Goal: Task Accomplishment & Management: Manage account settings

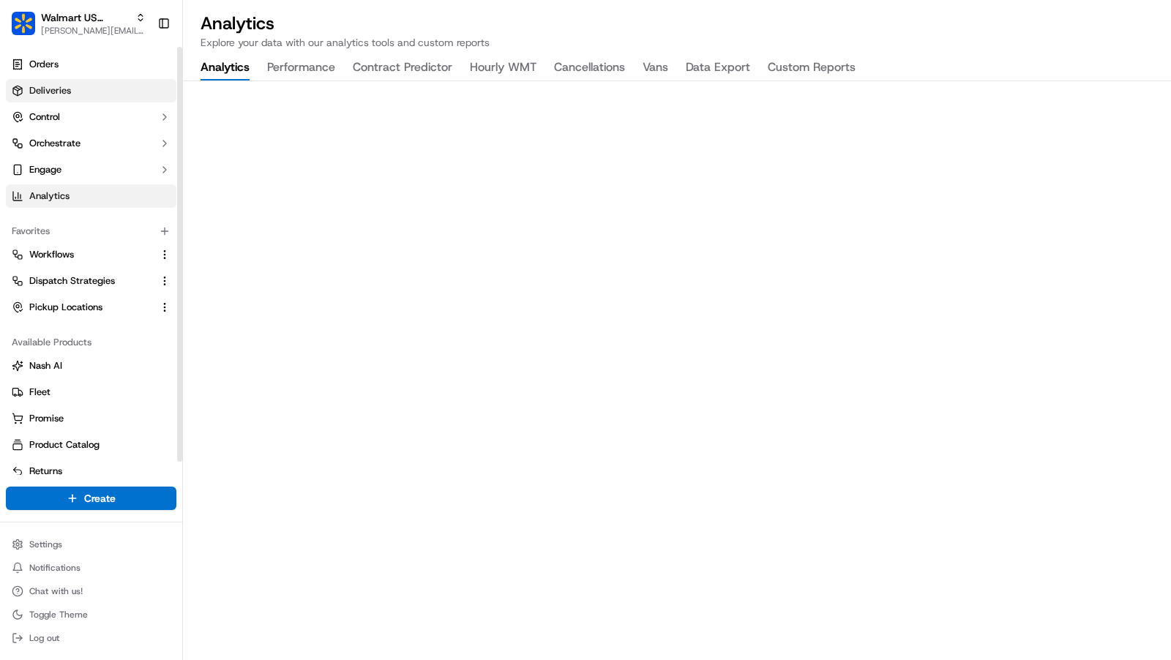
click at [82, 90] on link "Deliveries" at bounding box center [91, 90] width 171 height 23
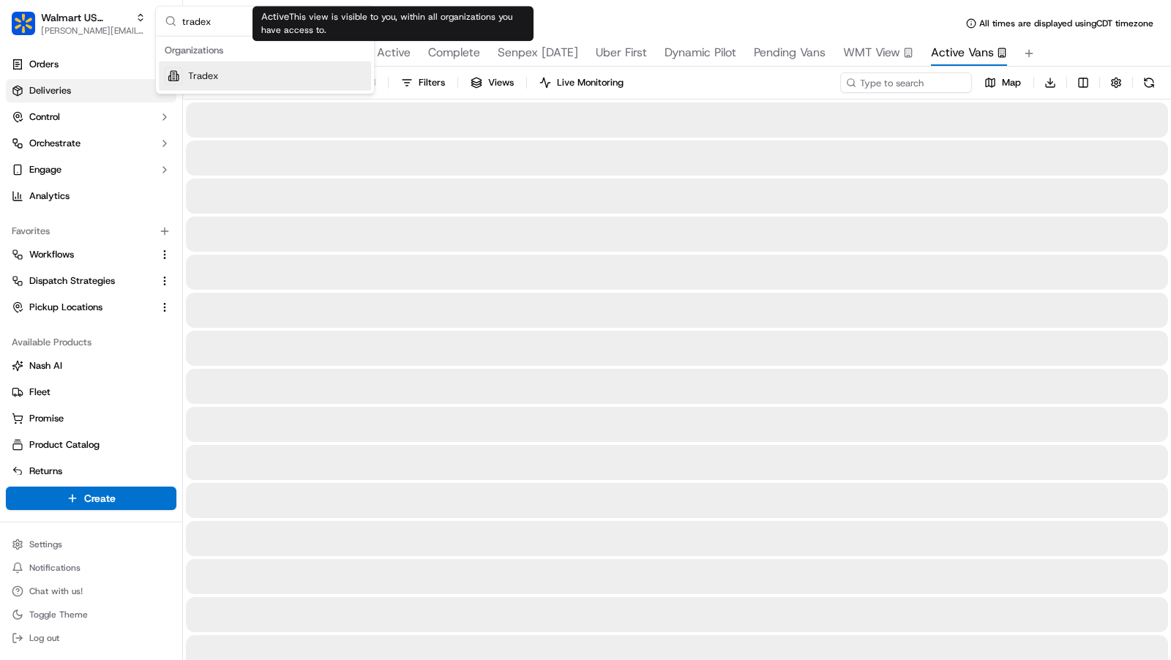
type input "tradex"
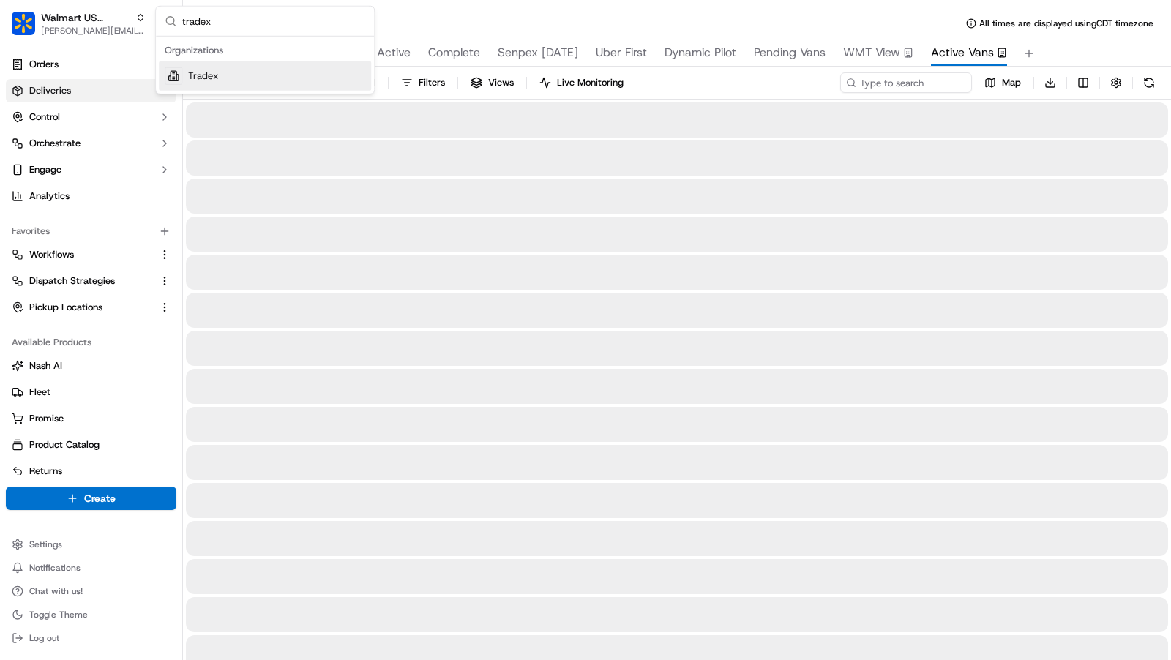
click at [265, 78] on div "Tradex" at bounding box center [265, 75] width 212 height 29
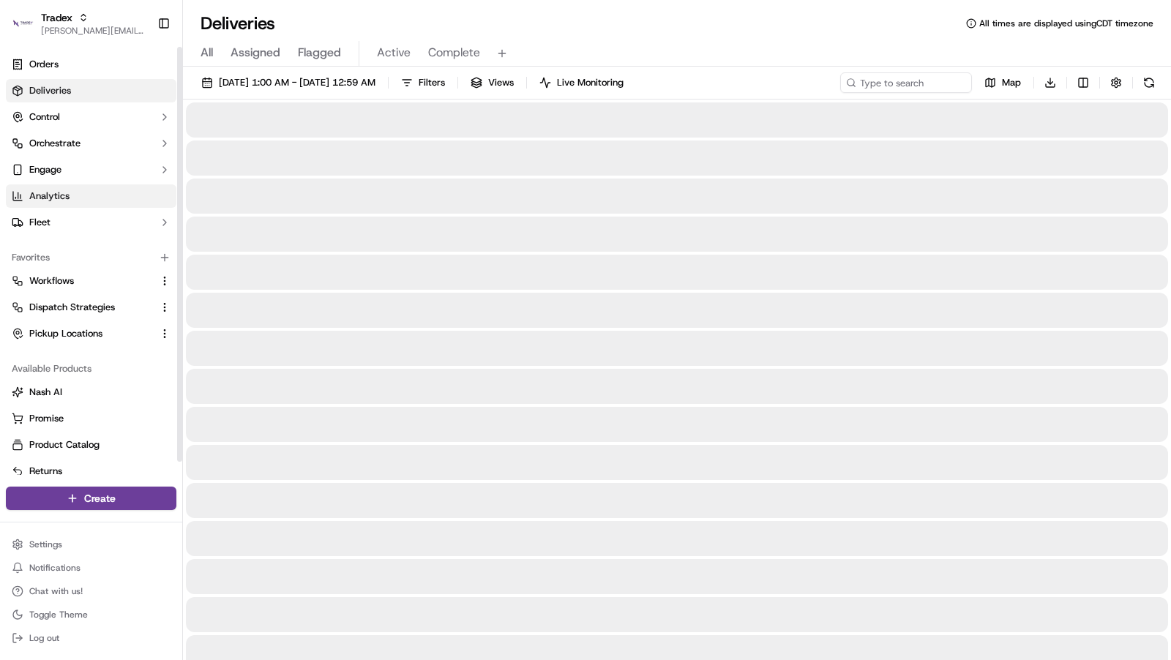
click at [66, 194] on span "Analytics" at bounding box center [49, 196] width 40 height 13
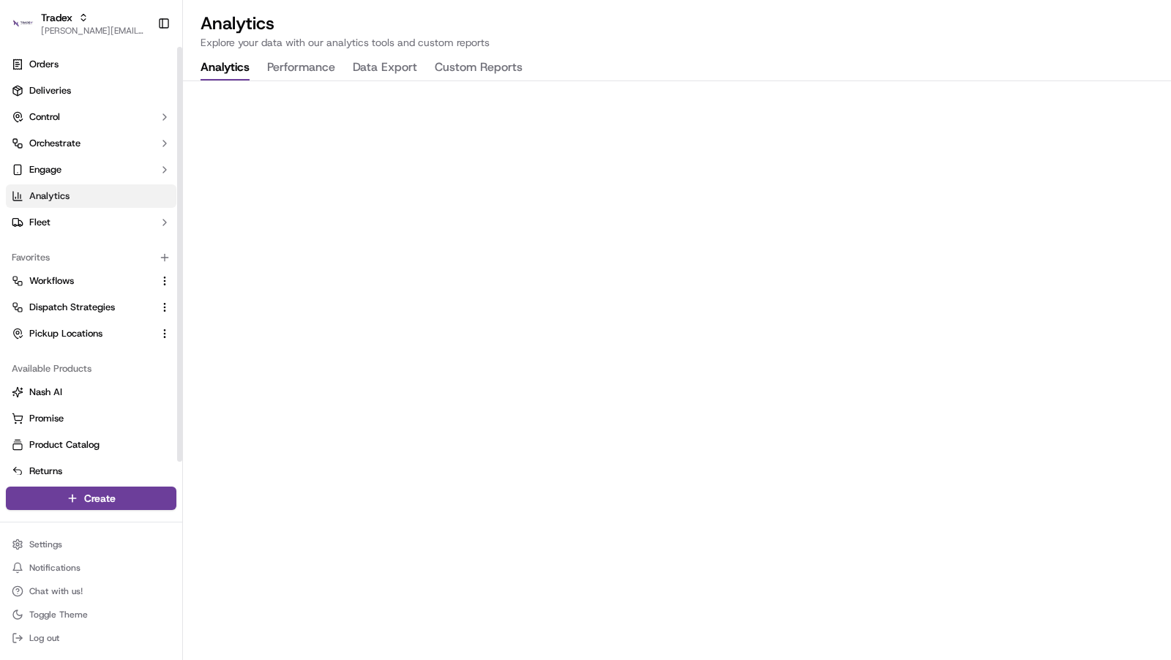
click at [66, 194] on span "Analytics" at bounding box center [49, 196] width 40 height 13
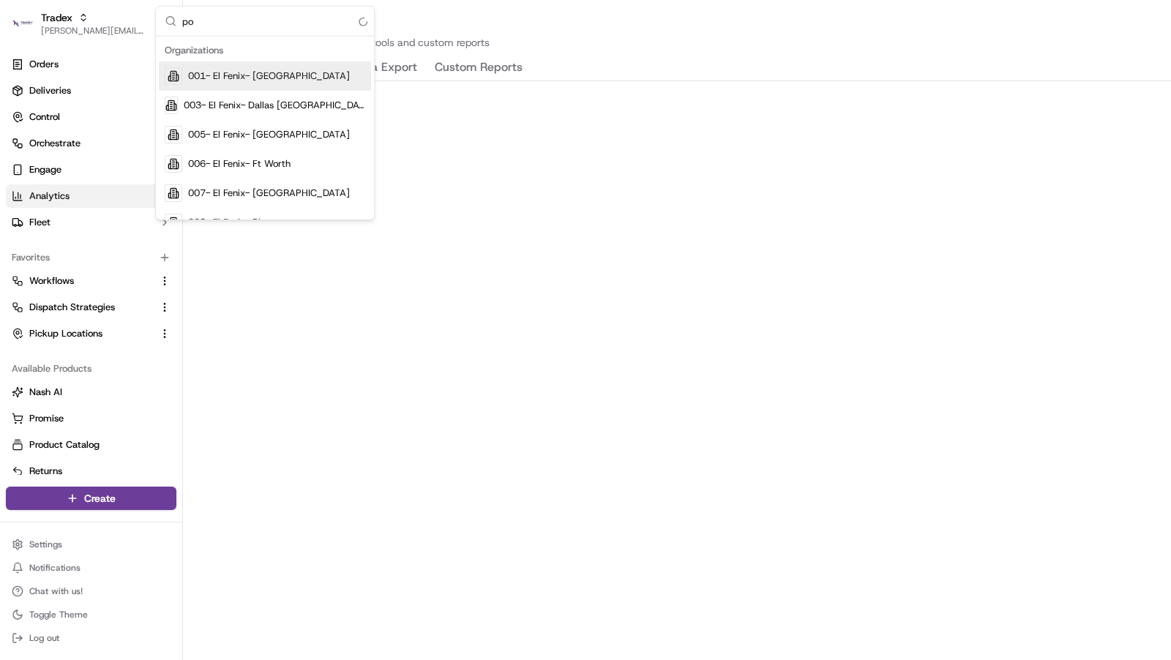
type input "p"
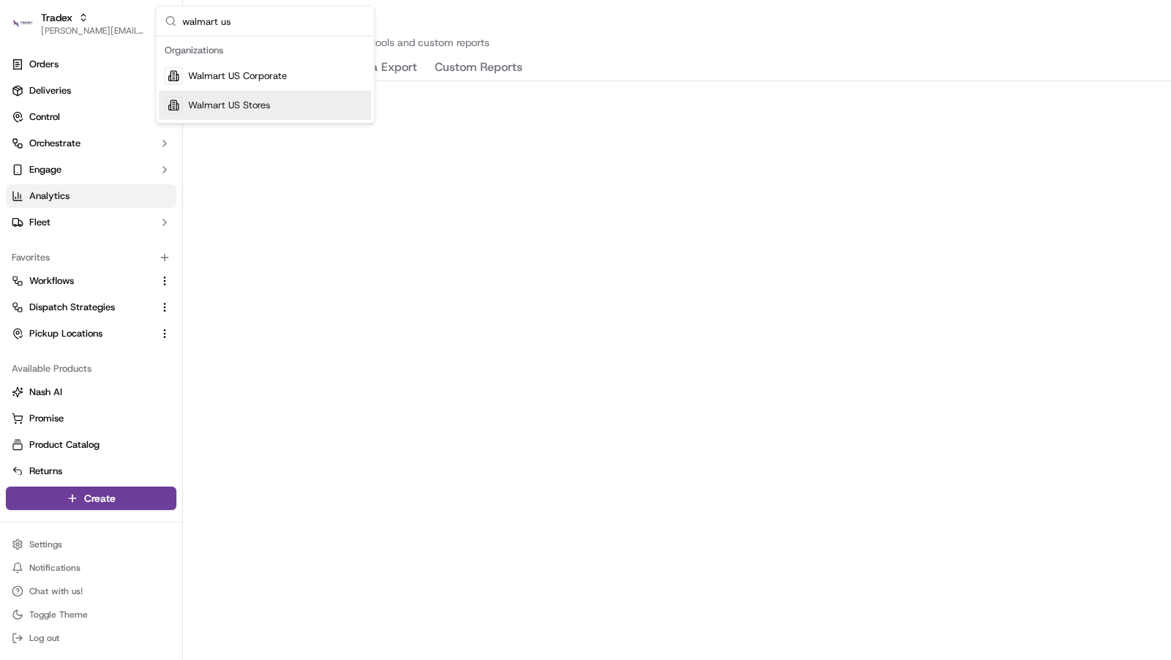
type input "walmart us"
click at [286, 98] on div "Walmart US Stores" at bounding box center [265, 105] width 212 height 29
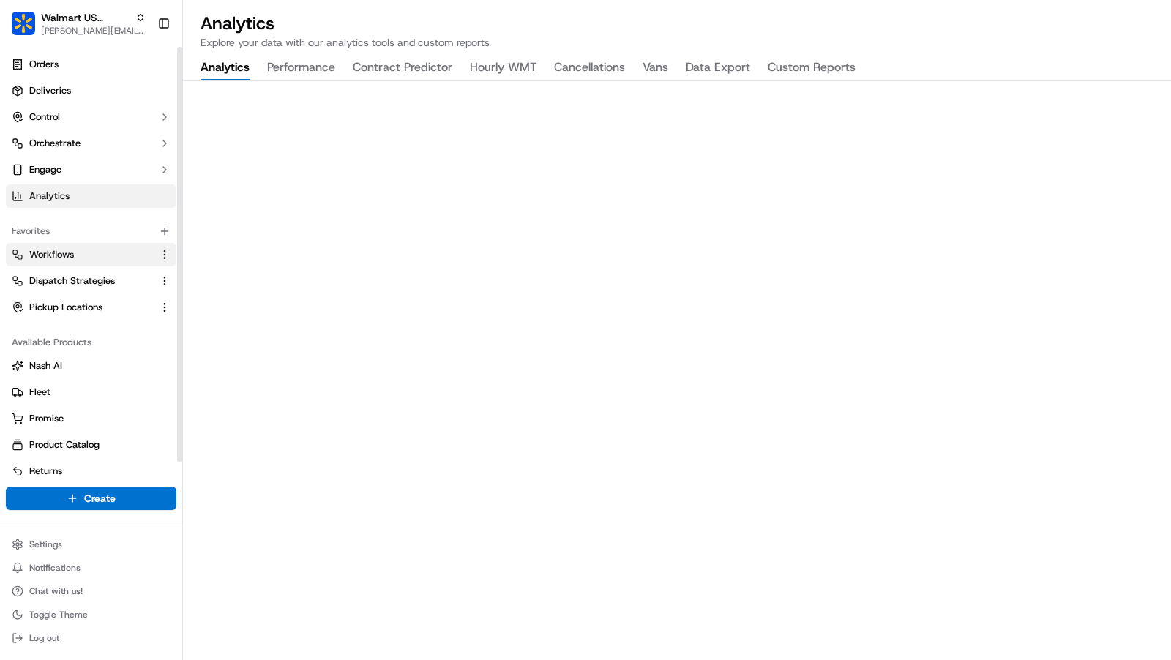
click at [70, 258] on span "Workflows" at bounding box center [51, 254] width 45 height 13
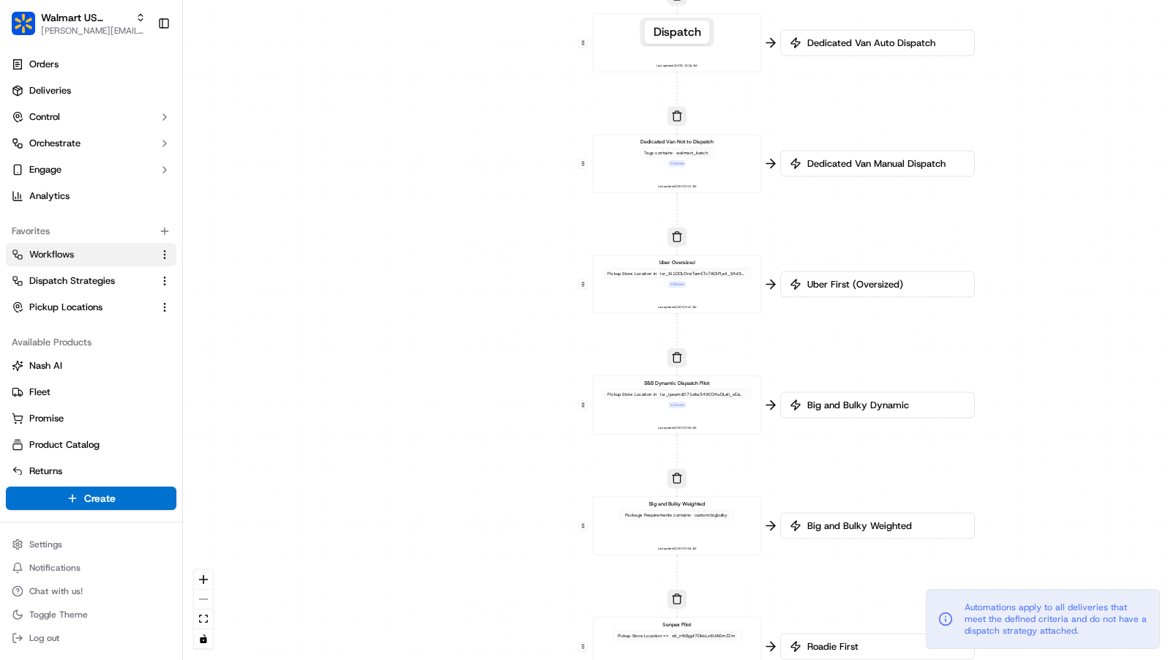
drag, startPoint x: 780, startPoint y: 133, endPoint x: 780, endPoint y: 213, distance: 80.5
click at [780, 213] on div "0 0 0 0 0 0 0 Order / Delivery Received Dedicated Van Delivery Tags contains wa…" at bounding box center [677, 330] width 988 height 660
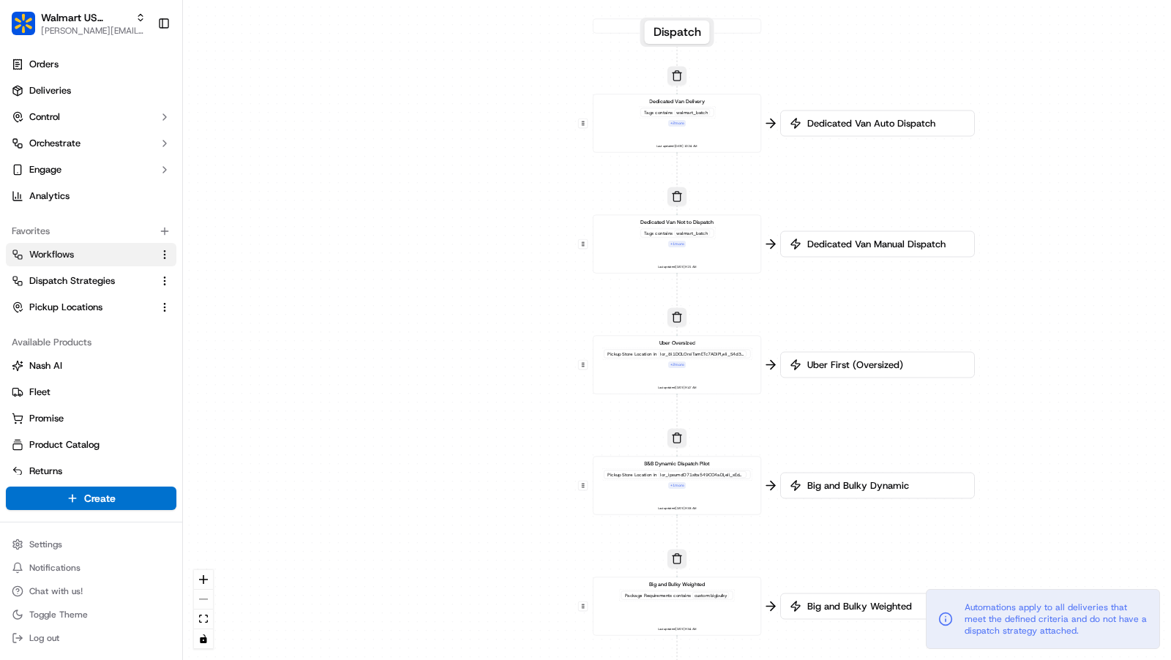
click at [715, 131] on div "Dedicated Van Delivery Tags contains walmart_batch + 2 more Last updated: [DATE…" at bounding box center [678, 123] width 156 height 52
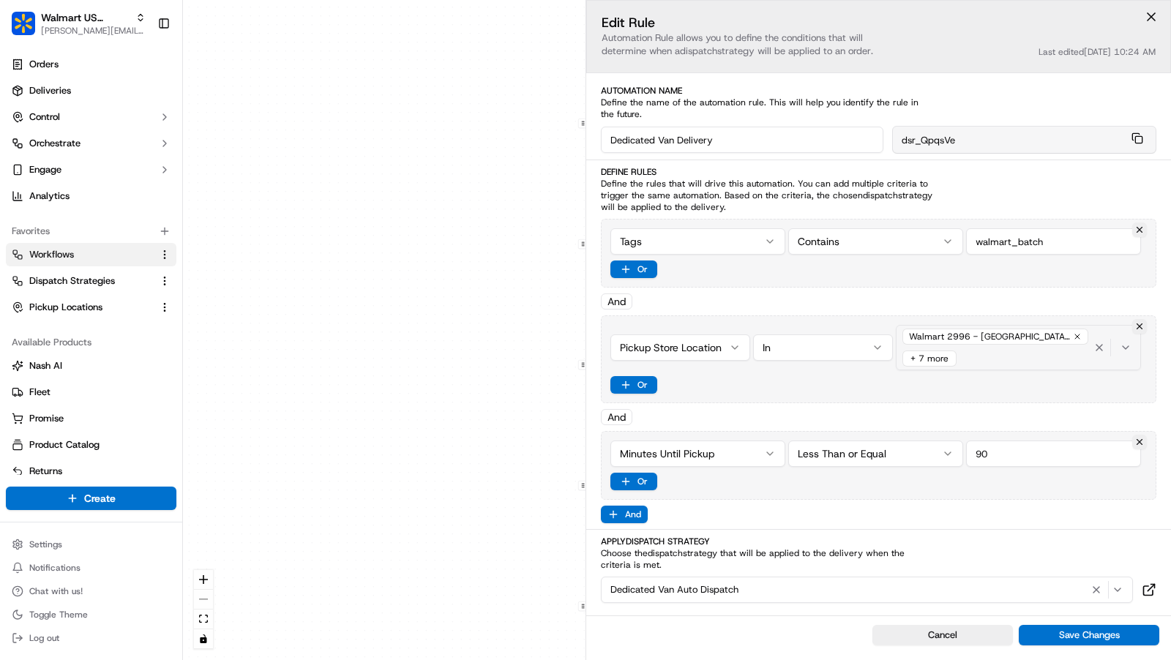
click at [1028, 361] on div "Walmart 2996 - [GEOGRAPHIC_DATA], [GEOGRAPHIC_DATA] (2996) + 7 more" at bounding box center [996, 348] width 192 height 44
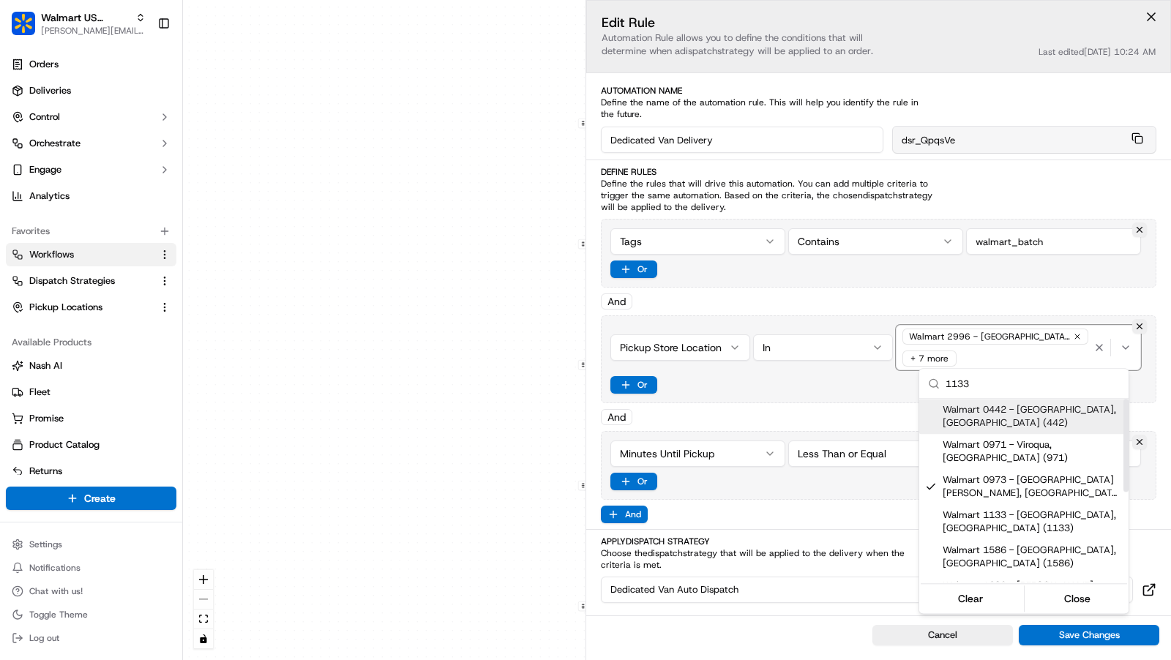
type input "1133"
click at [844, 484] on html "Walmart US Stores [PERSON_NAME][EMAIL_ADDRESS][DOMAIN_NAME] Toggle Sidebar Orde…" at bounding box center [585, 330] width 1171 height 660
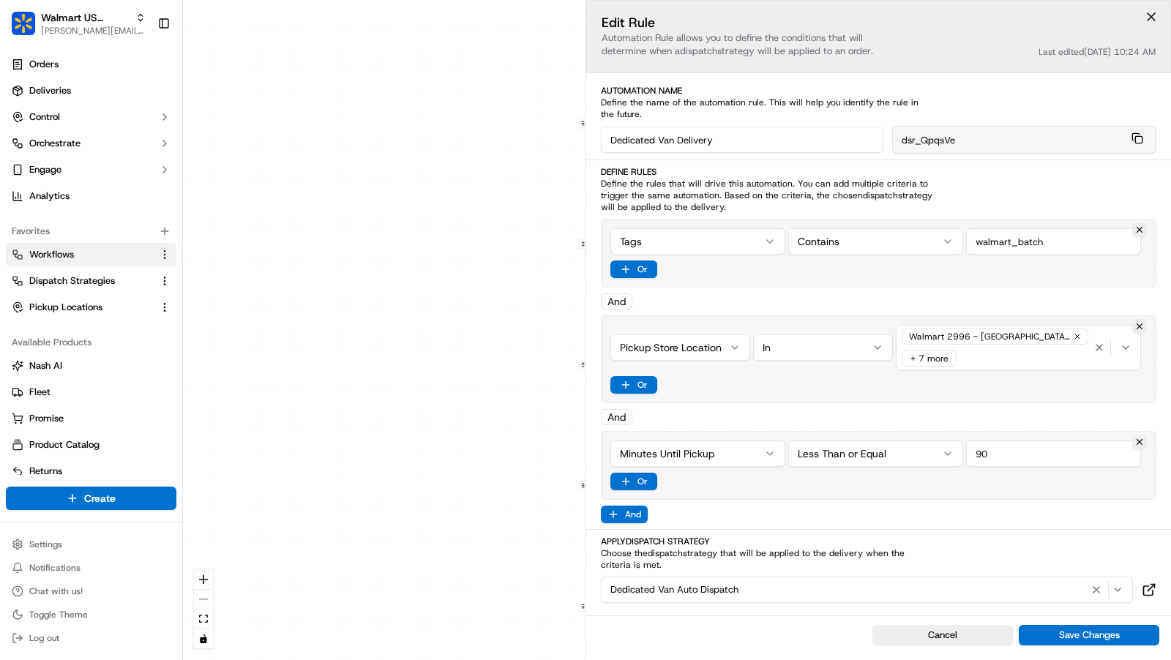
click at [474, 387] on div "0 0 0 0 0 0 0 Order / Delivery Received Dedicated Van Delivery Tags contains wa…" at bounding box center [677, 330] width 988 height 660
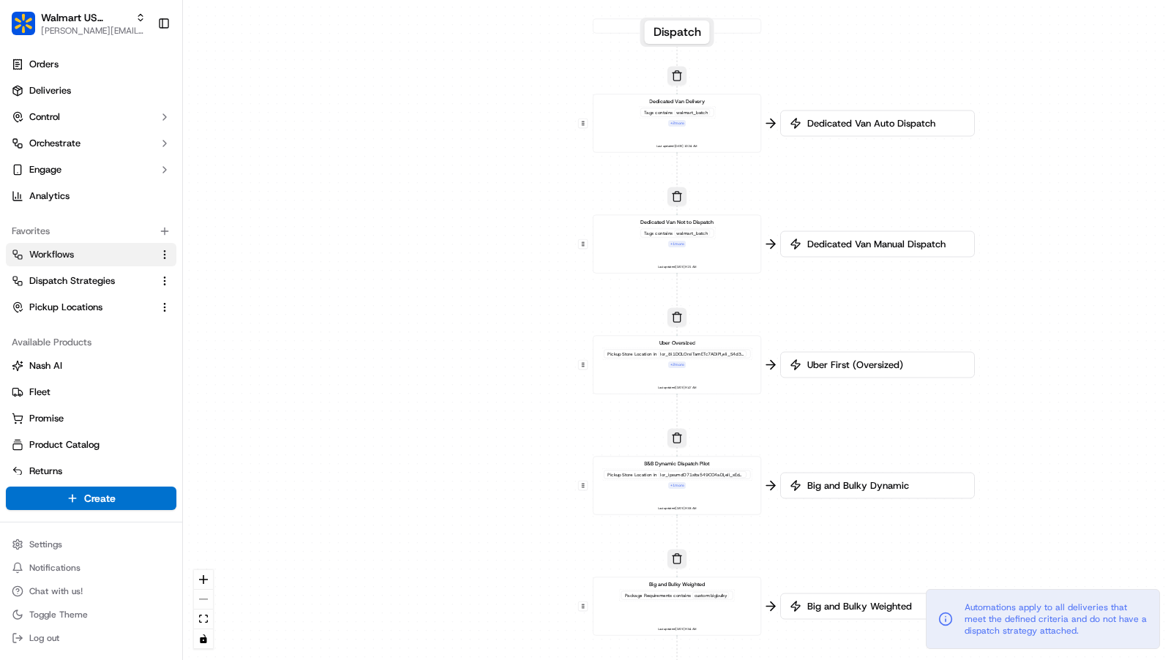
click at [729, 267] on div "Dedicated Van Not to Dispatch Tags contains walmart_batch + 1 more Last updated…" at bounding box center [678, 244] width 156 height 52
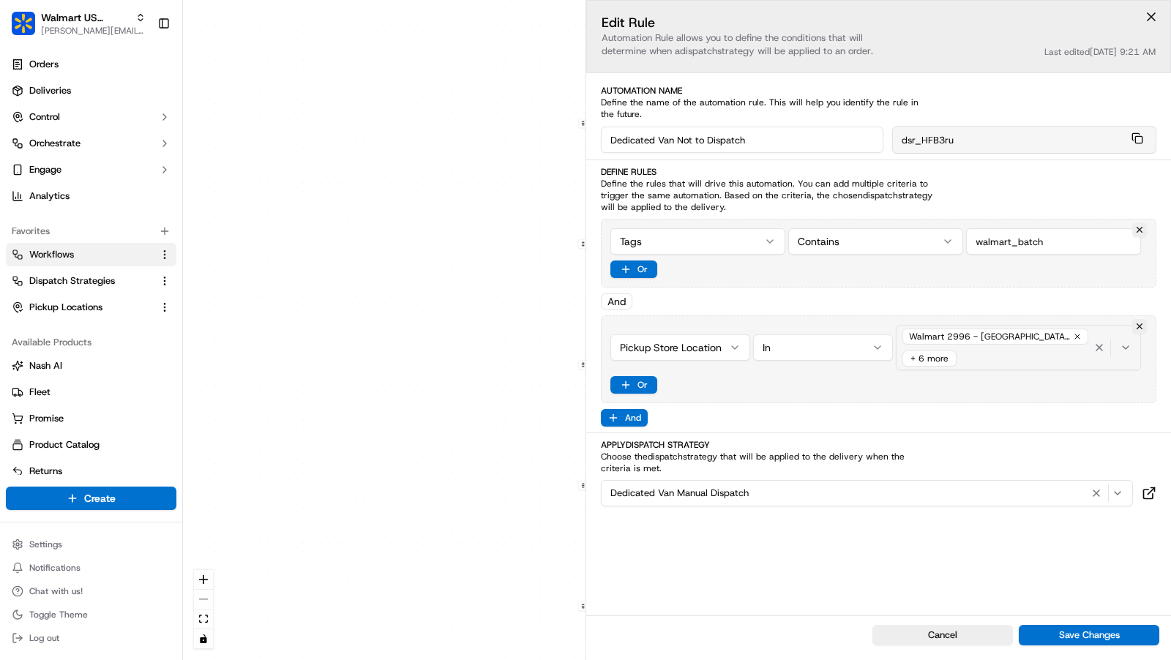
click at [1017, 360] on div "Walmart 2996 - [GEOGRAPHIC_DATA], [GEOGRAPHIC_DATA] (2996) + 6 more" at bounding box center [996, 348] width 192 height 44
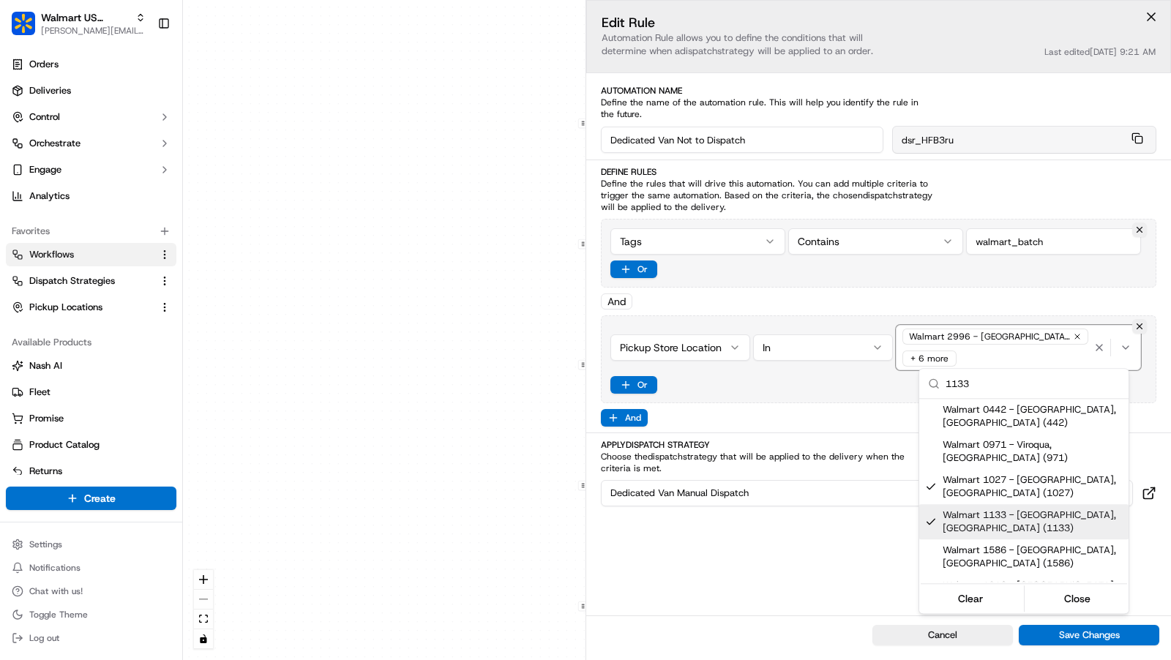
type input "1133"
click at [478, 370] on html "Walmart US Stores [PERSON_NAME][EMAIL_ADDRESS][DOMAIN_NAME] Toggle Sidebar Orde…" at bounding box center [585, 330] width 1171 height 660
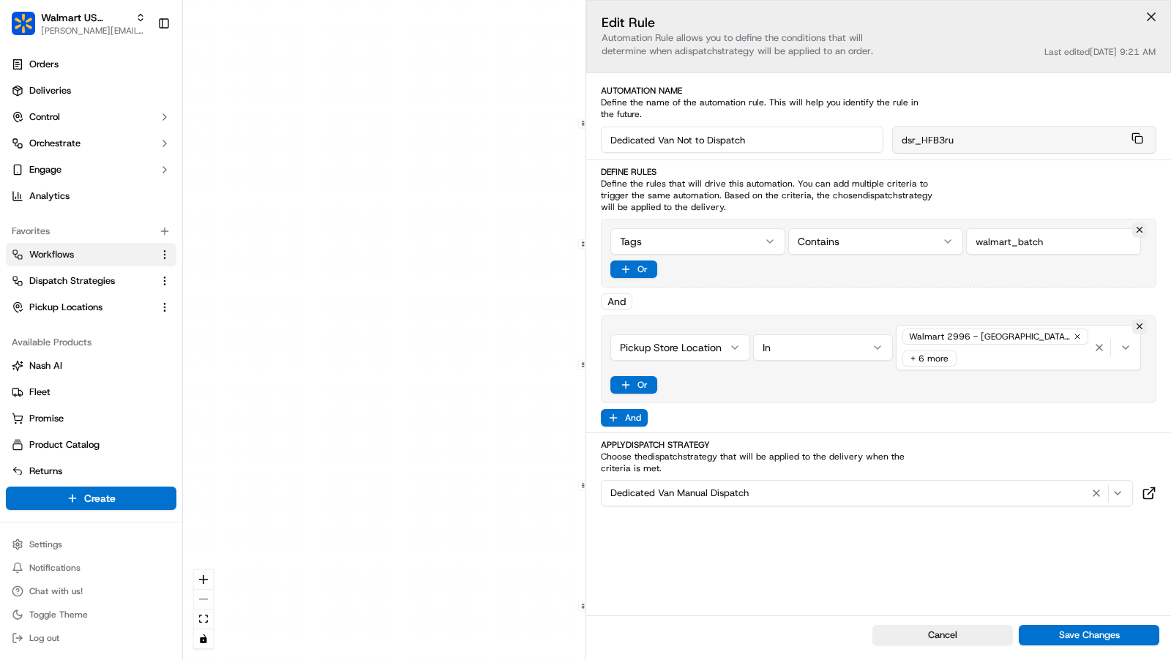
click at [1153, 14] on button at bounding box center [1152, 17] width 22 height 22
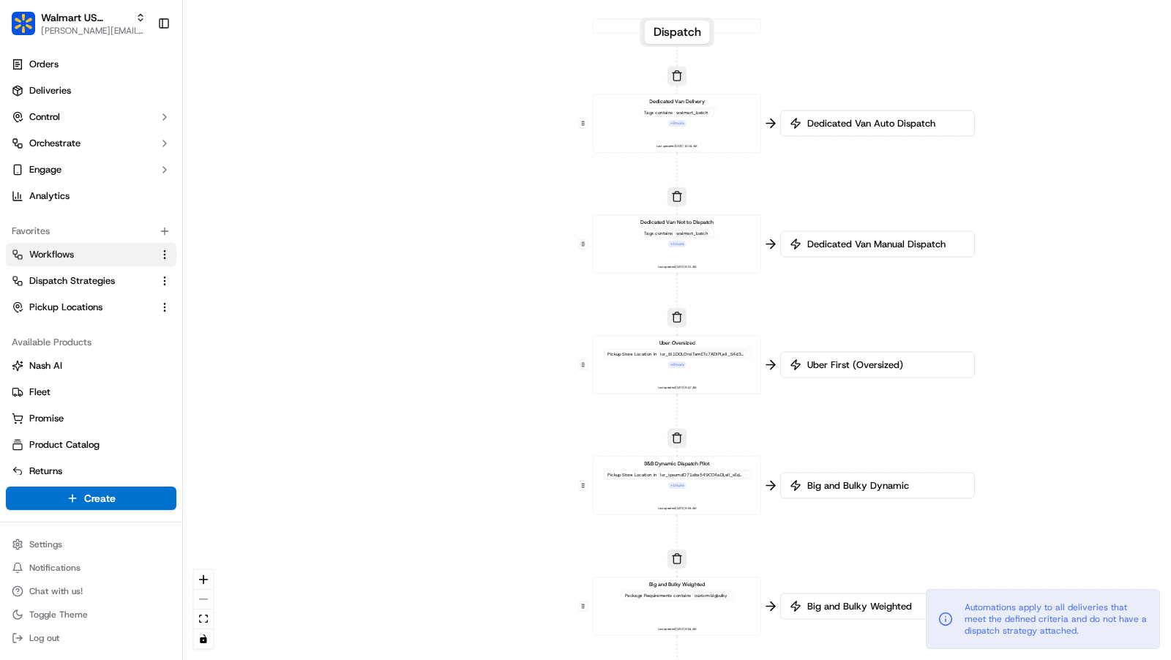
click at [728, 144] on div "Dedicated Van Delivery Tags contains walmart_batch + 2 more Last updated: [DATE…" at bounding box center [678, 123] width 156 height 52
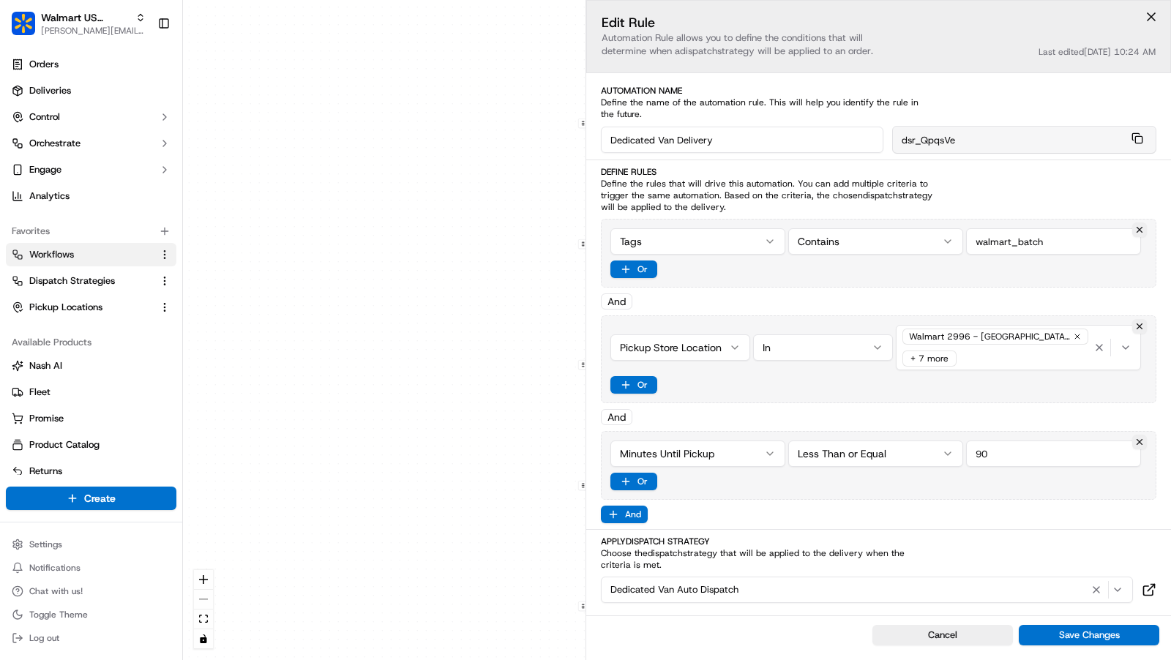
click at [1003, 368] on div "Pickup Store Location In [GEOGRAPHIC_DATA] 2996 - [GEOGRAPHIC_DATA], [GEOGRAPHI…" at bounding box center [879, 360] width 556 height 88
click at [1005, 362] on div "Walmart 2996 - [GEOGRAPHIC_DATA], [GEOGRAPHIC_DATA] (2996) + 7 more" at bounding box center [996, 348] width 192 height 44
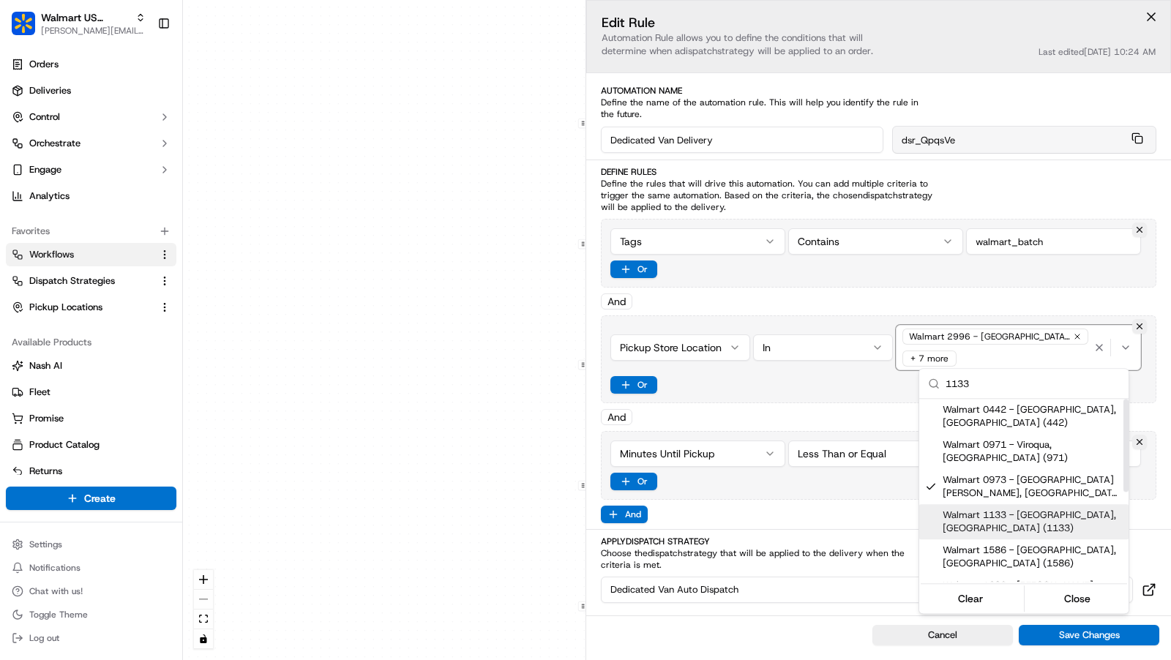
click at [1007, 509] on span "Walmart 1133 - [GEOGRAPHIC_DATA], [GEOGRAPHIC_DATA] (1133)" at bounding box center [1033, 522] width 180 height 26
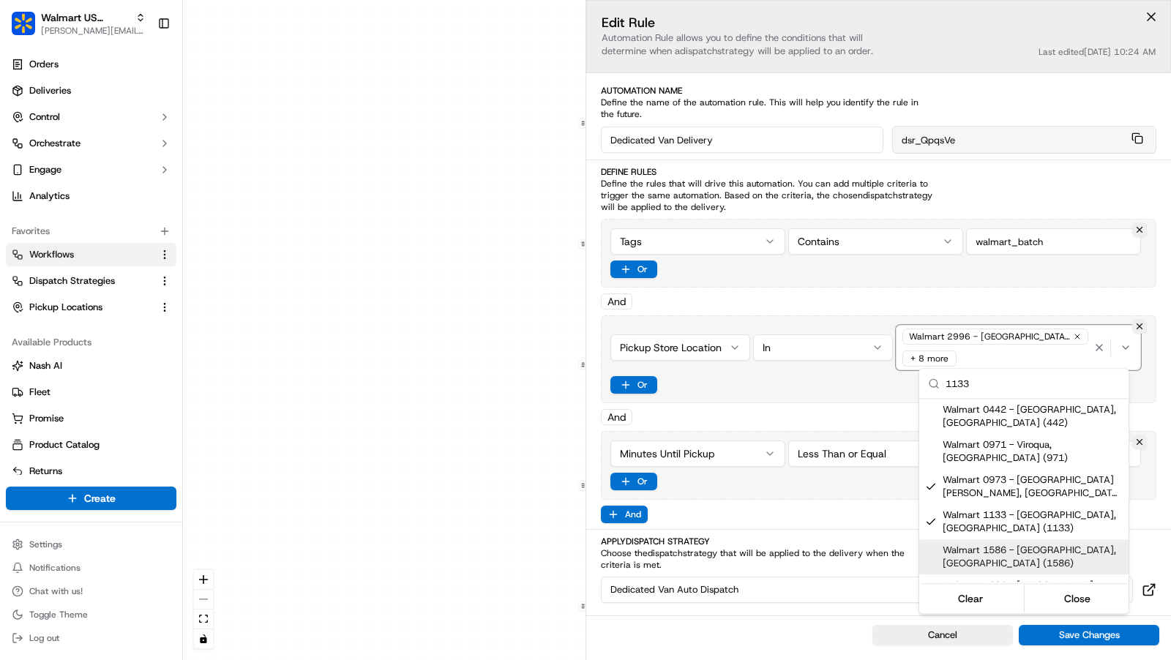
drag, startPoint x: 992, startPoint y: 390, endPoint x: 926, endPoint y: 389, distance: 65.9
click at [926, 389] on div "1133" at bounding box center [1023, 384] width 209 height 30
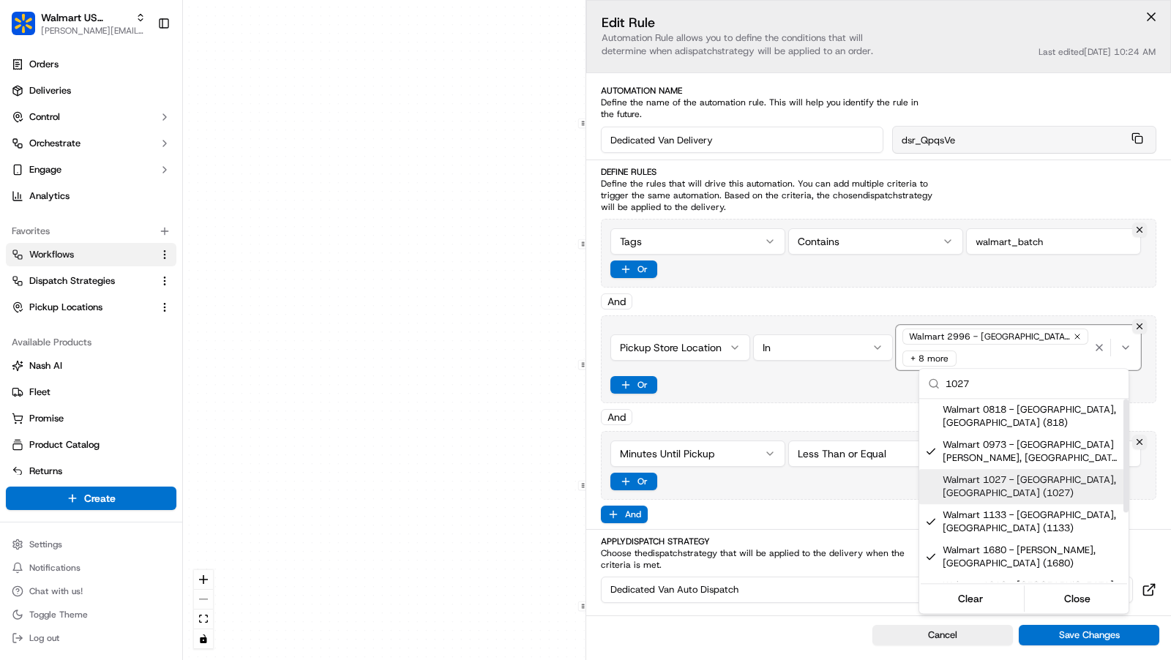
type input "1027"
click at [1016, 474] on div "Walmart 1027 - [GEOGRAPHIC_DATA], [GEOGRAPHIC_DATA] (1027)" at bounding box center [1023, 486] width 209 height 35
click at [1087, 641] on div "Automations apply to all deliveries that meet the defined criteria and do not h…" at bounding box center [1043, 619] width 234 height 60
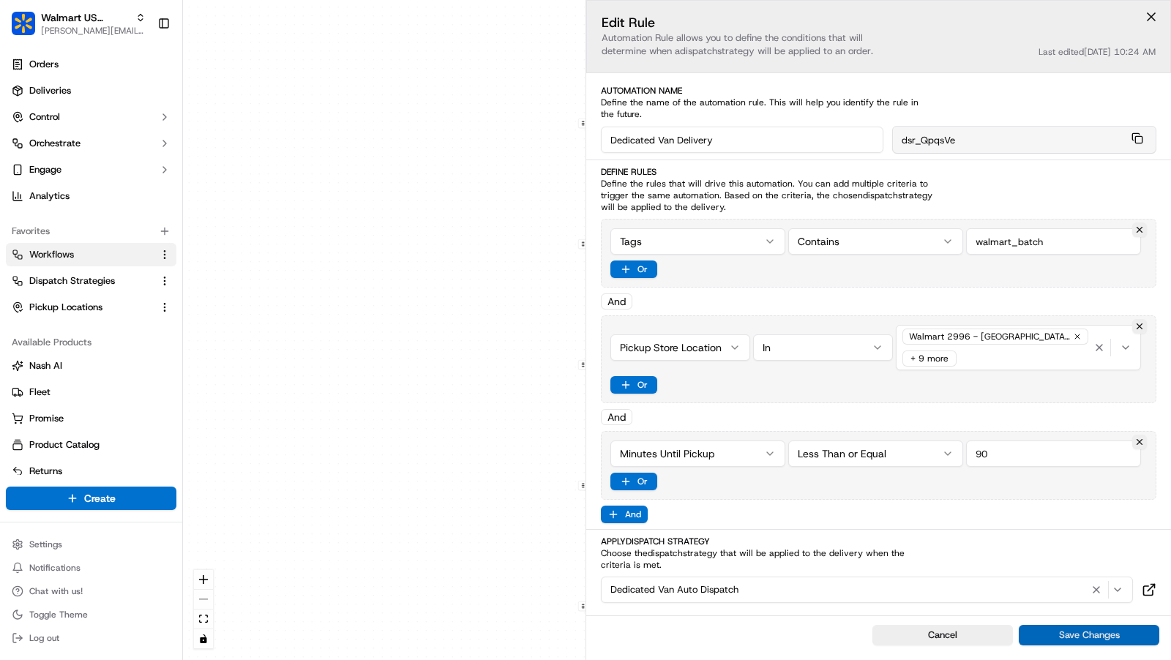
click at [1097, 641] on button "Save Changes" at bounding box center [1089, 635] width 141 height 20
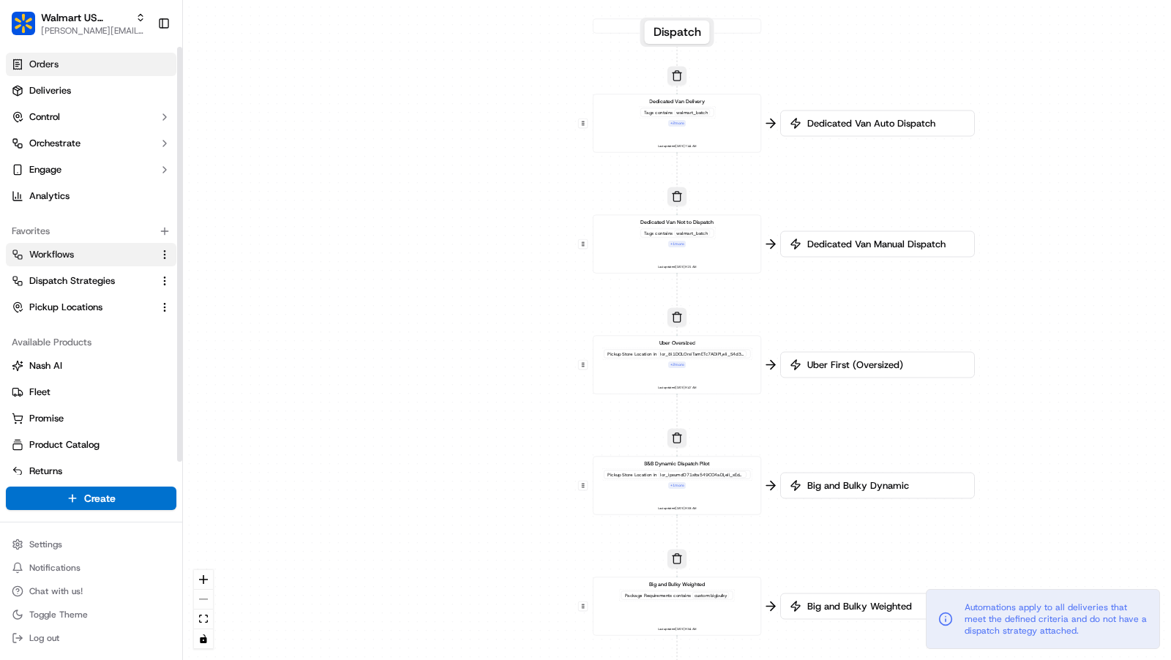
click at [97, 74] on link "Orders" at bounding box center [91, 64] width 171 height 23
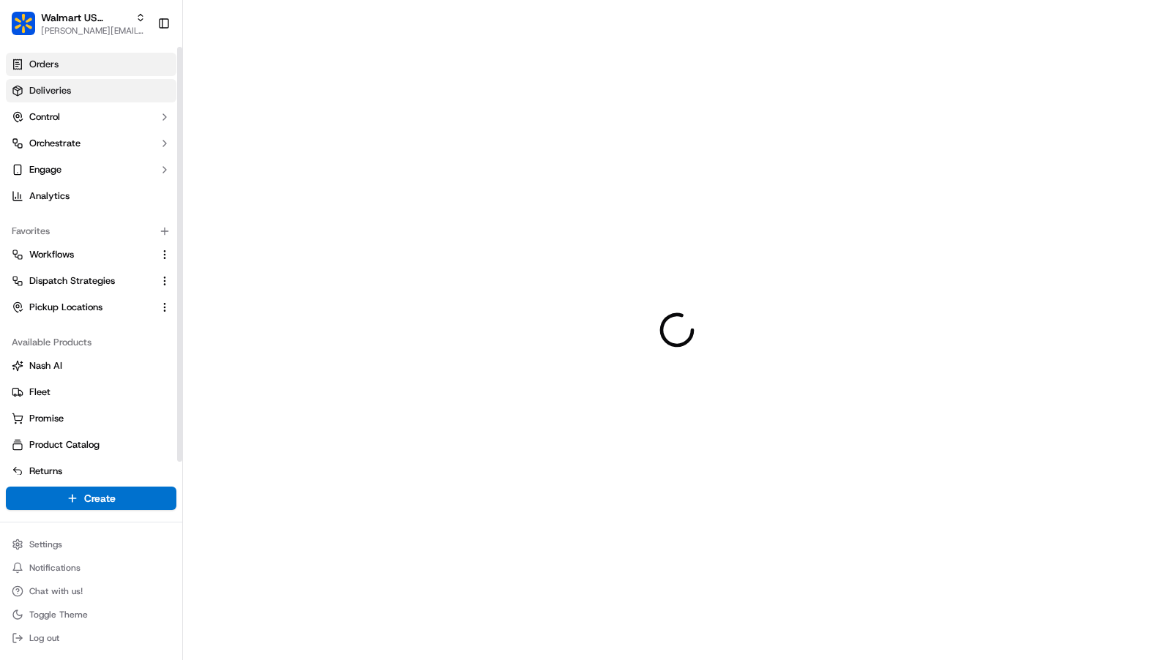
click at [94, 84] on link "Deliveries" at bounding box center [91, 90] width 171 height 23
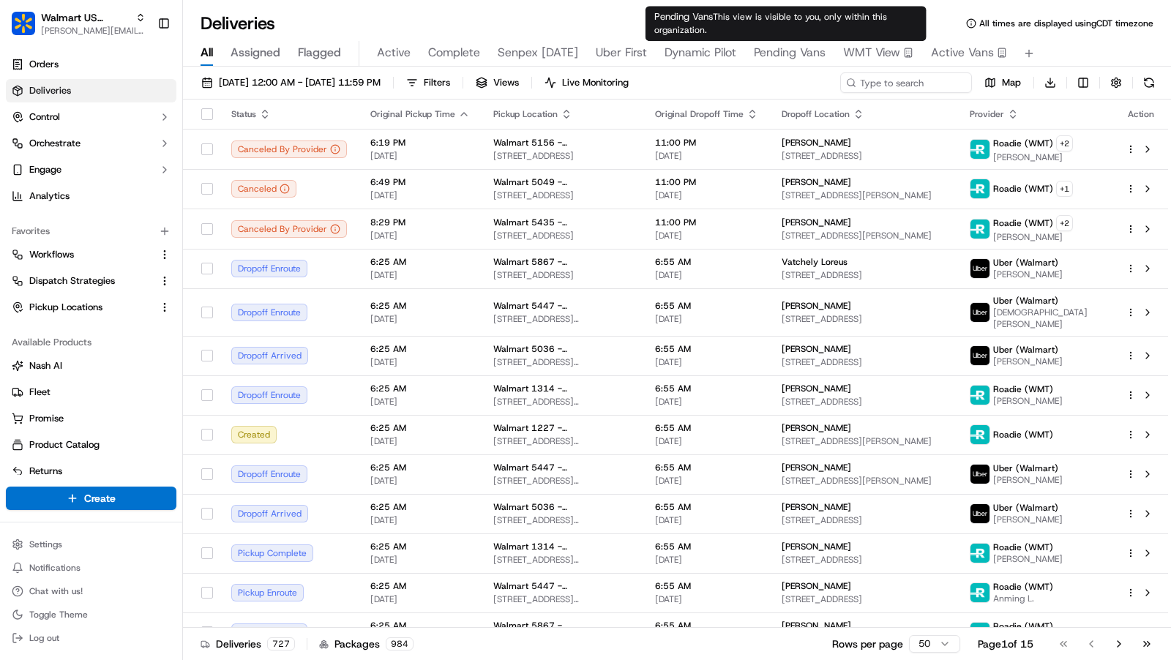
click at [771, 53] on span "Pending Vans" at bounding box center [790, 53] width 72 height 18
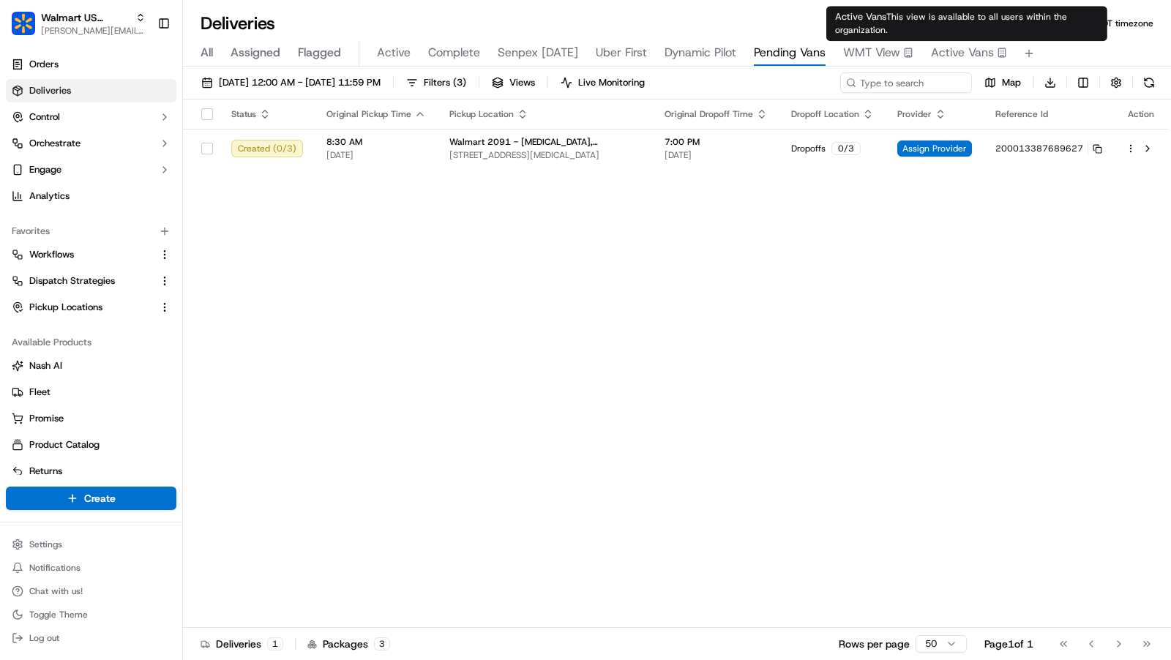
click at [963, 52] on span "Active Vans" at bounding box center [962, 53] width 63 height 18
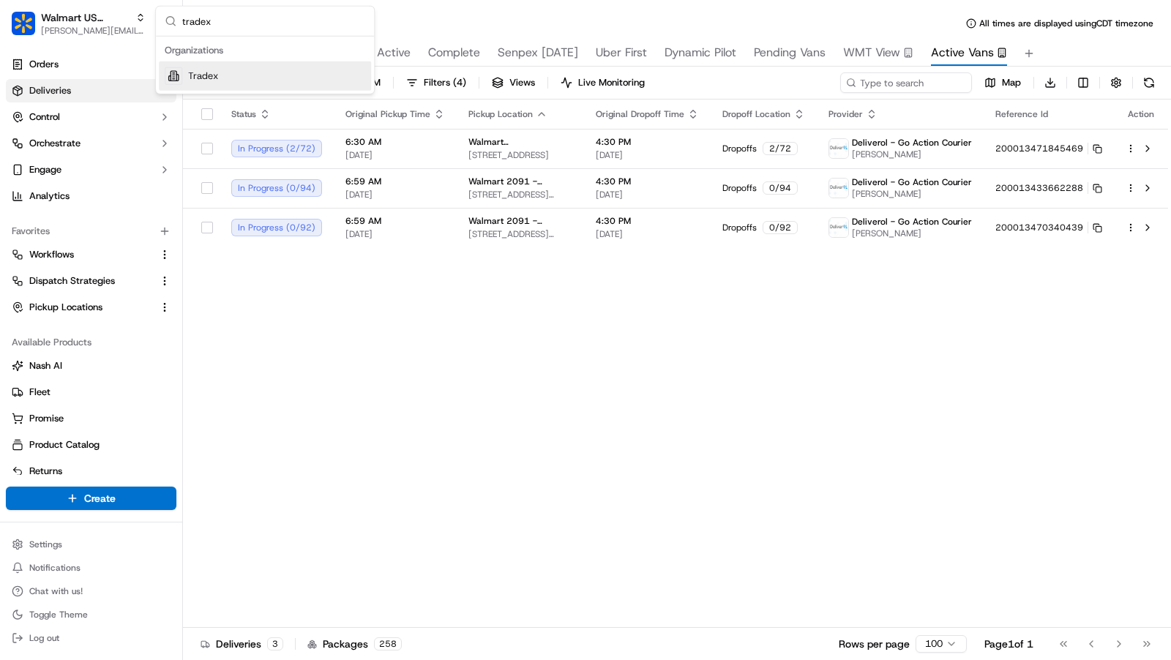
type input "tradex"
click at [280, 72] on div "Tradex" at bounding box center [265, 75] width 212 height 29
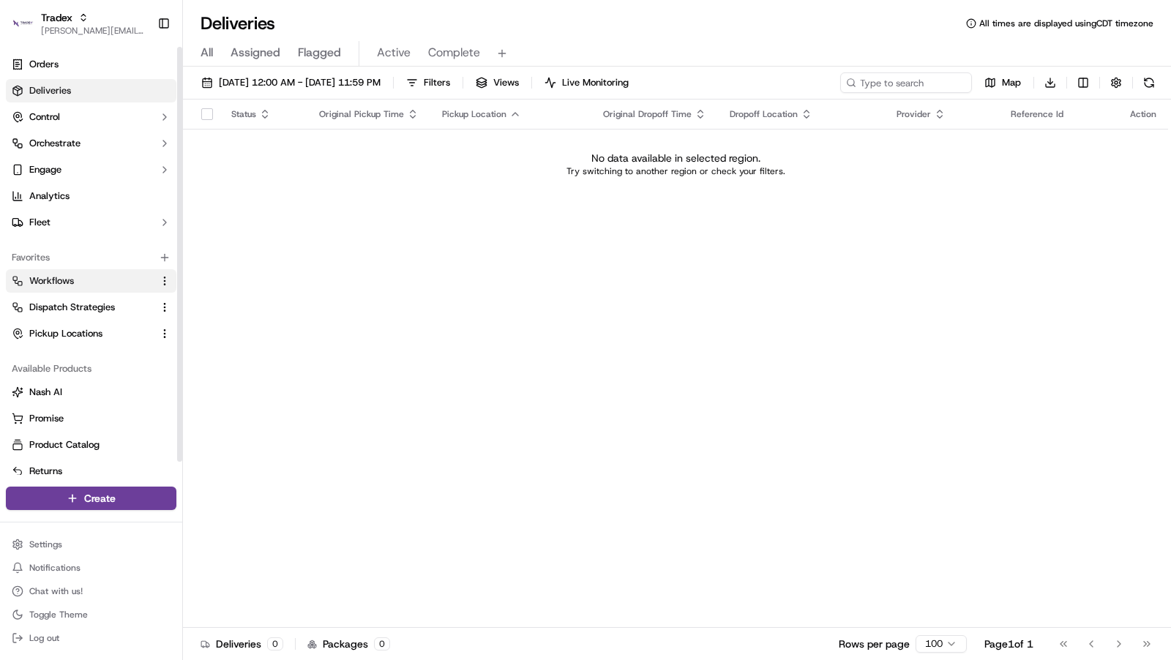
click at [96, 277] on link "Workflows" at bounding box center [82, 281] width 141 height 13
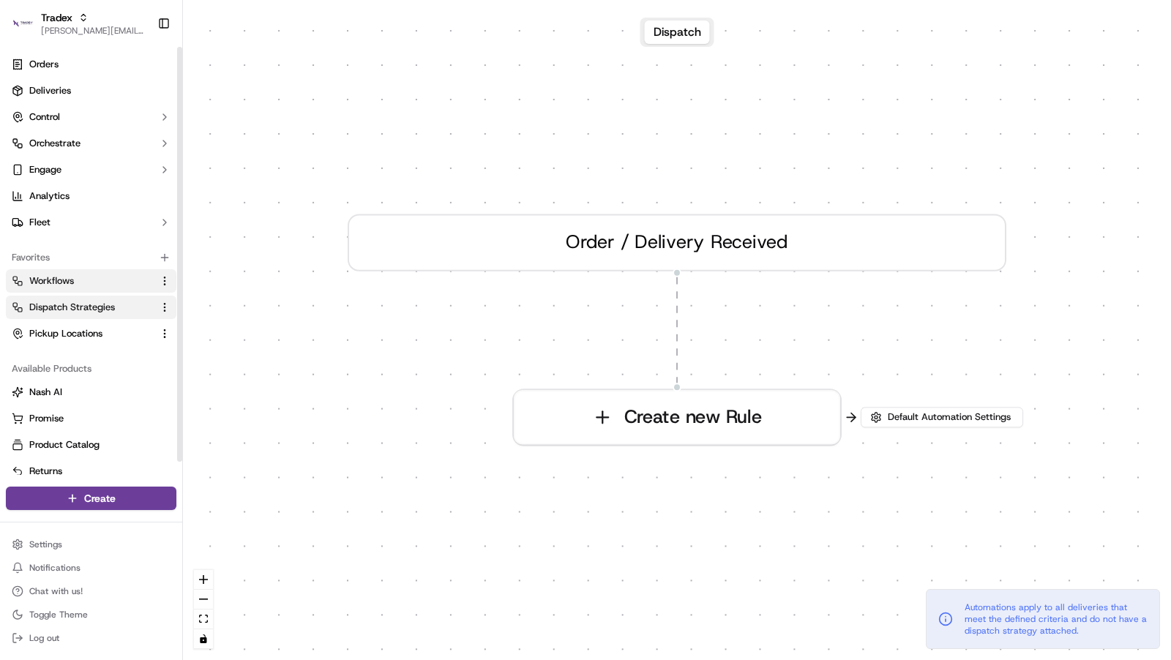
click at [111, 314] on button "Dispatch Strategies" at bounding box center [91, 307] width 171 height 23
click at [65, 313] on span "Dispatch Strategies" at bounding box center [72, 307] width 86 height 13
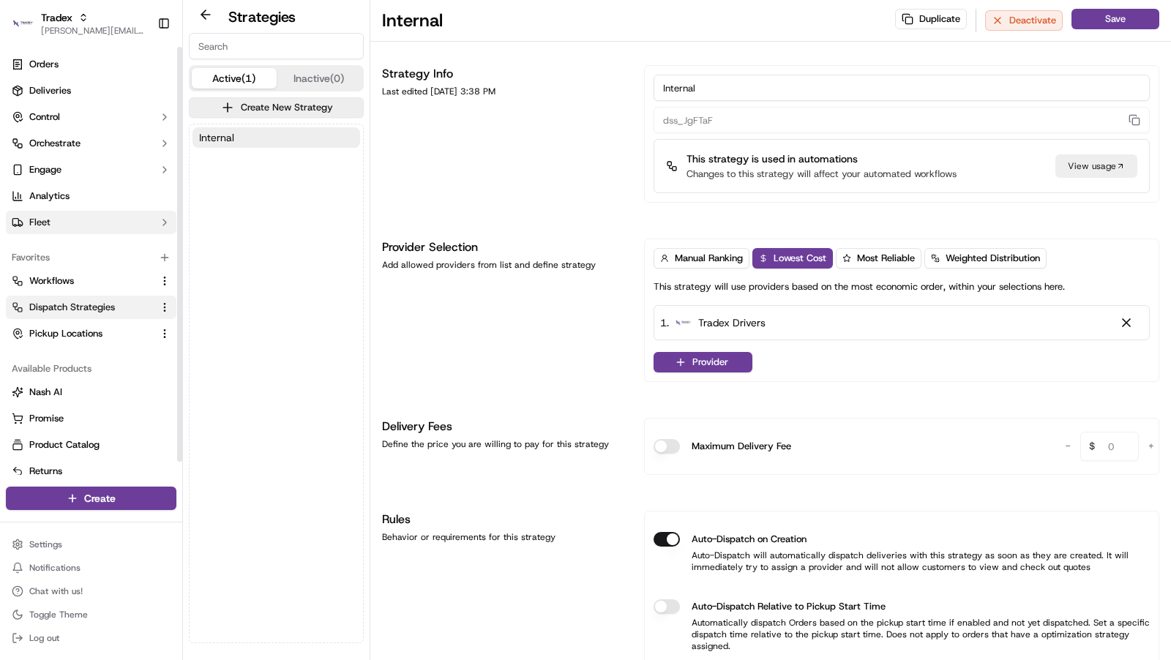
click at [68, 214] on button "Fleet" at bounding box center [91, 222] width 171 height 23
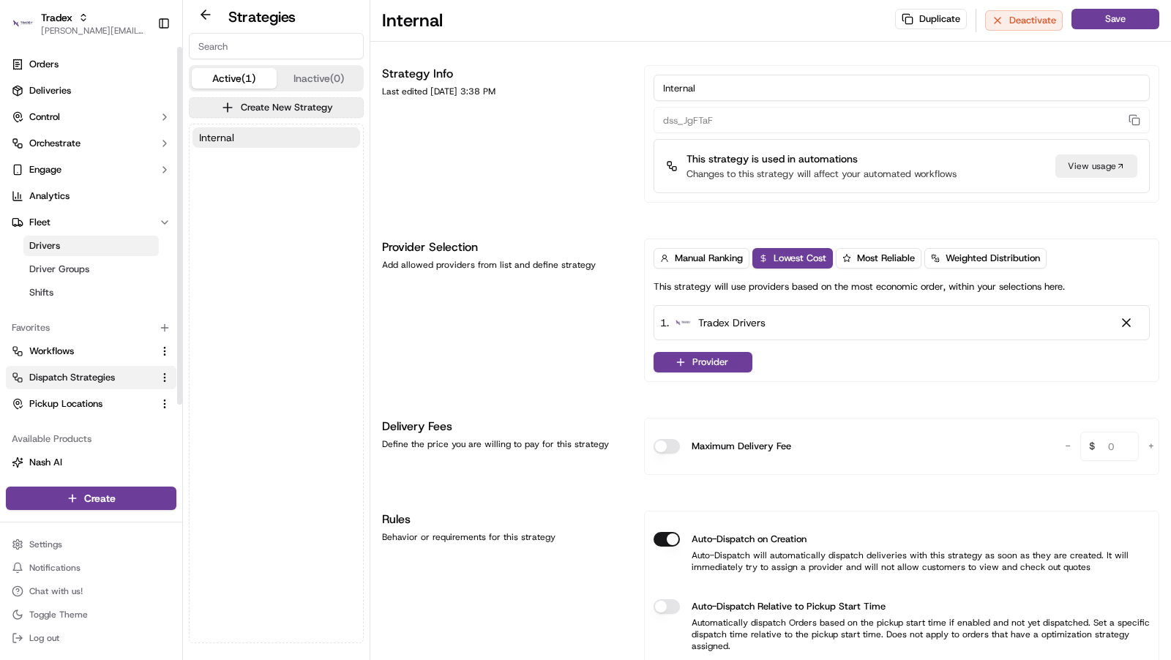
click at [65, 254] on link "Drivers" at bounding box center [90, 246] width 135 height 20
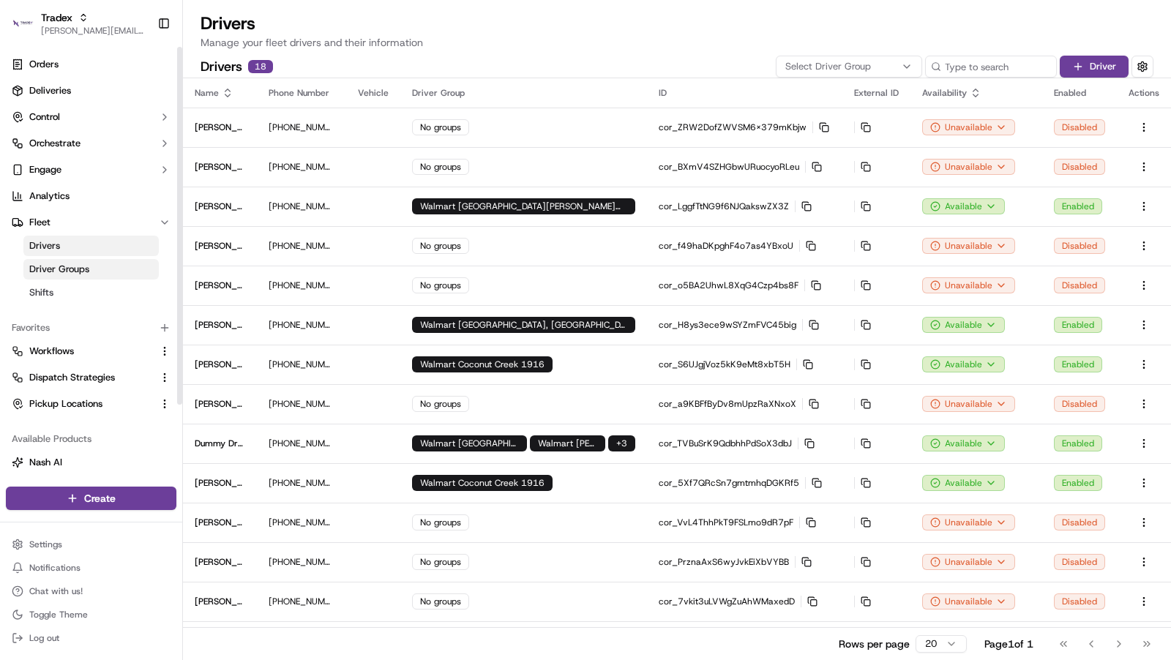
click at [70, 275] on span "Driver Groups" at bounding box center [59, 269] width 60 height 13
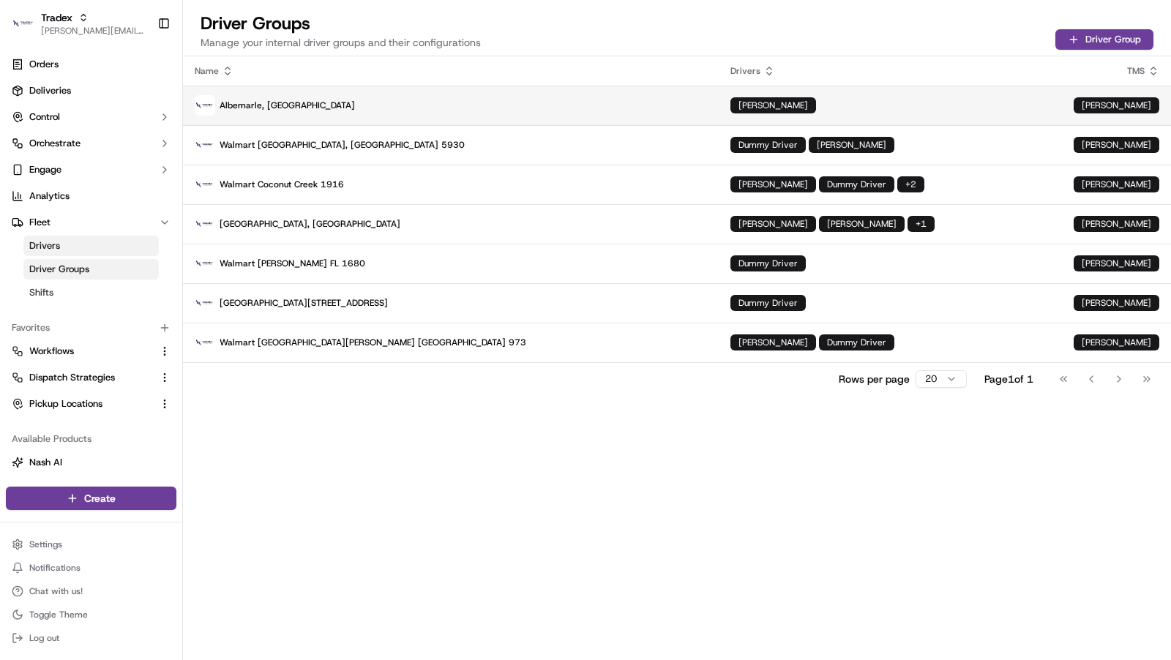
click at [379, 119] on td "Albemarle, [GEOGRAPHIC_DATA]" at bounding box center [451, 106] width 536 height 40
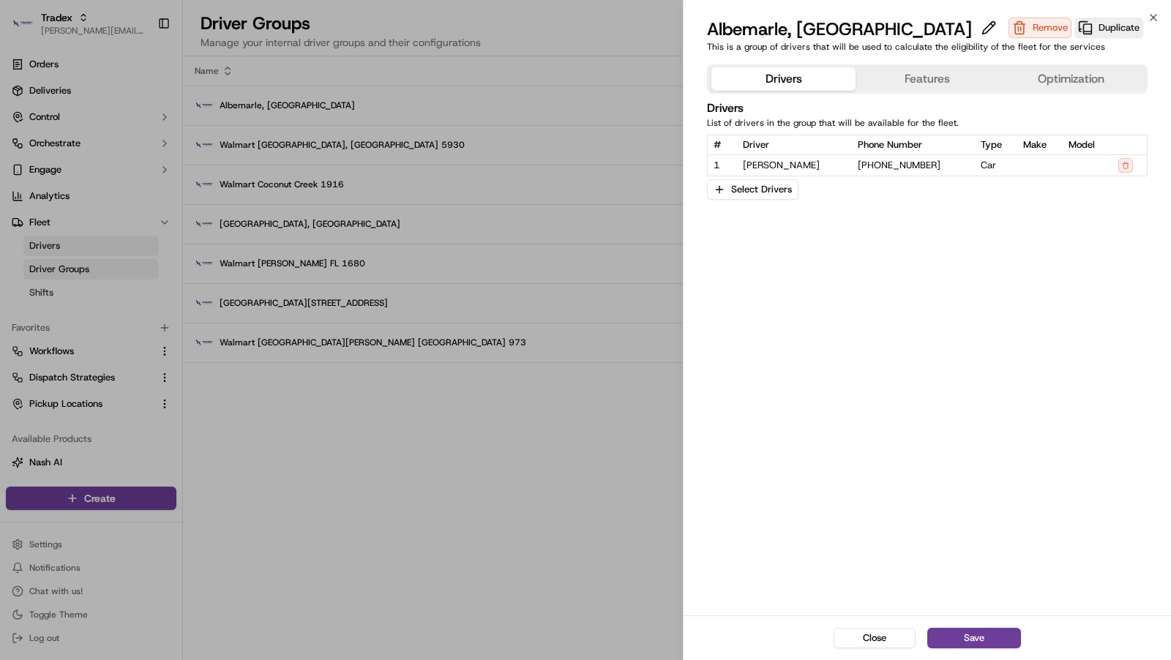
click at [958, 81] on button "Features" at bounding box center [928, 78] width 144 height 23
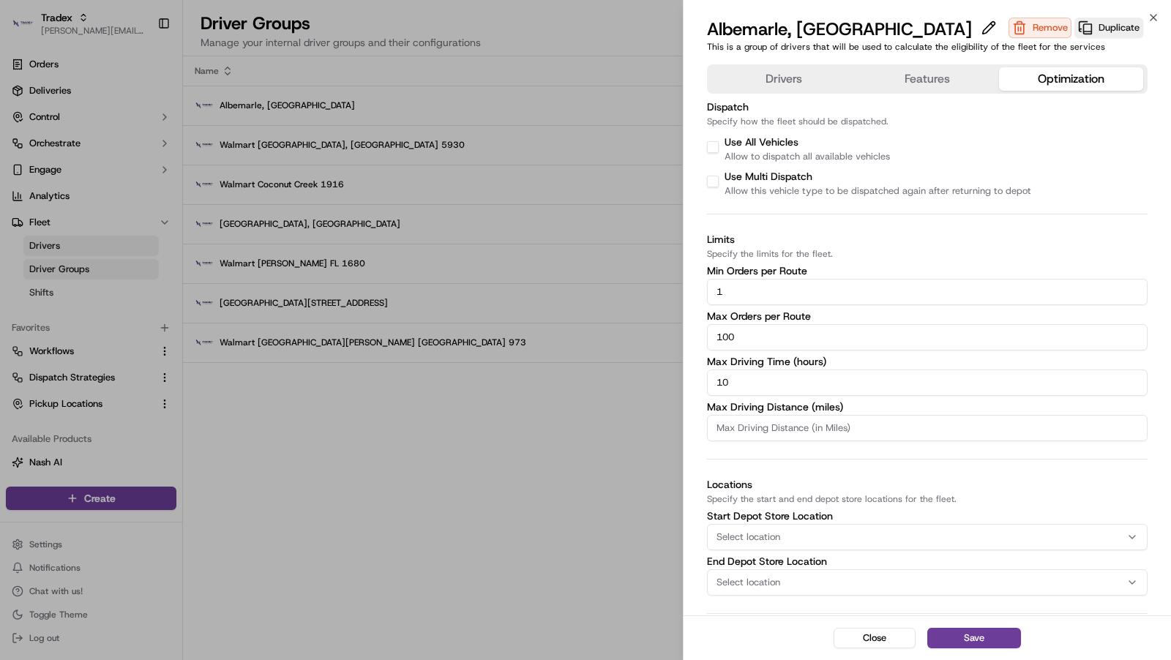
click at [1053, 74] on button "Optimization" at bounding box center [1071, 78] width 144 height 23
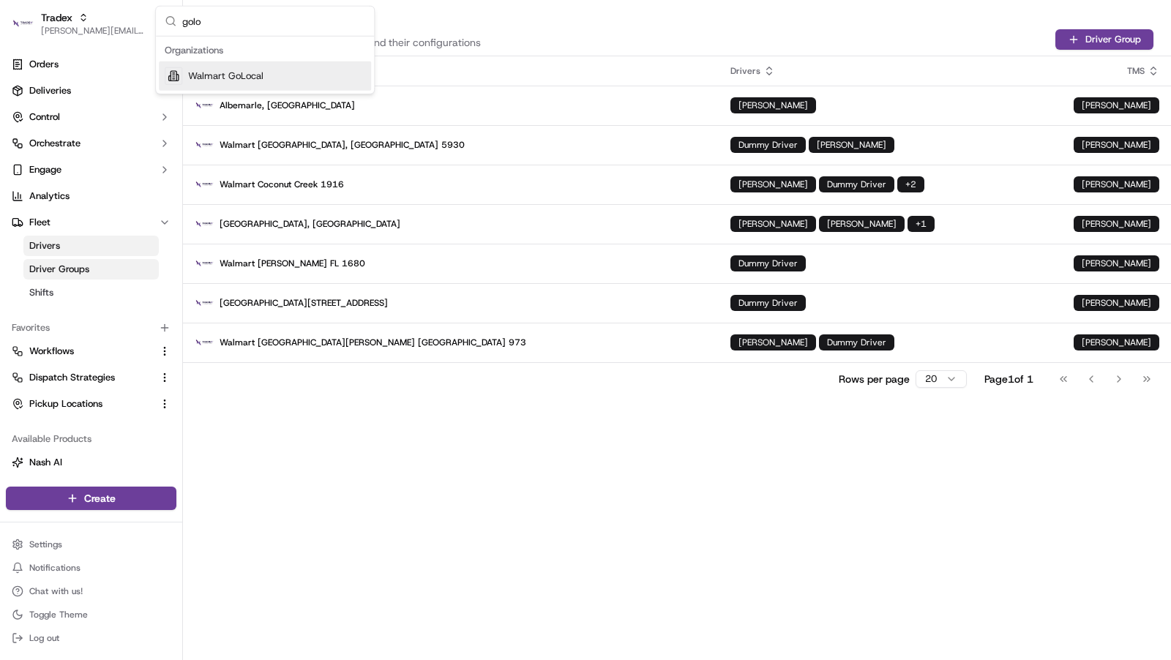
type input "golo"
click at [295, 82] on div "Walmart GoLocal" at bounding box center [265, 75] width 212 height 29
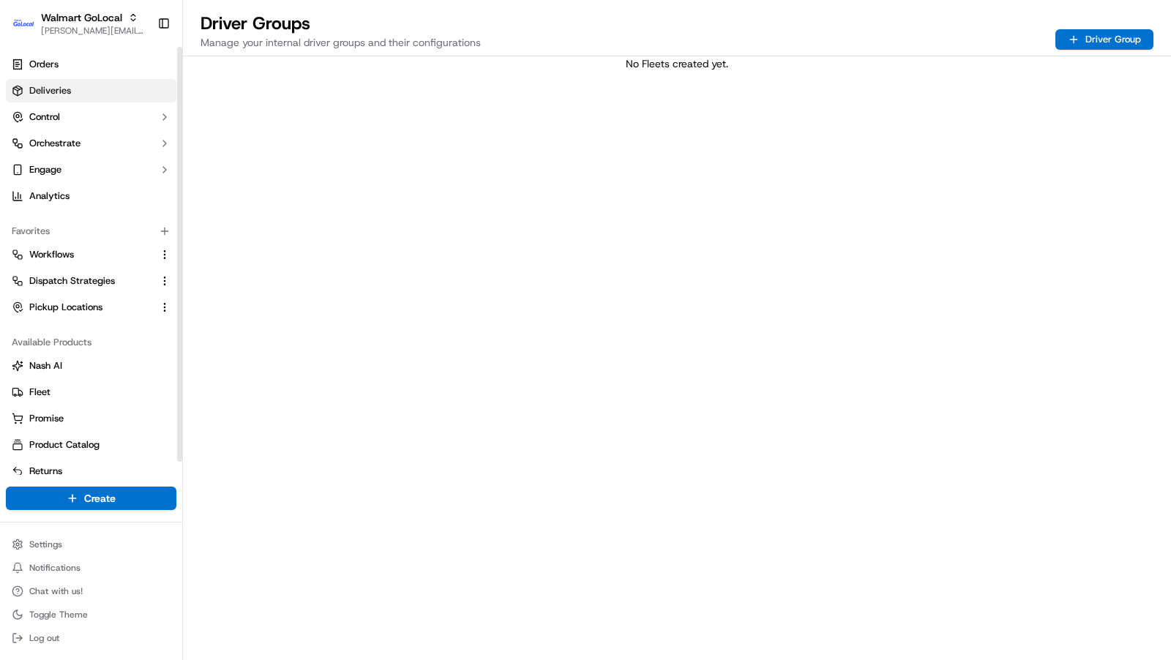
click at [86, 99] on link "Deliveries" at bounding box center [91, 90] width 171 height 23
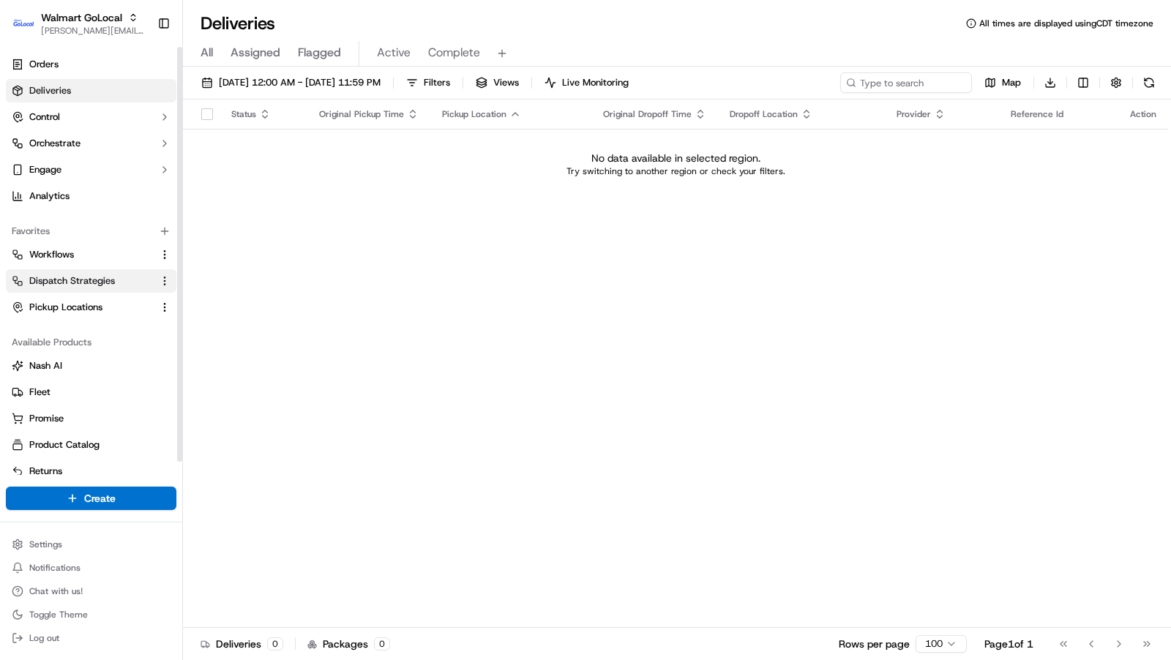
click at [93, 272] on button "Dispatch Strategies" at bounding box center [91, 280] width 171 height 23
click at [97, 279] on span "Dispatch Strategies" at bounding box center [72, 281] width 86 height 13
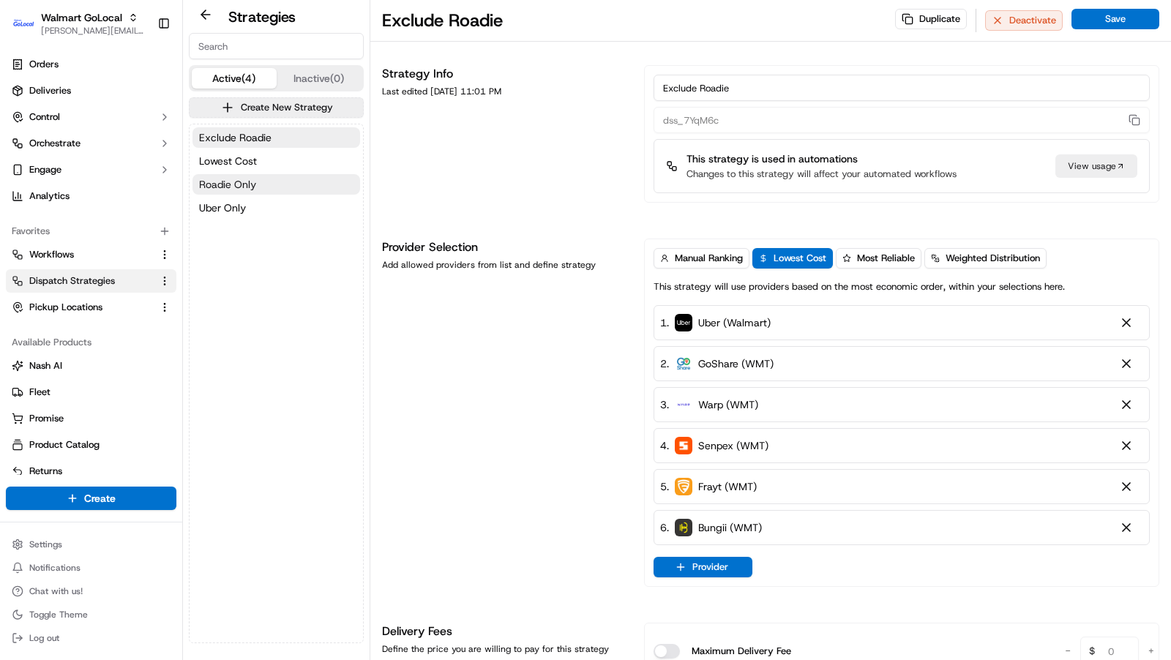
click at [289, 193] on button "Roadie Only" at bounding box center [277, 184] width 168 height 20
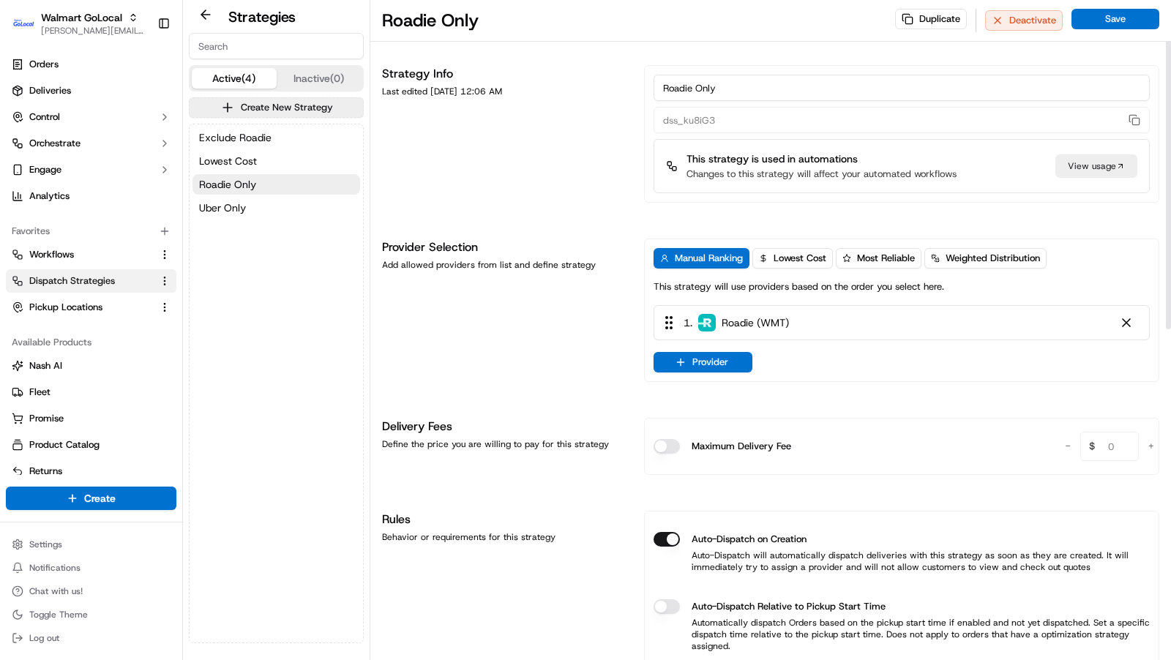
click at [717, 92] on input "Roadie Only" at bounding box center [902, 88] width 496 height 26
type input "Roadie First"
click at [695, 357] on button "Provider" at bounding box center [703, 362] width 99 height 20
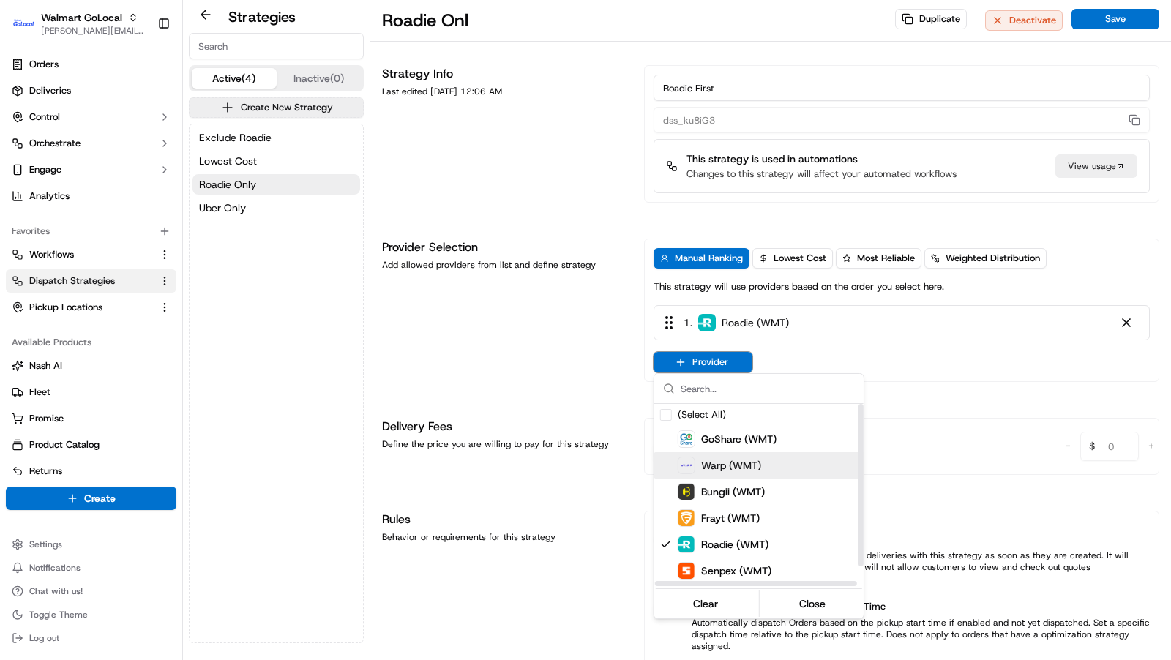
scroll to position [23, 0]
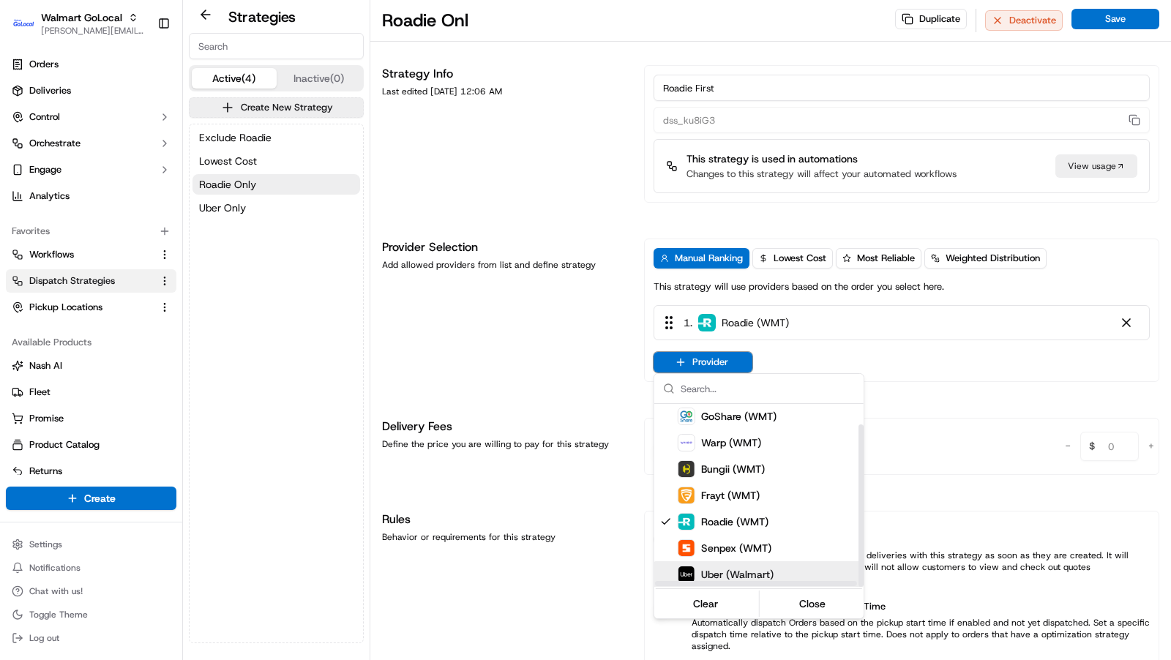
click at [751, 573] on span "Uber (Walmart)" at bounding box center [737, 574] width 72 height 15
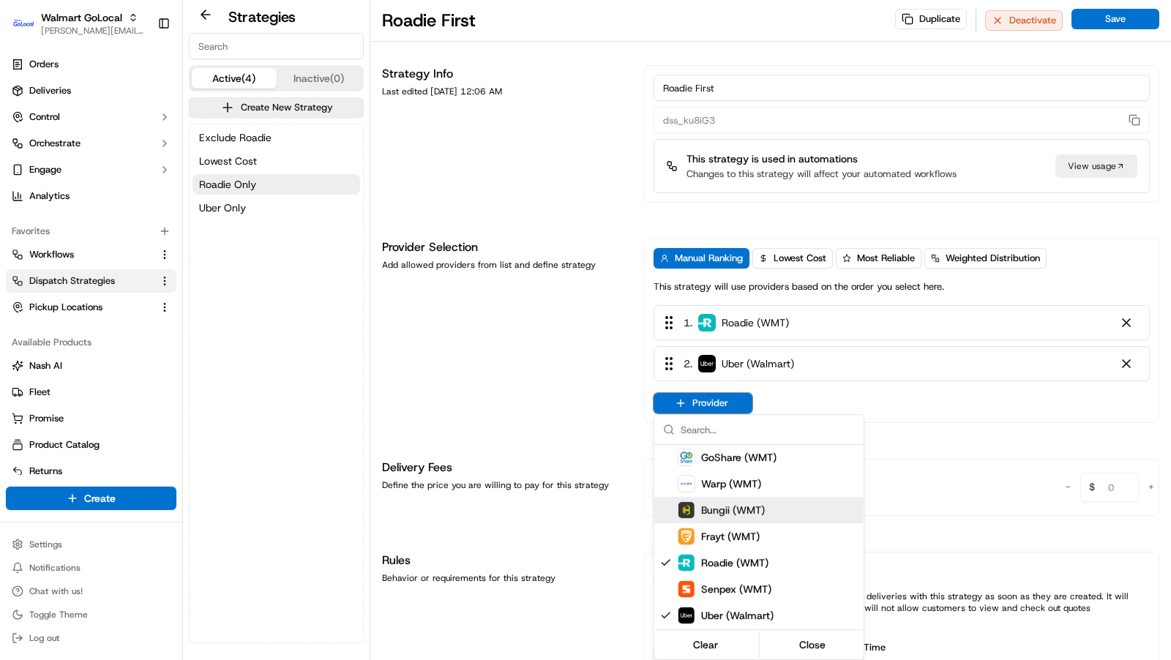
click at [585, 444] on html "Walmart GoLocal [PERSON_NAME][EMAIL_ADDRESS][DOMAIN_NAME] Toggle Sidebar Orders…" at bounding box center [585, 330] width 1171 height 660
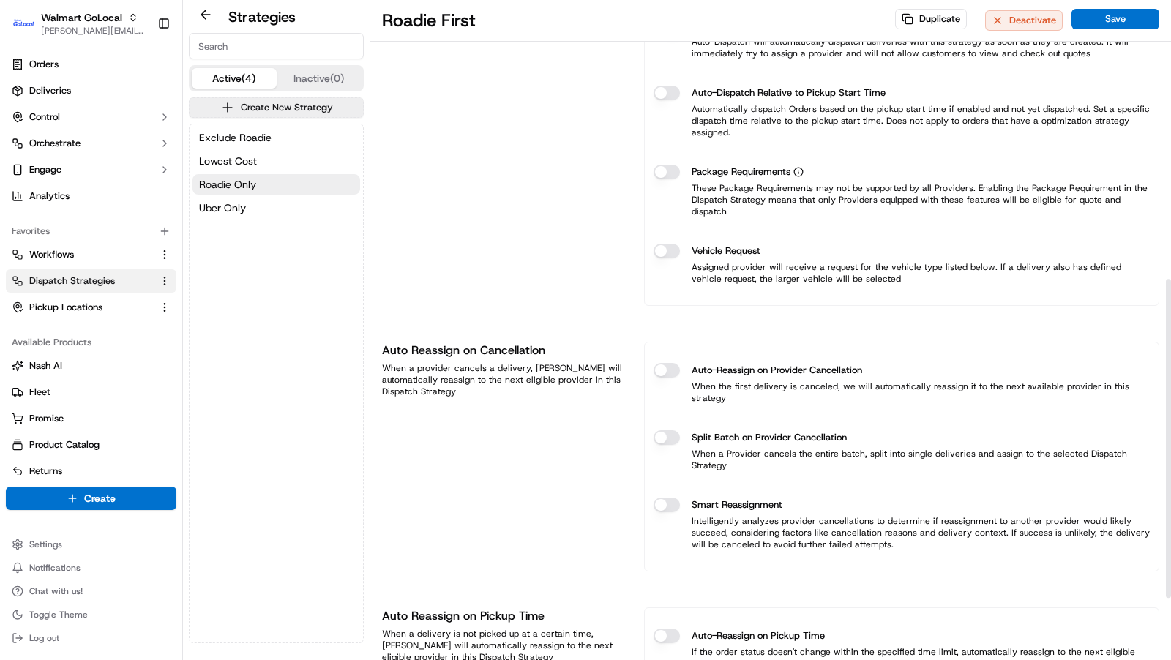
scroll to position [577, 0]
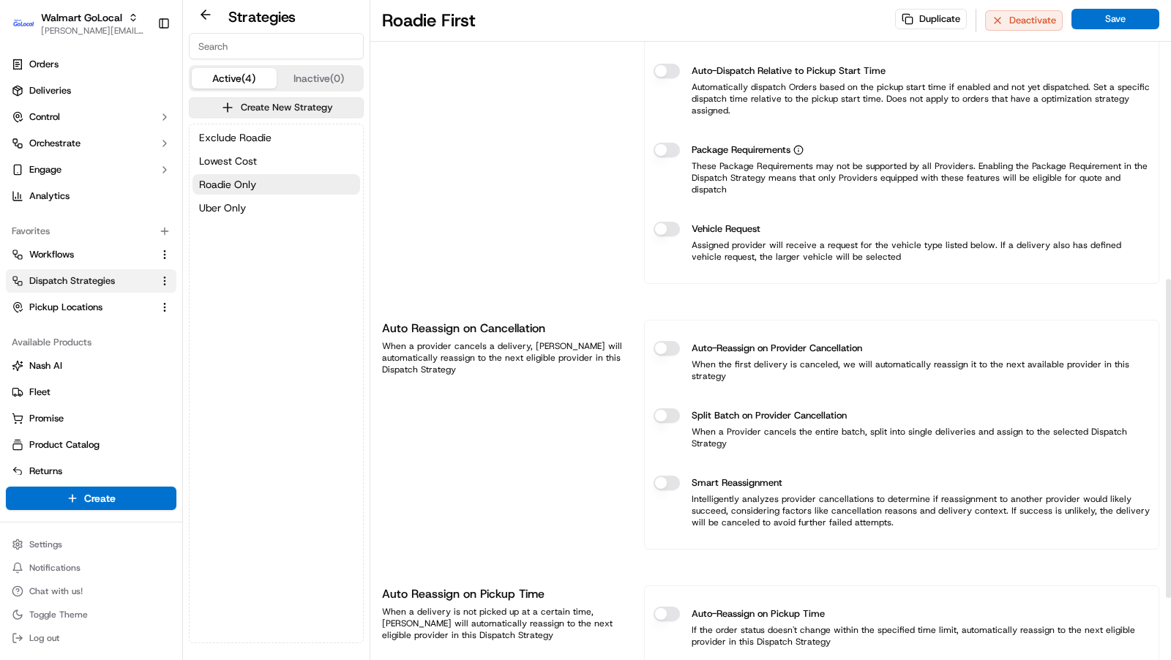
click at [663, 341] on button "Auto-Reassign on Provider Cancellation" at bounding box center [667, 348] width 26 height 15
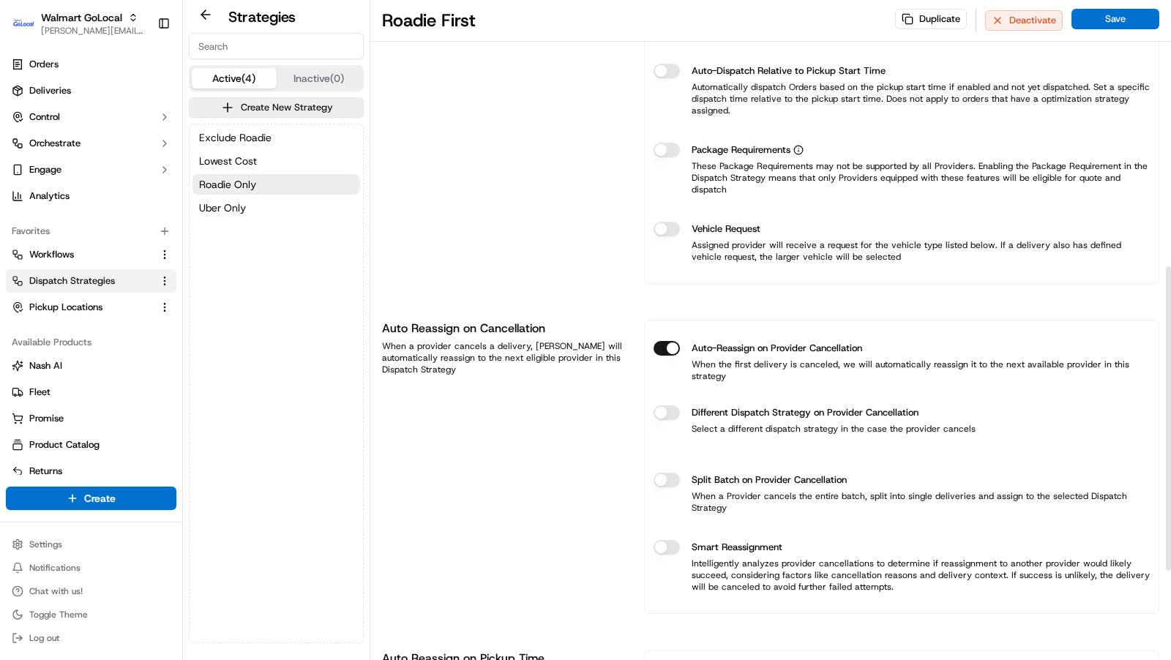
click at [665, 473] on button "Split Batch on Provider Cancellation" at bounding box center [667, 480] width 26 height 15
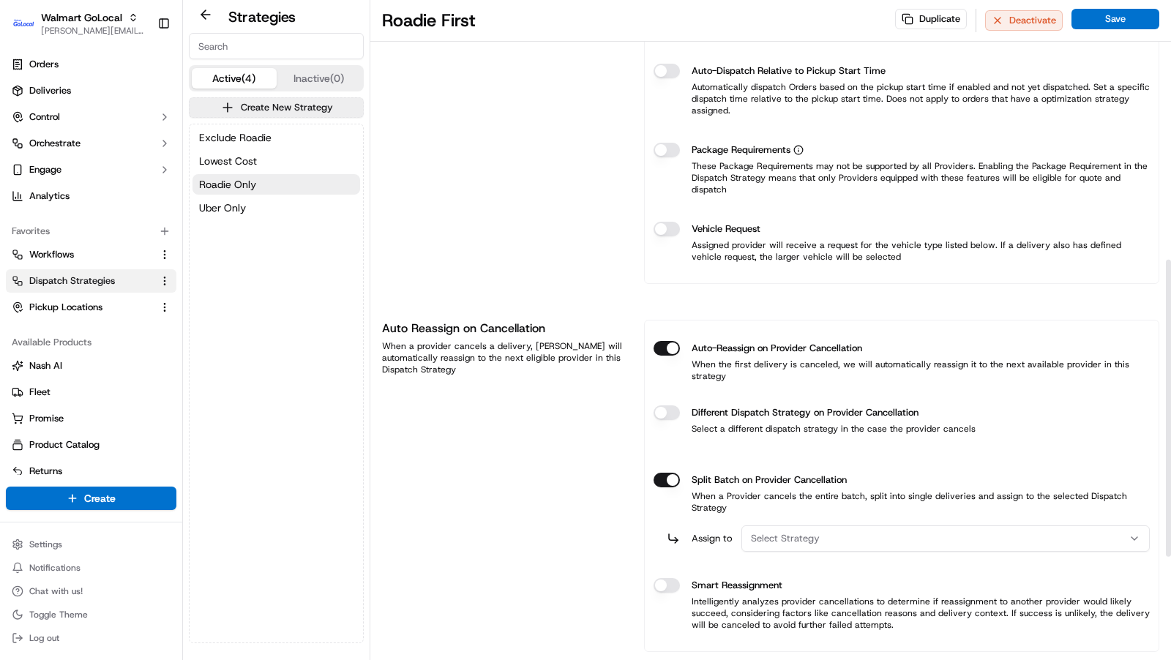
click at [810, 526] on button "Select Strategy" at bounding box center [946, 539] width 409 height 26
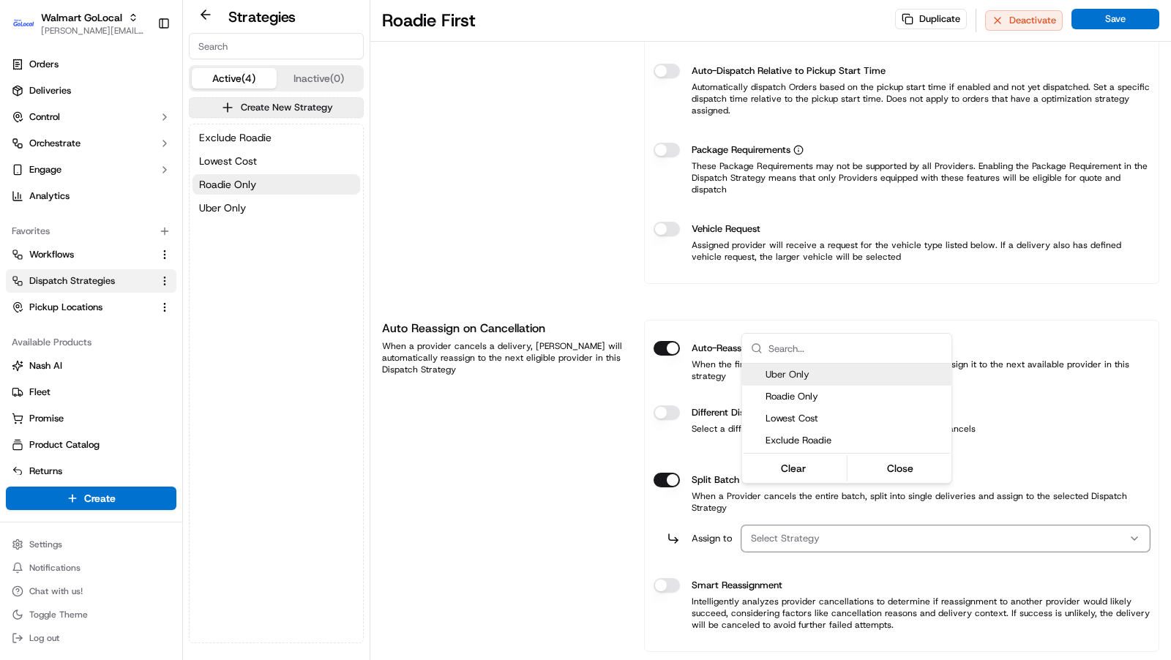
click at [564, 467] on html "Walmart GoLocal [PERSON_NAME][EMAIL_ADDRESS][DOMAIN_NAME] Toggle Sidebar Orders…" at bounding box center [585, 330] width 1171 height 660
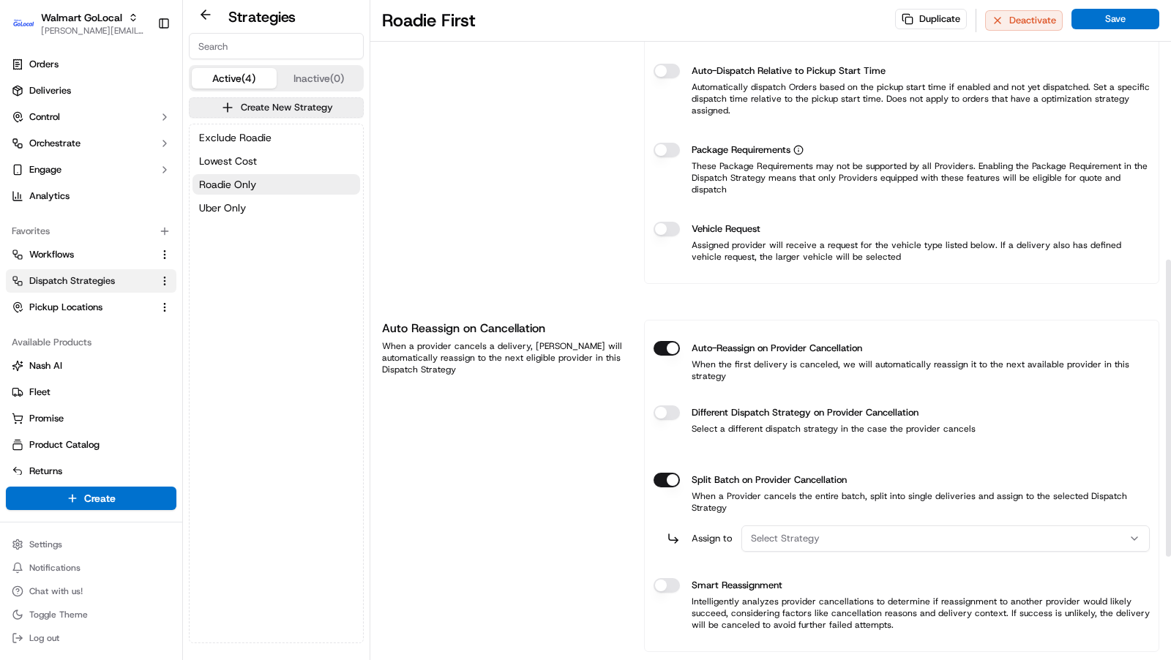
click at [902, 532] on div "Select Strategy" at bounding box center [945, 538] width 401 height 13
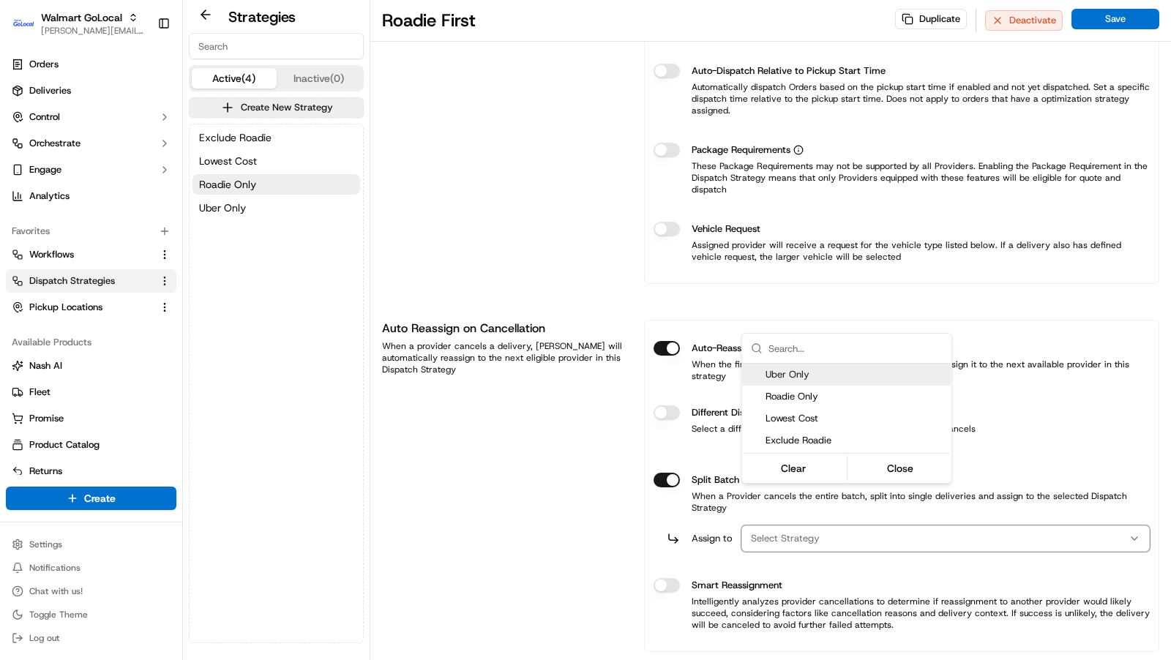
click at [470, 431] on html "Walmart GoLocal [PERSON_NAME][EMAIL_ADDRESS][DOMAIN_NAME] Toggle Sidebar Orders…" at bounding box center [585, 330] width 1171 height 660
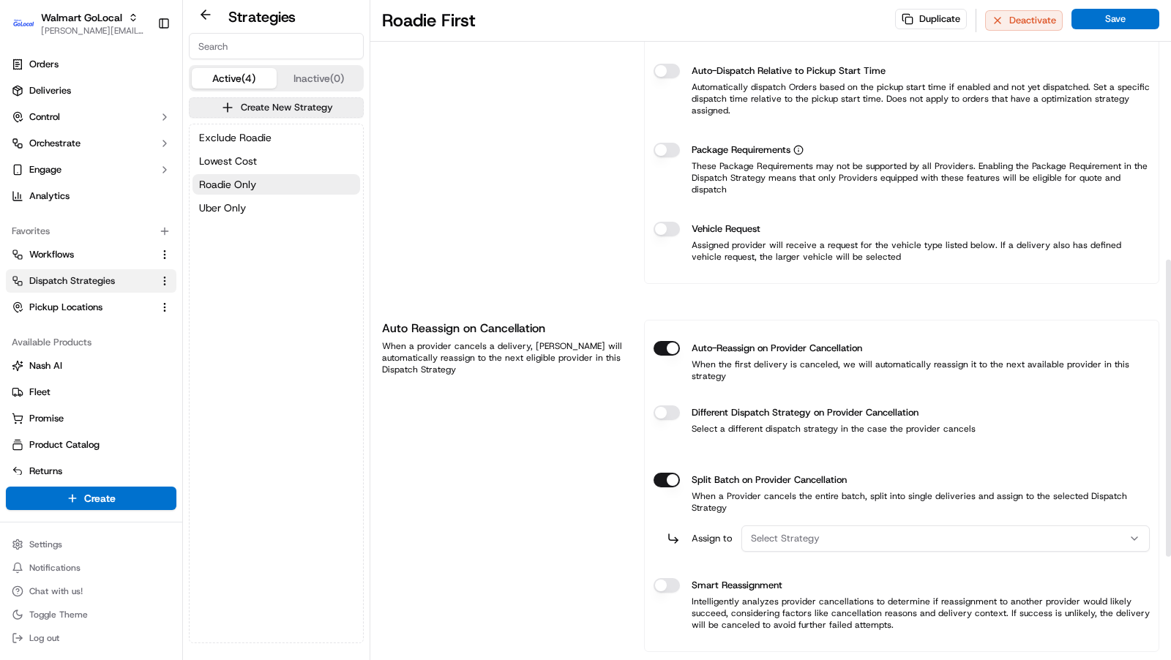
scroll to position [807, 0]
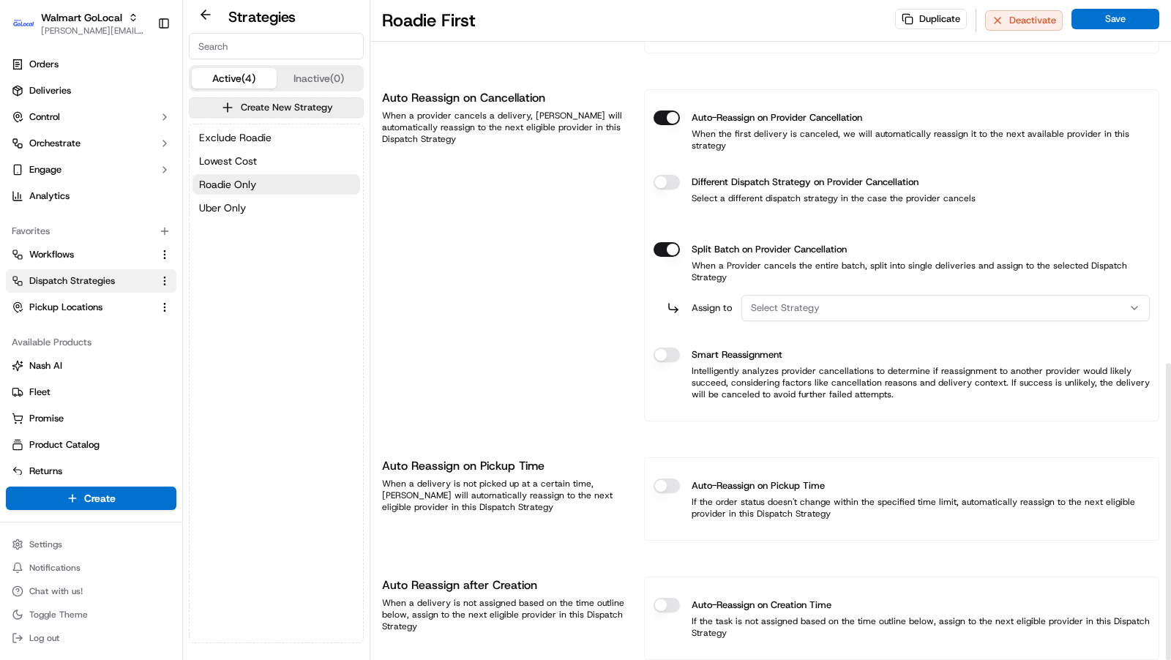
click at [668, 479] on button "Auto-Reassign on Pickup Time" at bounding box center [667, 486] width 26 height 15
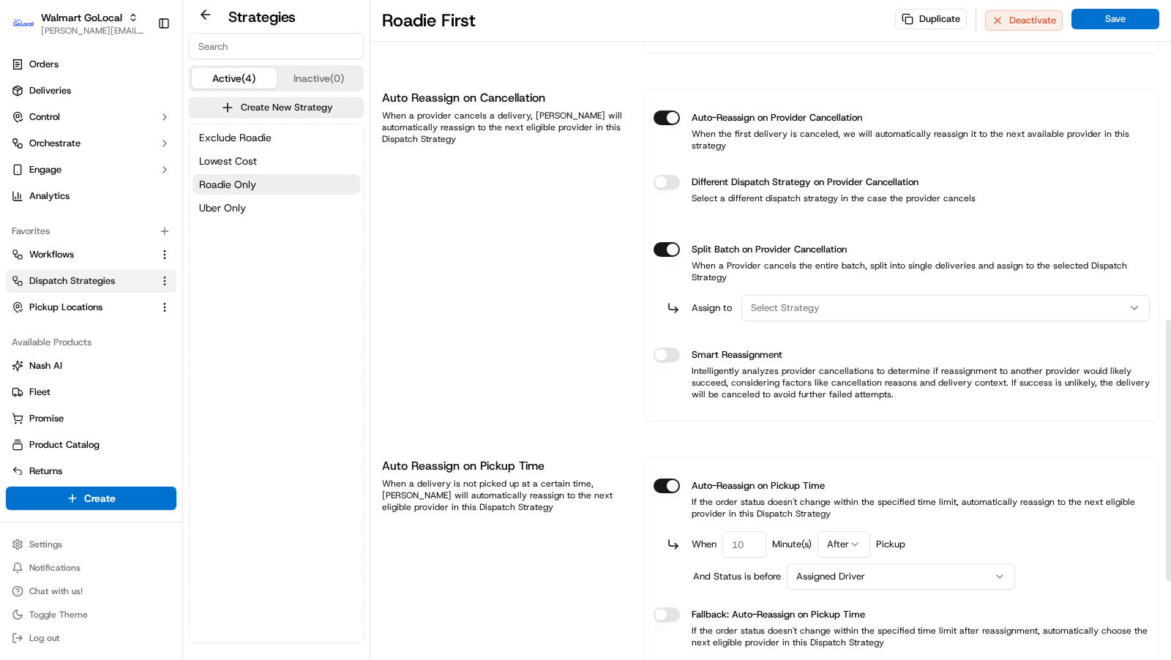
click at [829, 302] on div "Select Strategy" at bounding box center [945, 308] width 401 height 13
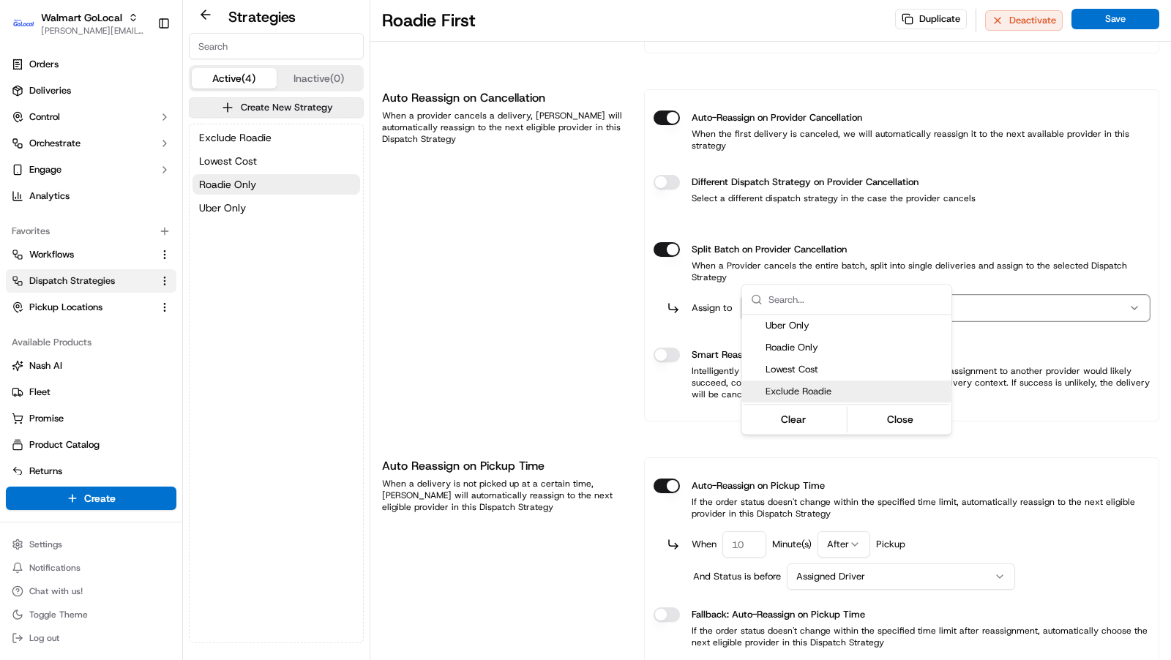
click at [799, 388] on span "Exclude Roadie" at bounding box center [856, 391] width 180 height 13
click at [542, 377] on html "Walmart GoLocal [PERSON_NAME][EMAIL_ADDRESS][DOMAIN_NAME] Toggle Sidebar Orders…" at bounding box center [585, 330] width 1171 height 660
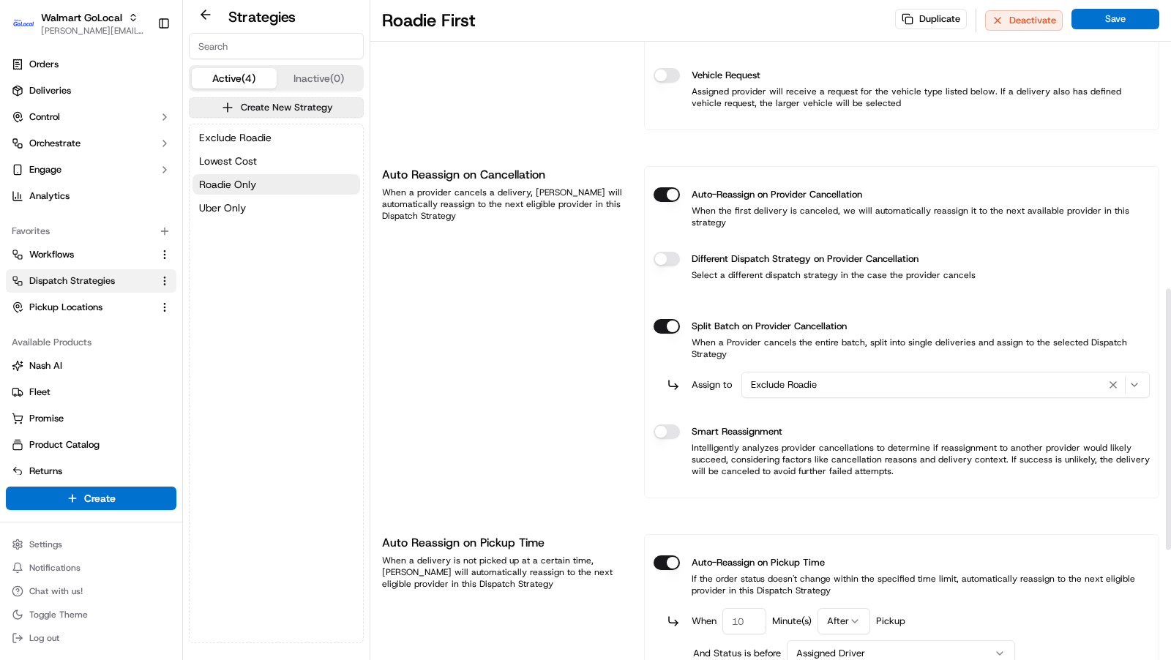
scroll to position [729, 0]
click at [667, 557] on button "Auto-Reassign on Pickup Time" at bounding box center [667, 564] width 26 height 15
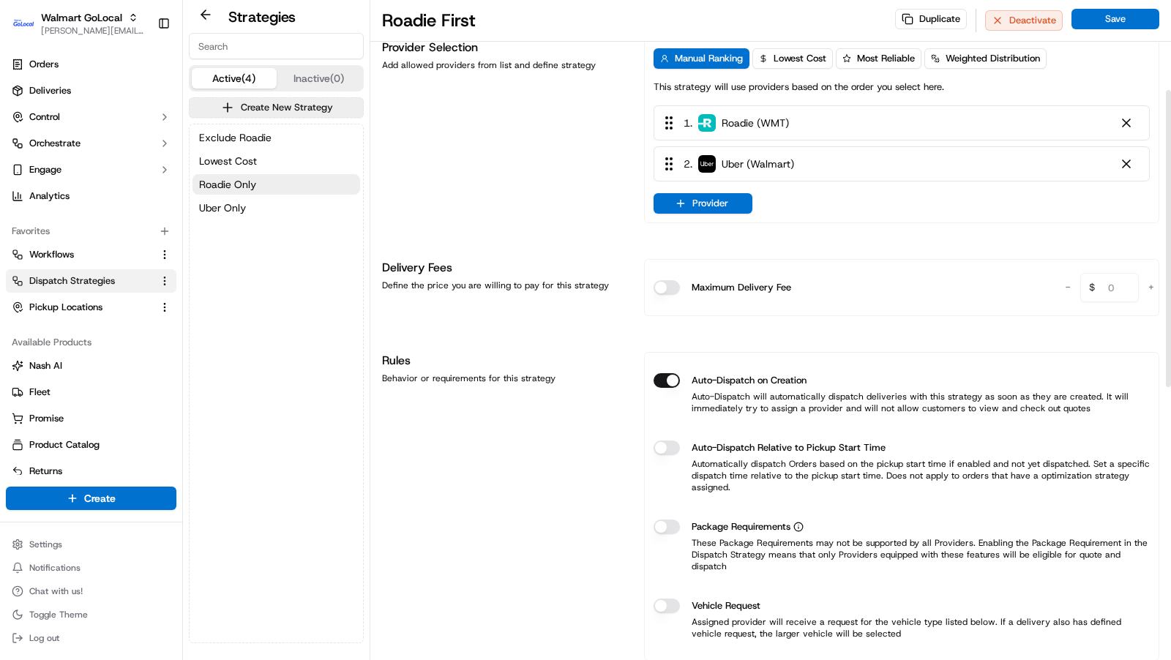
scroll to position [141, 0]
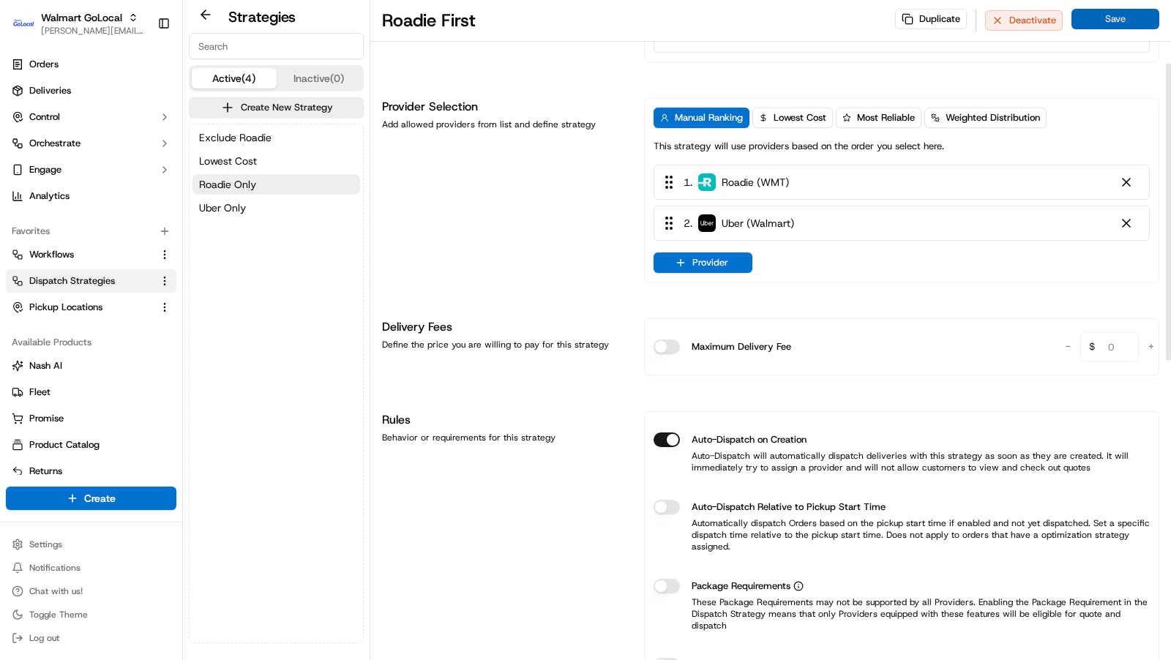
click at [1105, 20] on button "Save" at bounding box center [1116, 19] width 88 height 20
click at [77, 86] on link "Deliveries" at bounding box center [91, 90] width 171 height 23
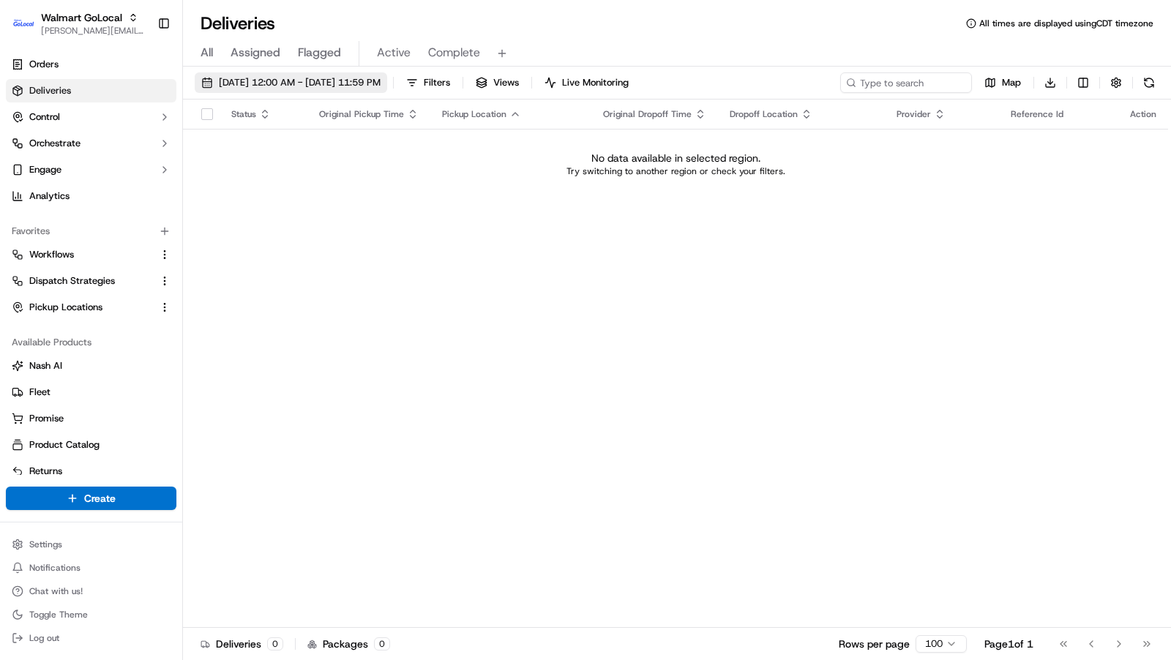
click at [241, 77] on span "[DATE] 12:00 AM - [DATE] 11:59 PM" at bounding box center [300, 82] width 162 height 13
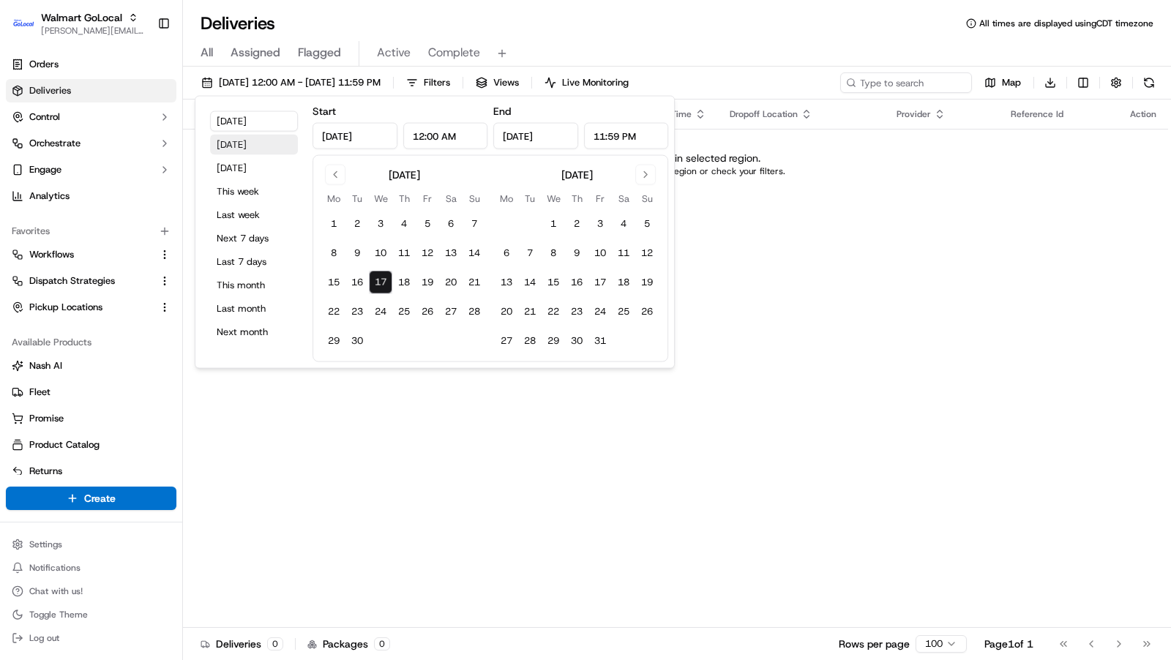
click at [255, 149] on button "[DATE]" at bounding box center [254, 145] width 88 height 20
type input "[DATE]"
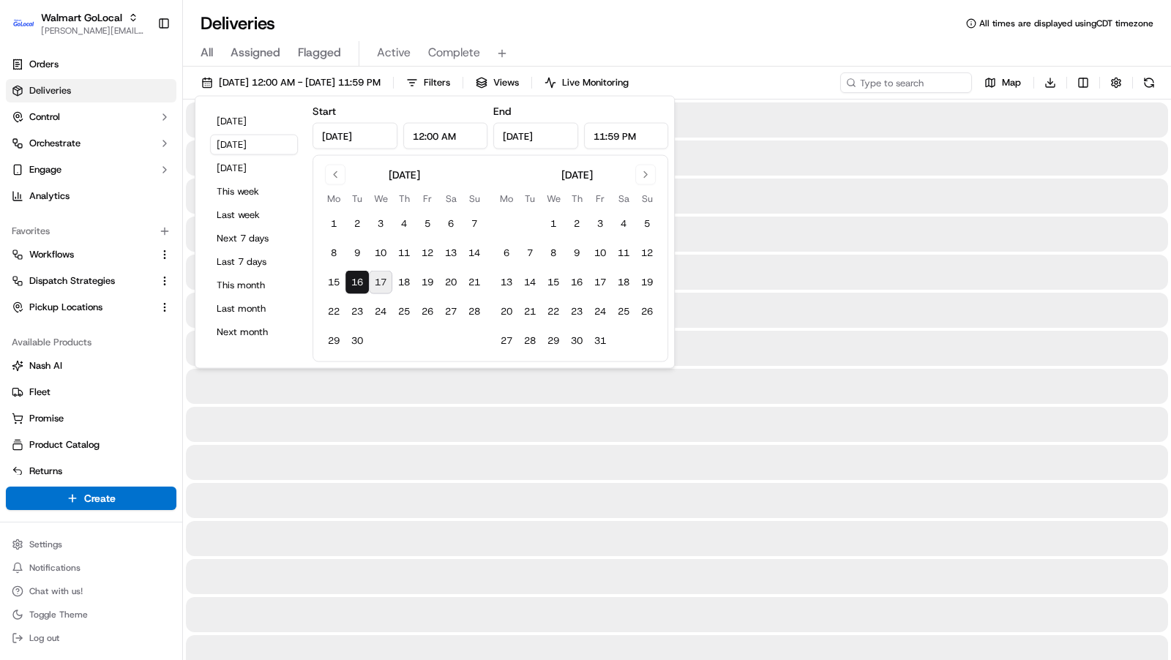
click at [736, 28] on div "Deliveries All times are displayed using CDT timezone" at bounding box center [677, 23] width 988 height 23
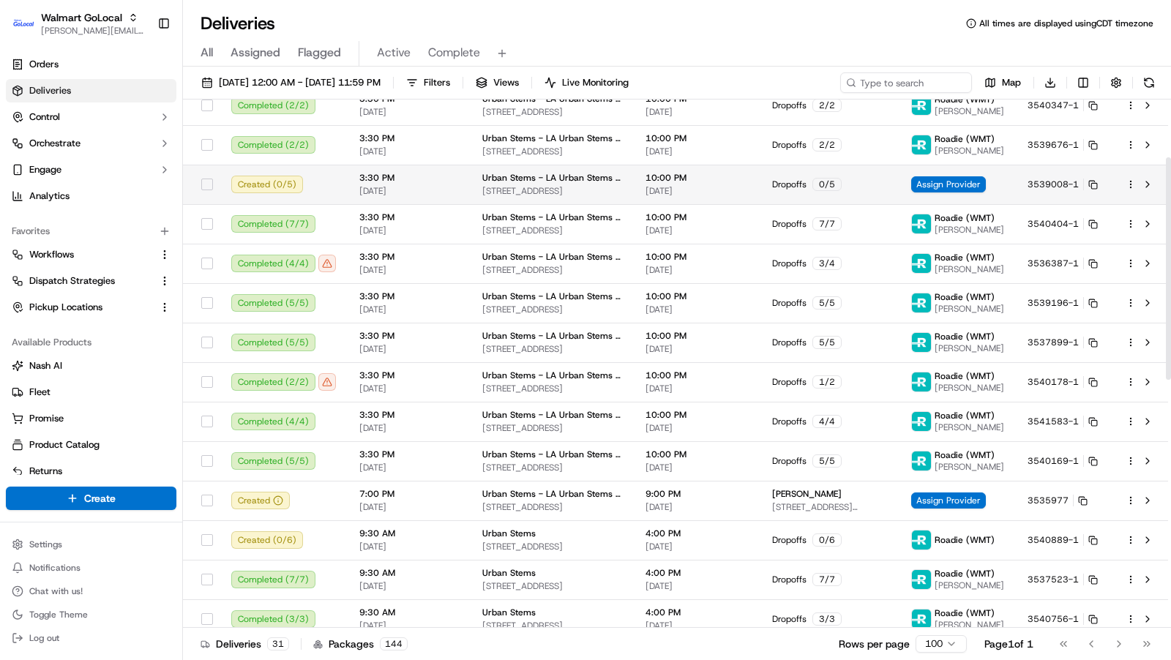
scroll to position [138, 0]
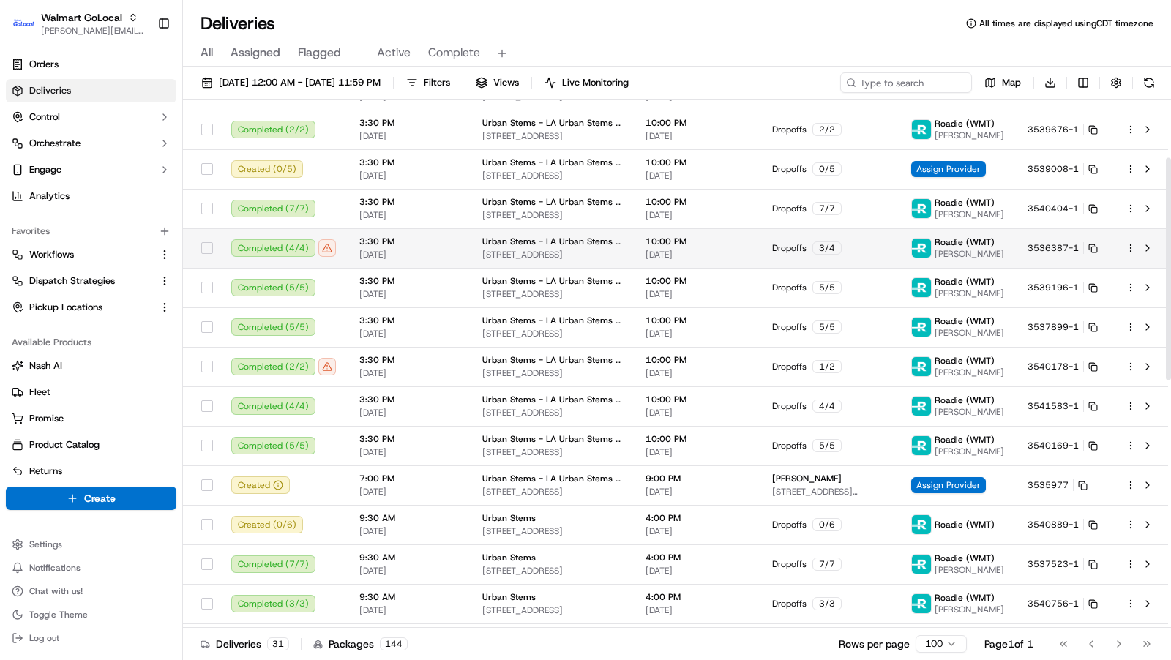
click at [372, 244] on span "3:30 PM" at bounding box center [409, 242] width 100 height 12
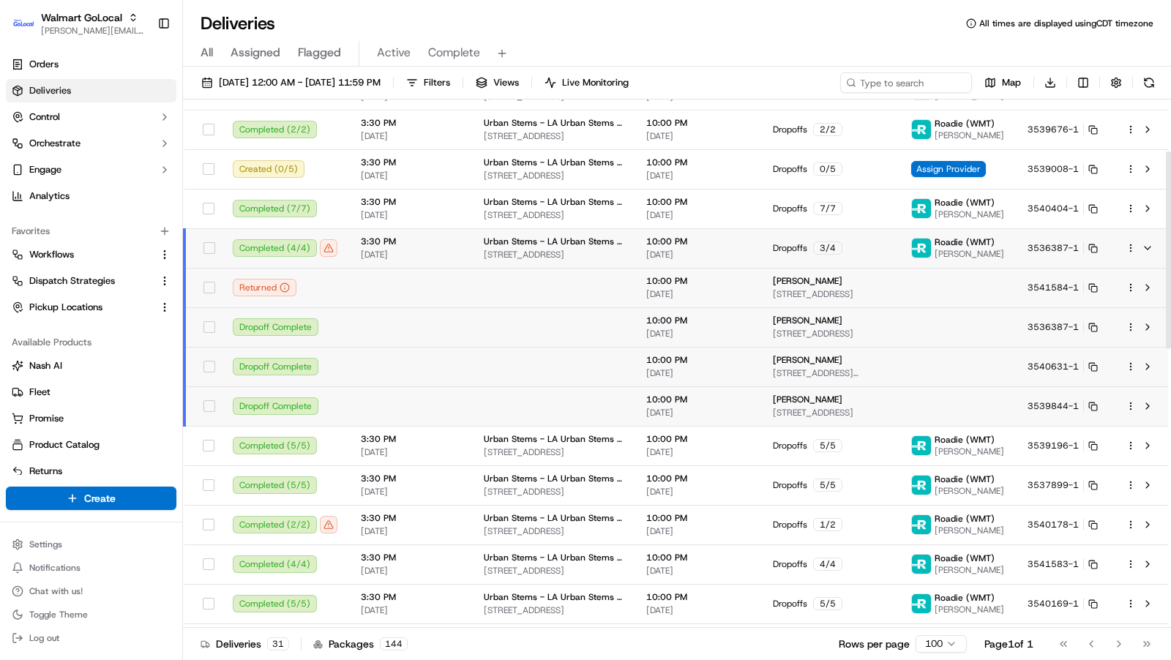
click at [406, 268] on td at bounding box center [410, 288] width 123 height 40
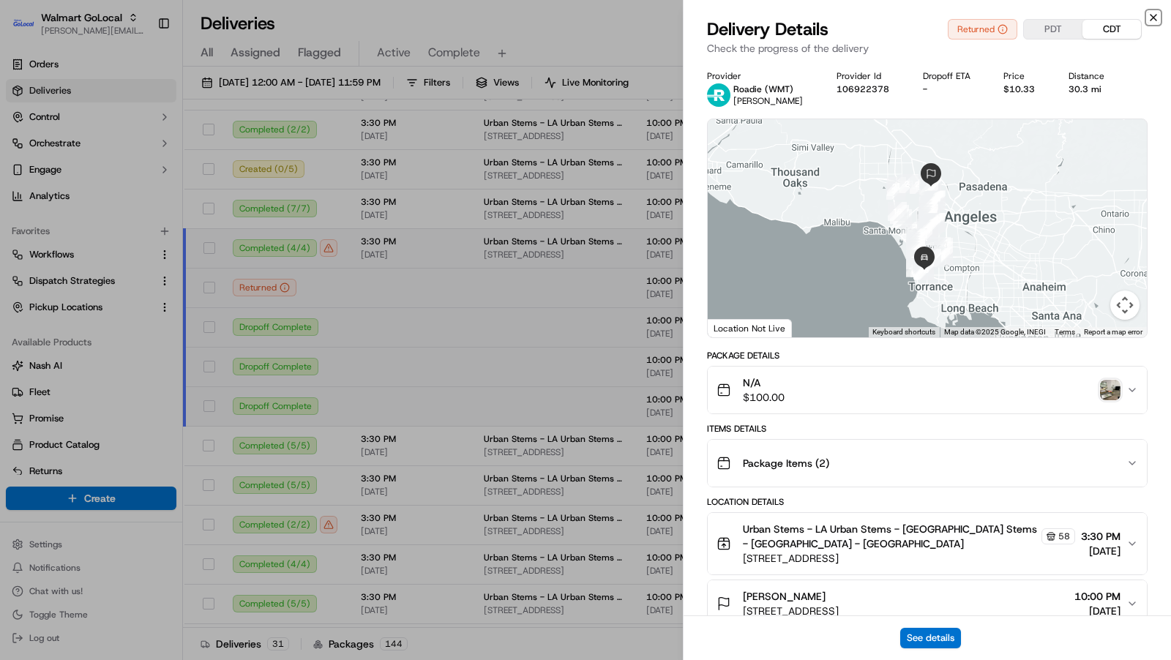
click at [1152, 12] on icon "button" at bounding box center [1154, 18] width 12 height 12
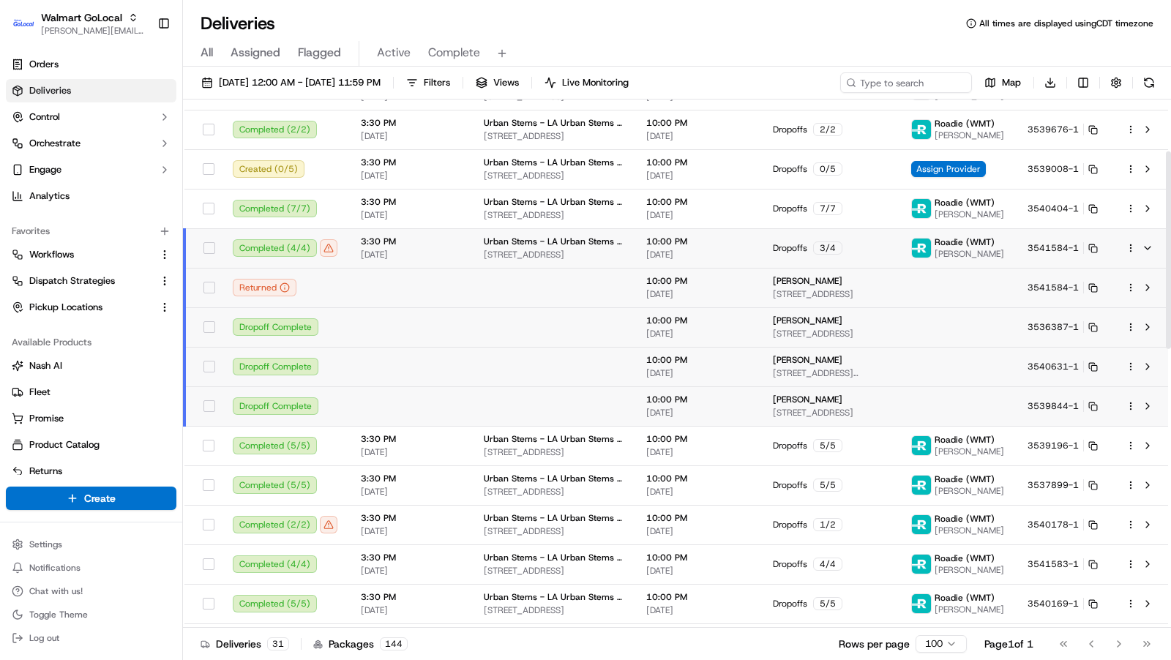
click at [500, 250] on span "[STREET_ADDRESS]" at bounding box center [553, 255] width 139 height 12
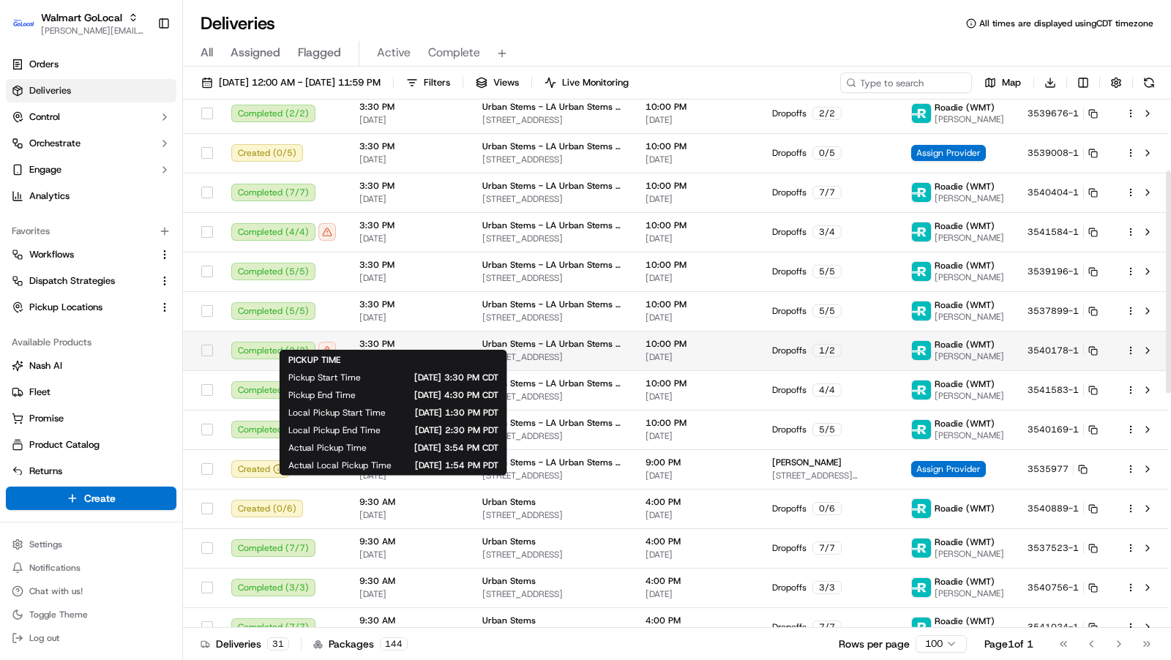
scroll to position [169, 0]
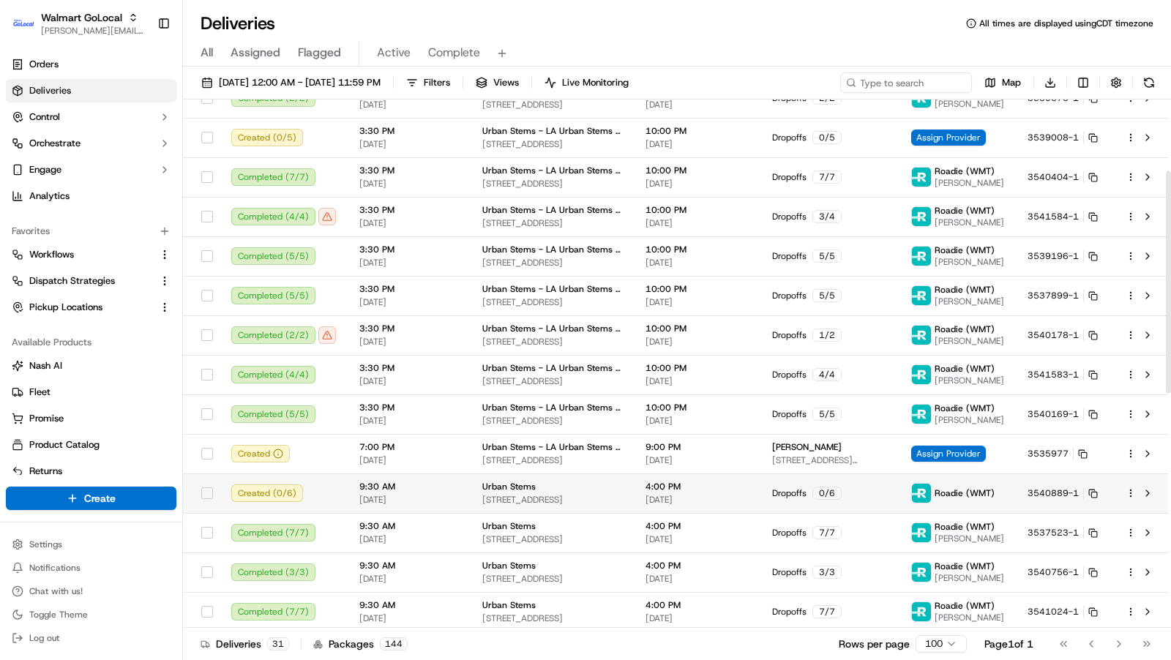
click at [677, 487] on span "4:00 PM" at bounding box center [697, 487] width 103 height 12
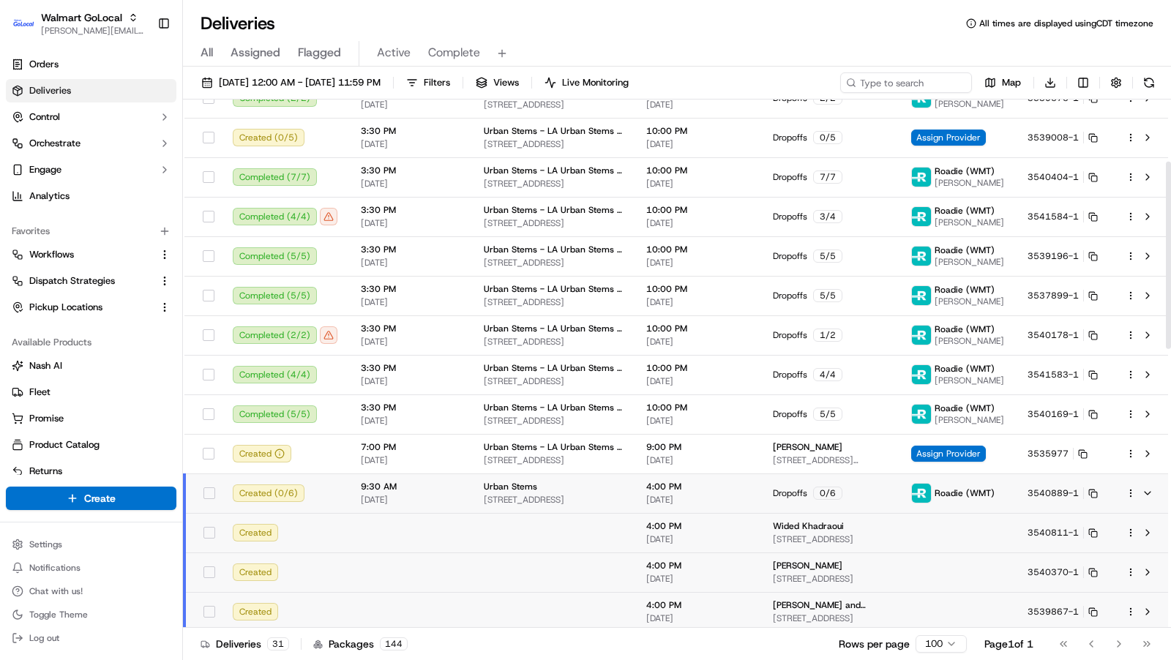
scroll to position [264, 0]
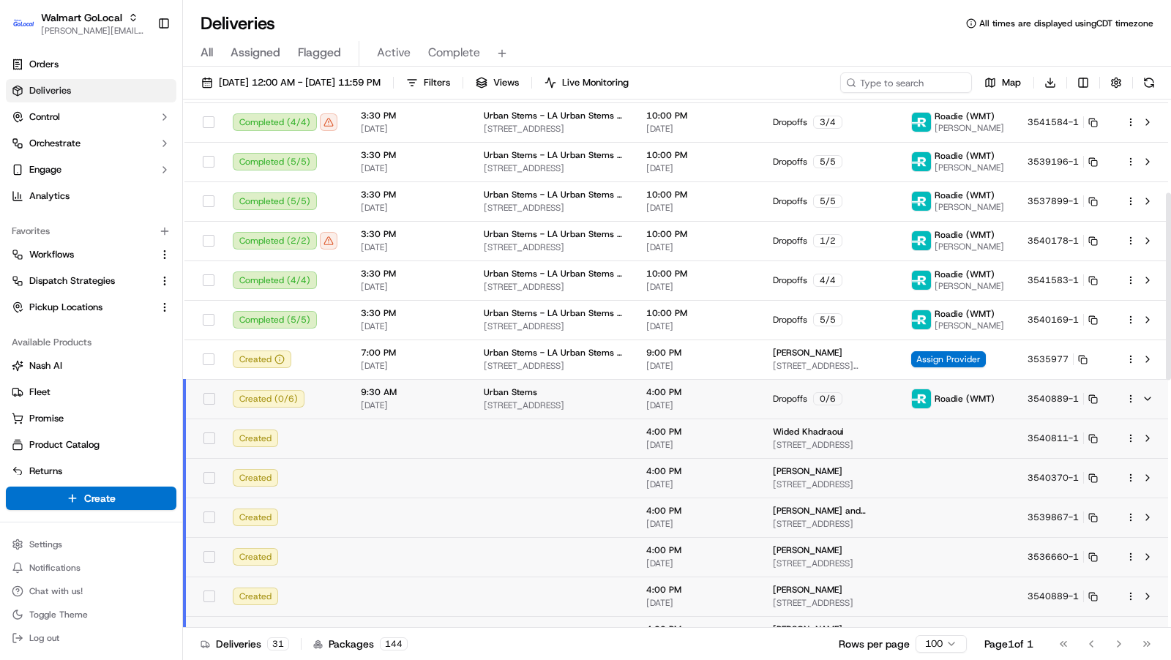
click at [1128, 395] on html "Walmart GoLocal [PERSON_NAME][EMAIL_ADDRESS][DOMAIN_NAME] Toggle Sidebar Orders…" at bounding box center [585, 330] width 1171 height 660
click at [646, 393] on html "Walmart GoLocal [PERSON_NAME][EMAIL_ADDRESS][DOMAIN_NAME] Toggle Sidebar Orders…" at bounding box center [585, 330] width 1171 height 660
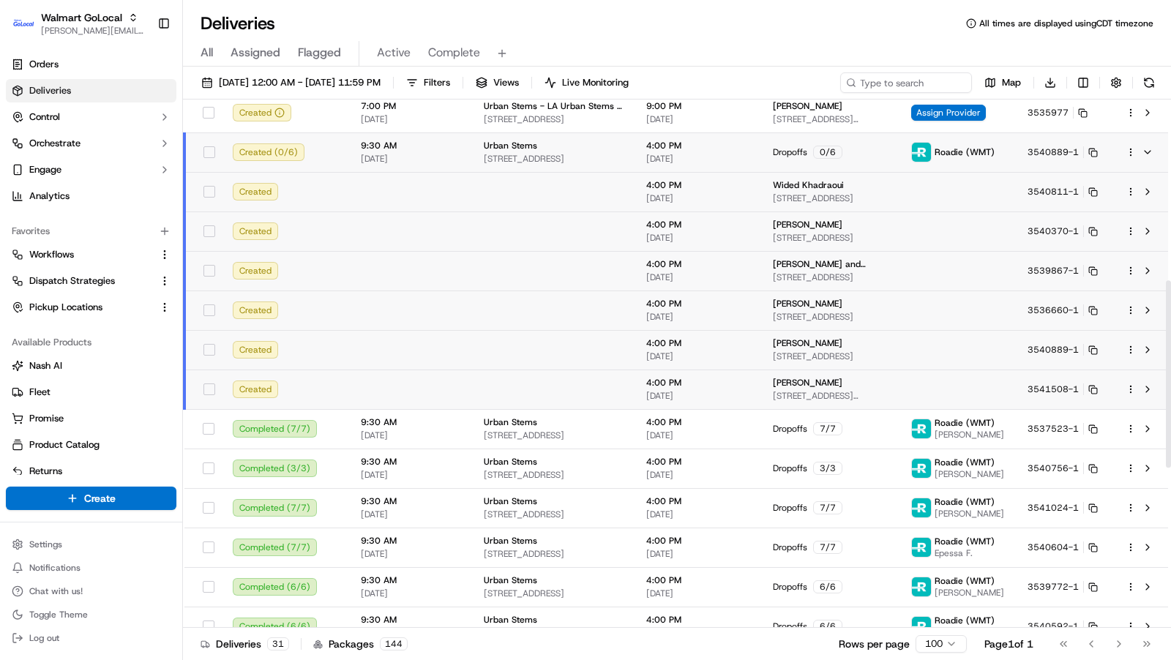
scroll to position [482, 0]
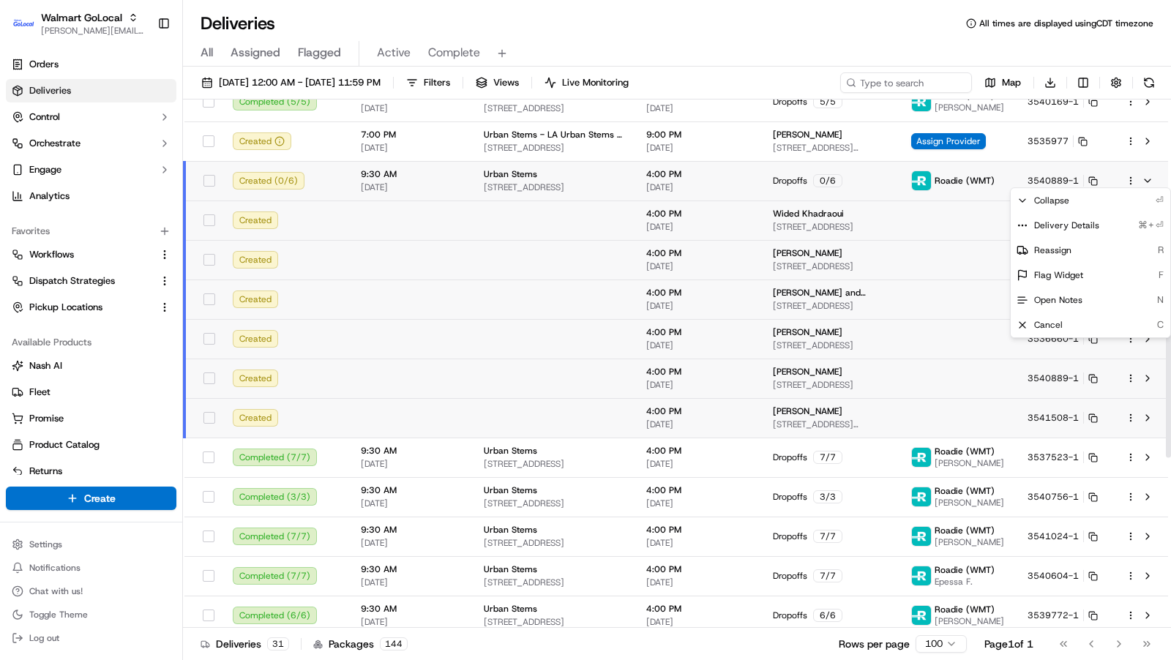
click at [1135, 182] on html "Walmart GoLocal [PERSON_NAME][EMAIL_ADDRESS][DOMAIN_NAME] Toggle Sidebar Orders…" at bounding box center [585, 330] width 1171 height 660
click at [1148, 184] on html "Walmart GoLocal [PERSON_NAME][EMAIL_ADDRESS][DOMAIN_NAME] Toggle Sidebar Orders…" at bounding box center [585, 330] width 1171 height 660
click at [1148, 184] on button at bounding box center [1148, 181] width 18 height 18
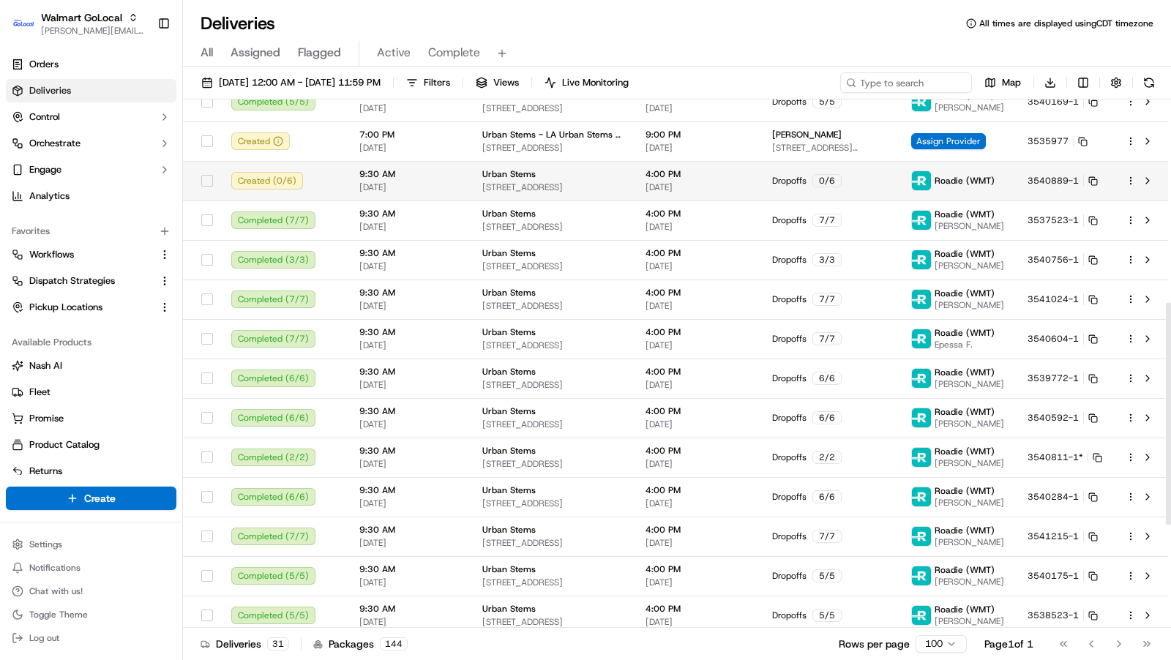
click at [1120, 183] on td at bounding box center [1141, 181] width 54 height 40
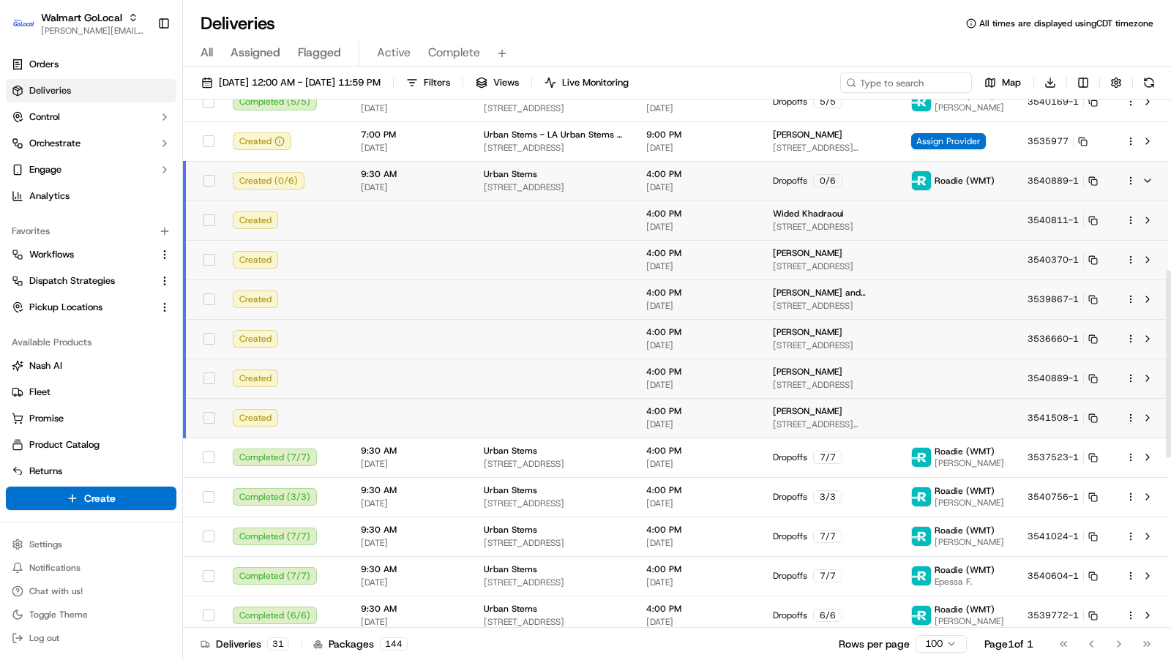
click at [1130, 184] on div at bounding box center [1141, 181] width 31 height 18
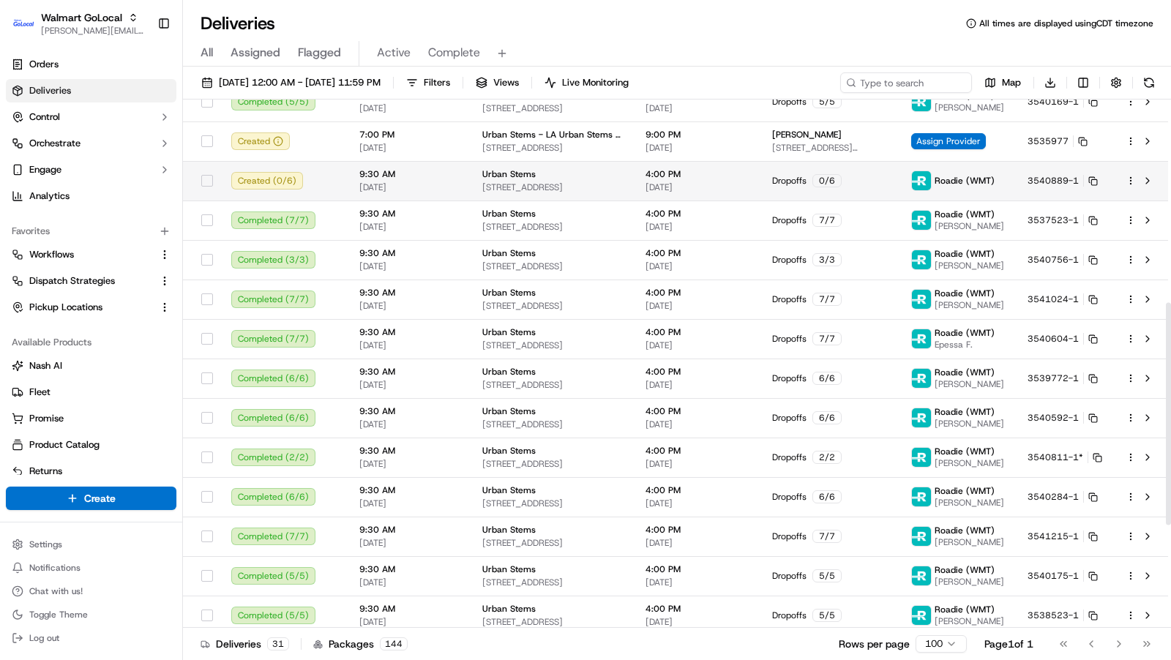
click at [1131, 178] on html "Walmart GoLocal [PERSON_NAME][EMAIL_ADDRESS][DOMAIN_NAME] Toggle Sidebar Orders…" at bounding box center [585, 330] width 1171 height 660
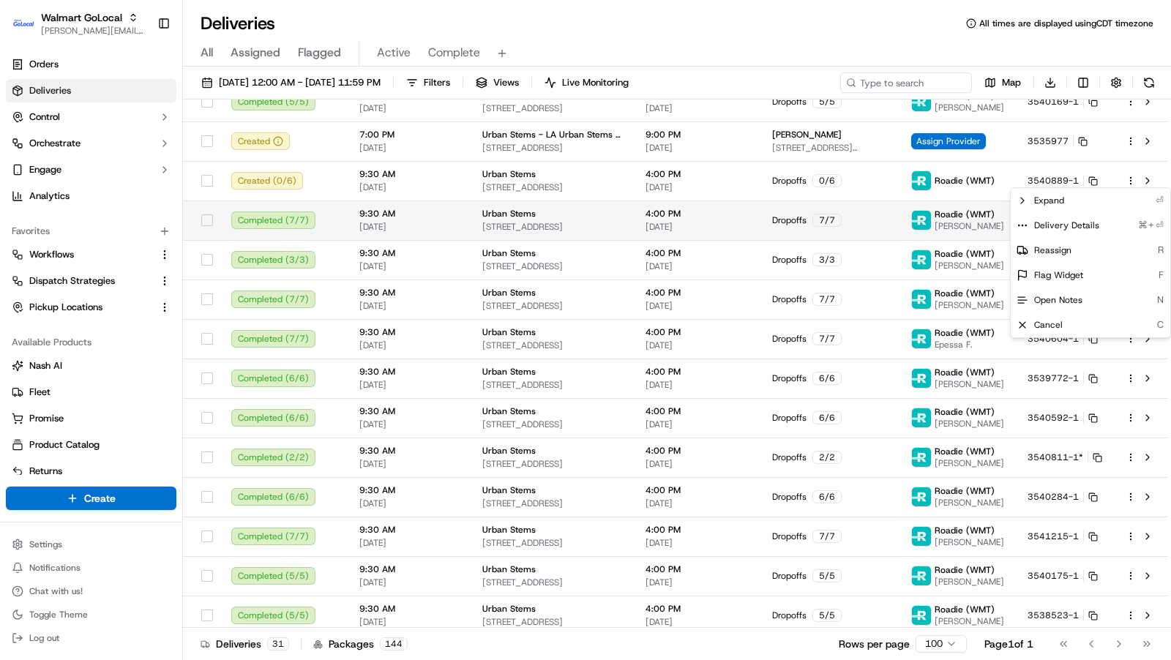
click at [861, 205] on html "Walmart GoLocal [PERSON_NAME][EMAIL_ADDRESS][DOMAIN_NAME] Toggle Sidebar Orders…" at bounding box center [585, 330] width 1171 height 660
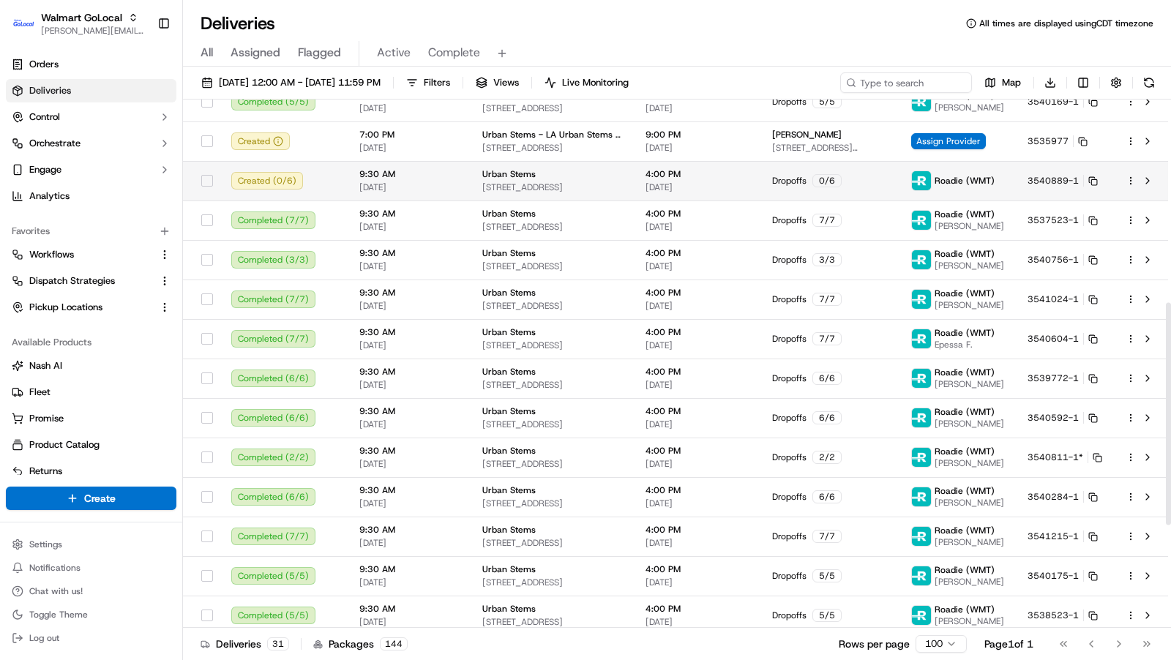
click at [858, 184] on div "Dropoffs 0 / 6" at bounding box center [830, 180] width 116 height 13
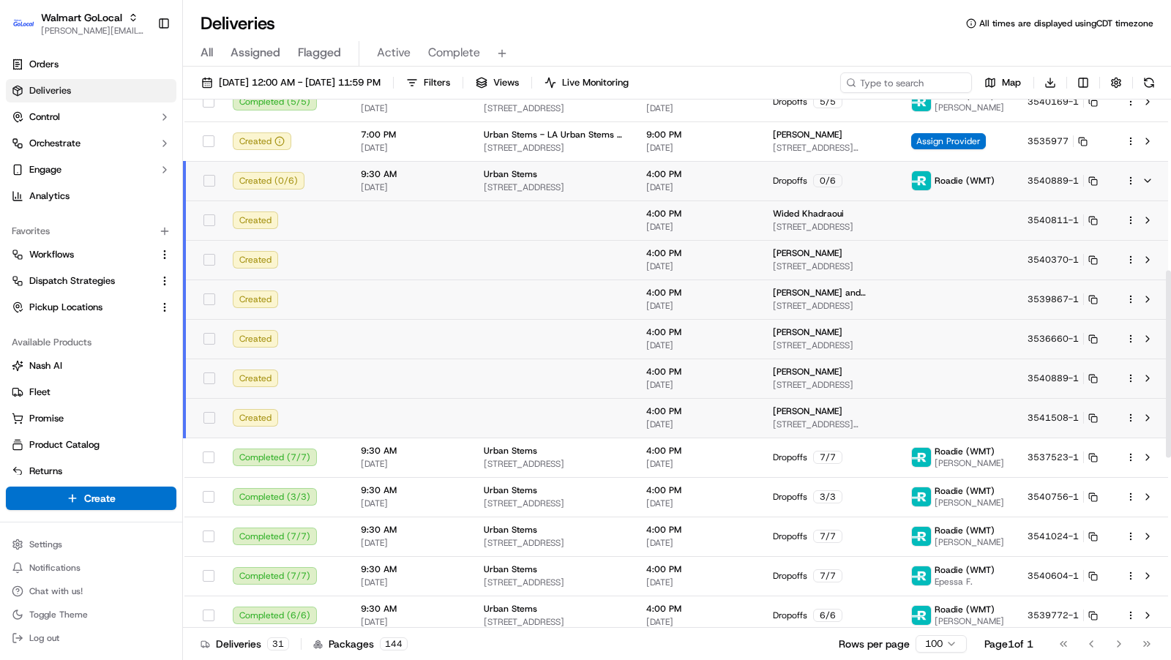
click at [1130, 184] on div at bounding box center [1141, 181] width 31 height 18
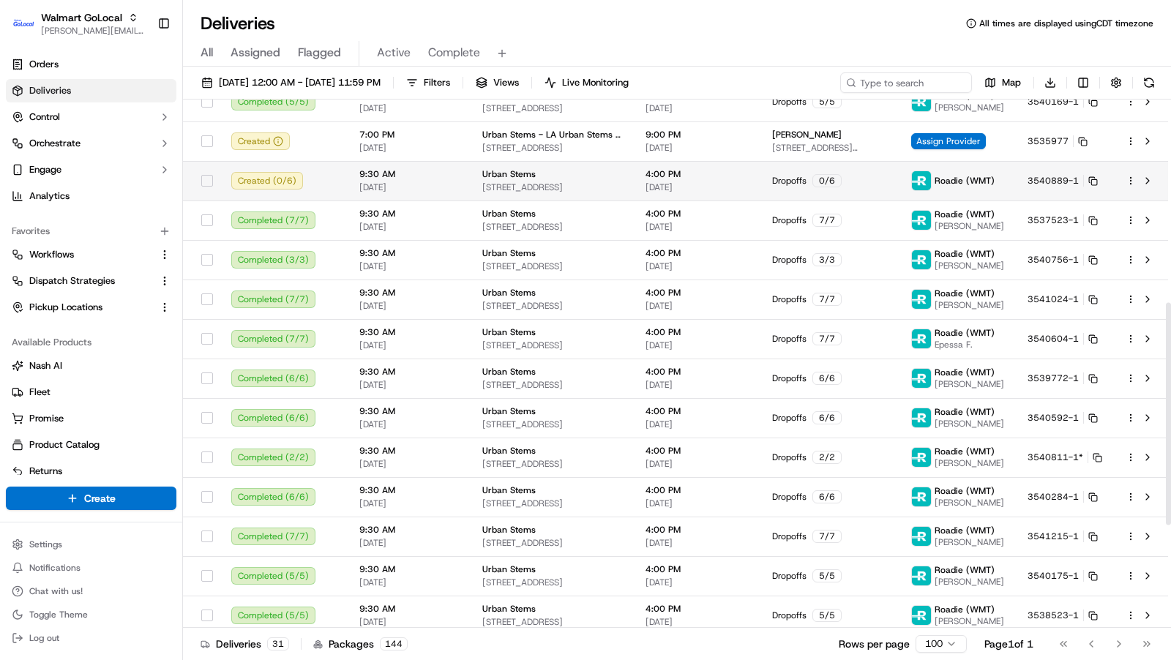
click at [1132, 177] on html "Walmart GoLocal [PERSON_NAME][EMAIL_ADDRESS][DOMAIN_NAME] Toggle Sidebar Orders…" at bounding box center [585, 330] width 1171 height 660
click at [947, 183] on span "Roadie (WMT)" at bounding box center [965, 181] width 60 height 12
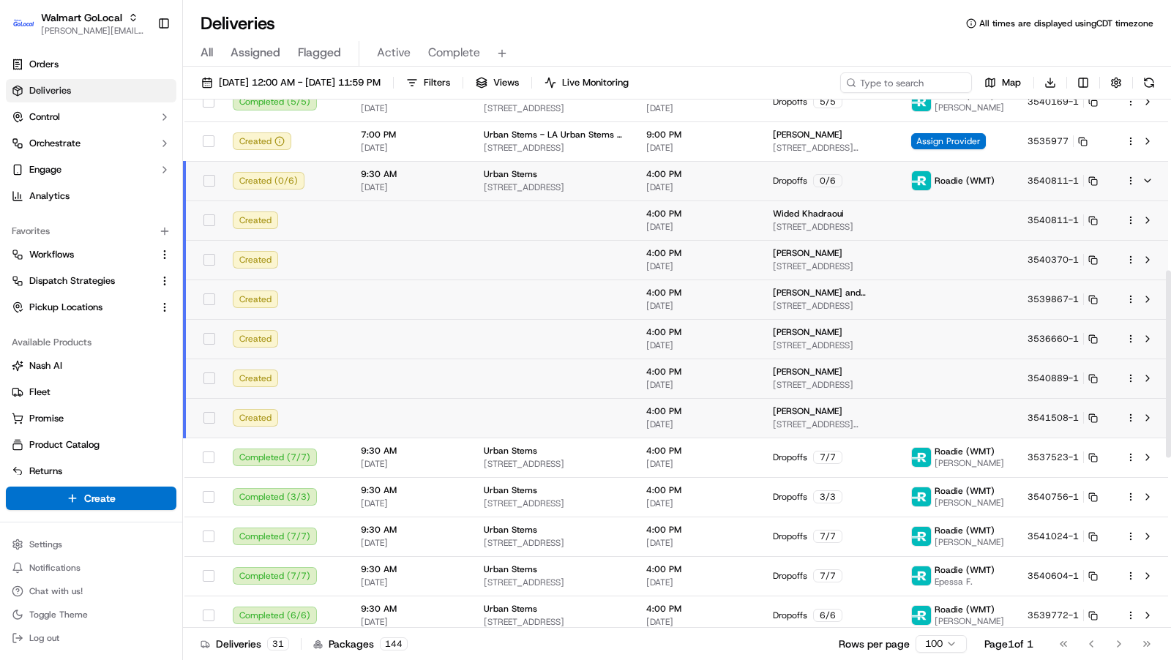
click at [1132, 184] on html "Walmart GoLocal [PERSON_NAME][EMAIL_ADDRESS][DOMAIN_NAME] Toggle Sidebar Orders…" at bounding box center [585, 330] width 1171 height 660
click at [761, 37] on html "Walmart GoLocal [PERSON_NAME][EMAIL_ADDRESS][DOMAIN_NAME] Toggle Sidebar Orders…" at bounding box center [585, 330] width 1171 height 660
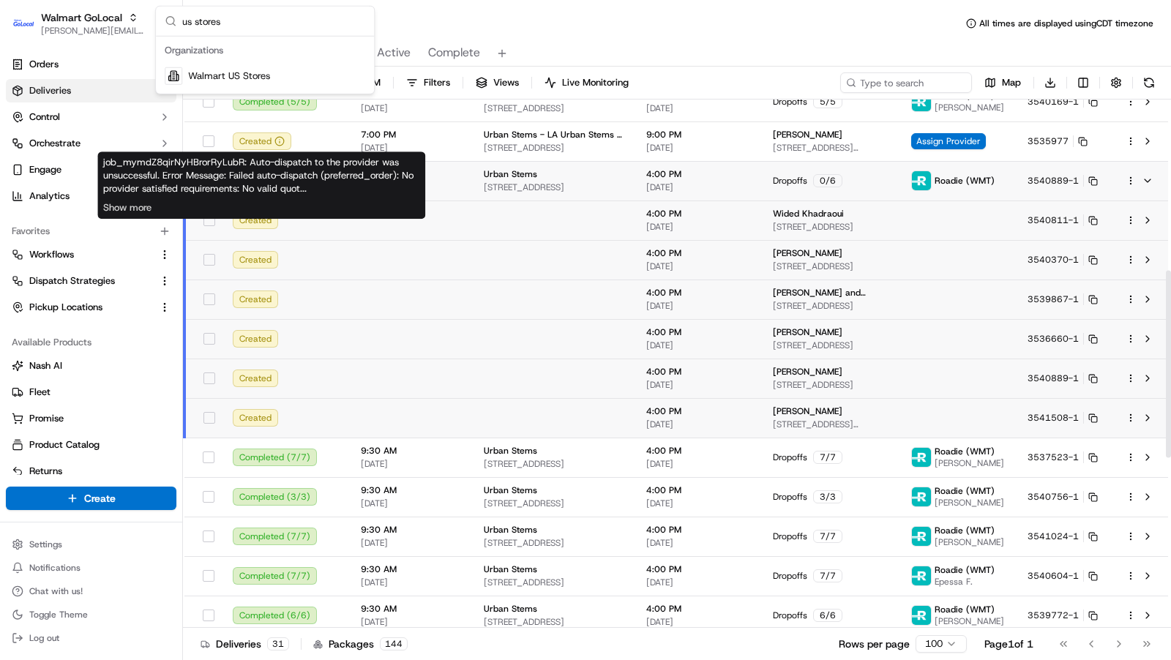
type input "us stores"
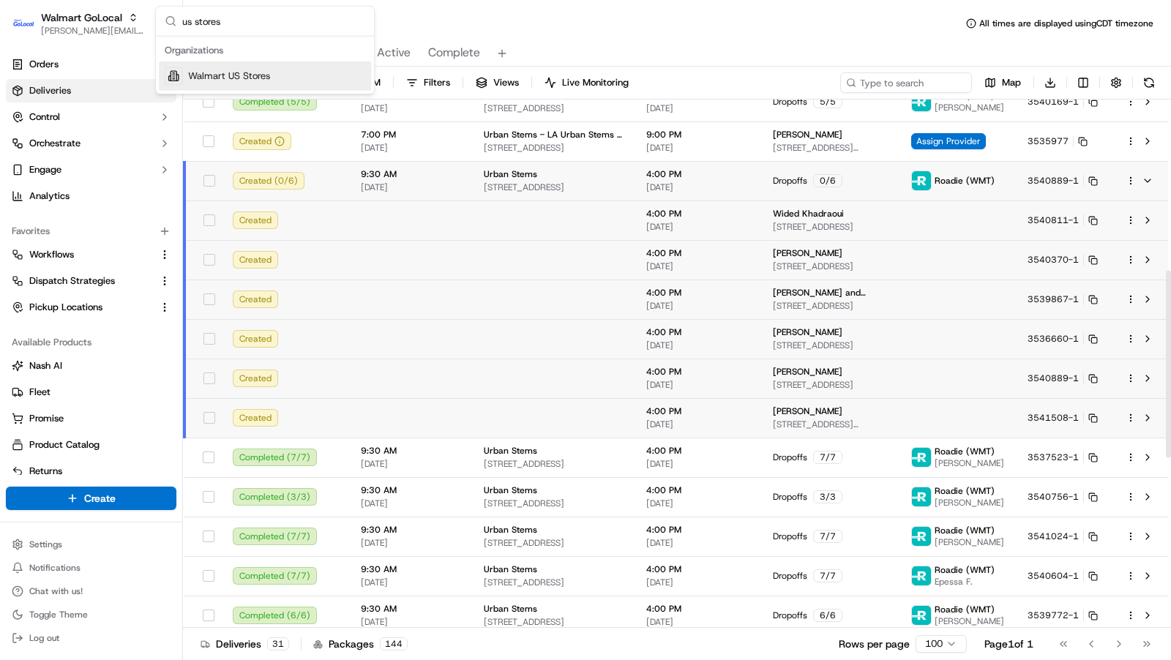
click at [279, 72] on div "Walmart US Stores" at bounding box center [265, 75] width 212 height 29
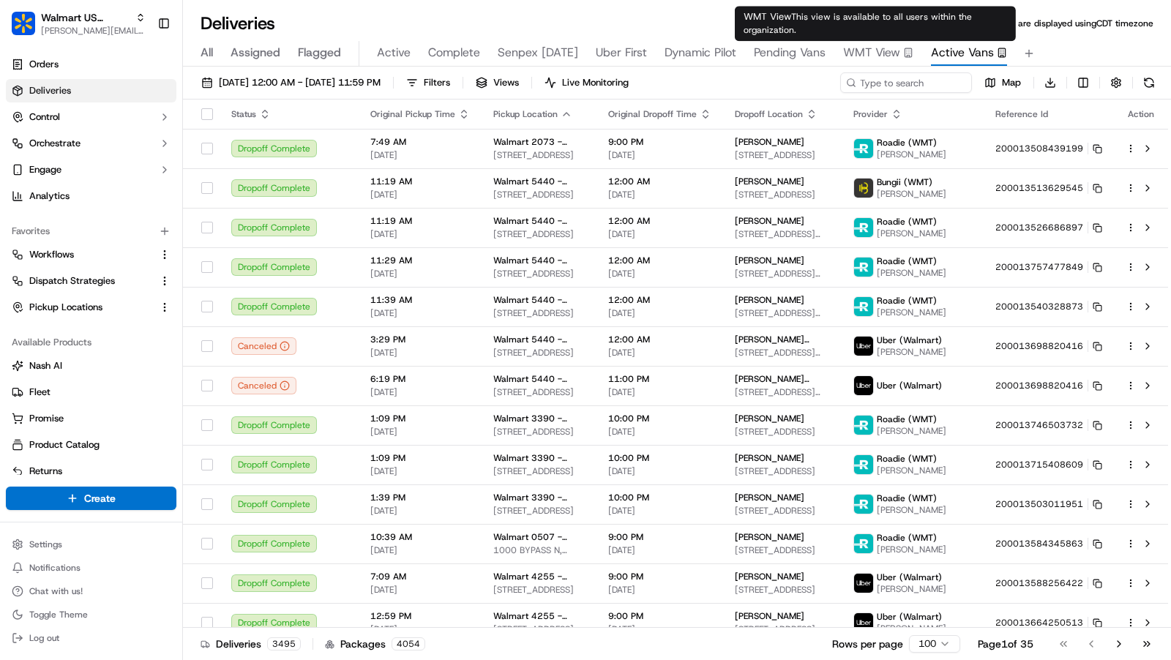
click at [879, 53] on span "WMT View" at bounding box center [871, 53] width 57 height 18
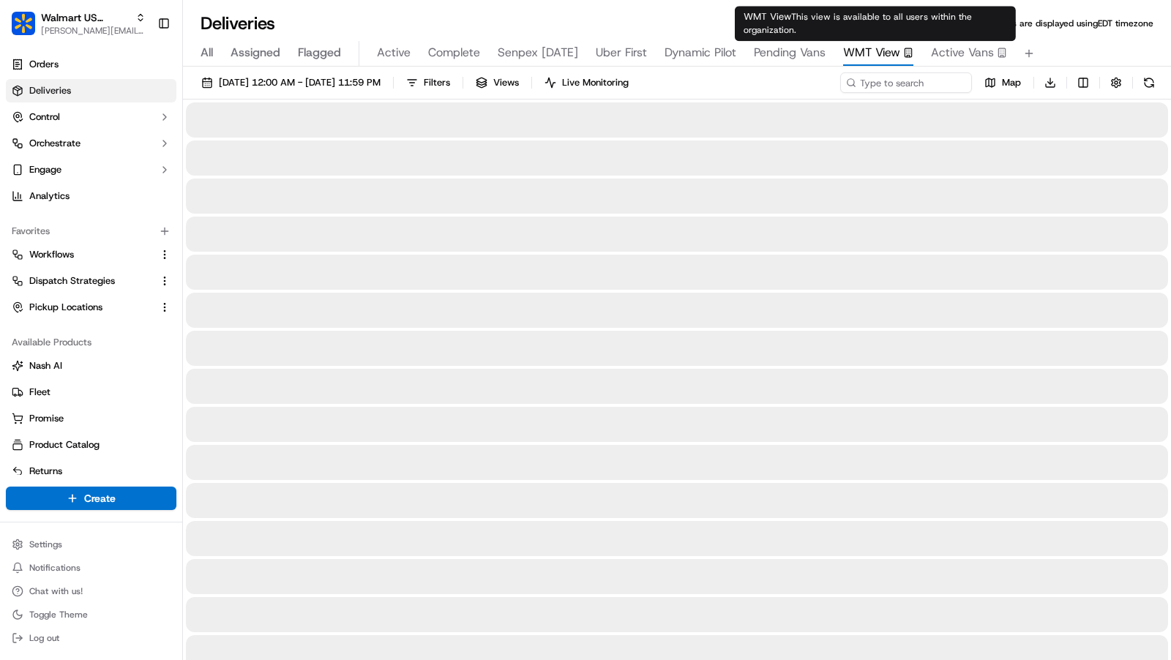
click at [939, 53] on span "Active Vans" at bounding box center [962, 53] width 63 height 18
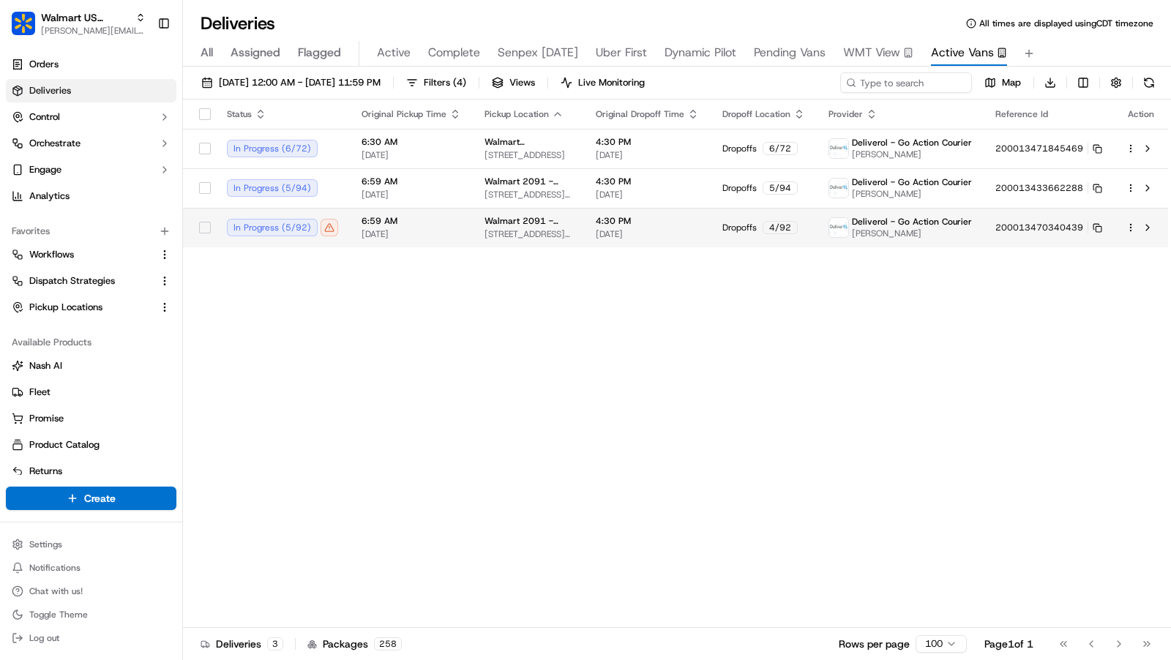
click at [439, 225] on span "6:59 AM" at bounding box center [412, 221] width 100 height 12
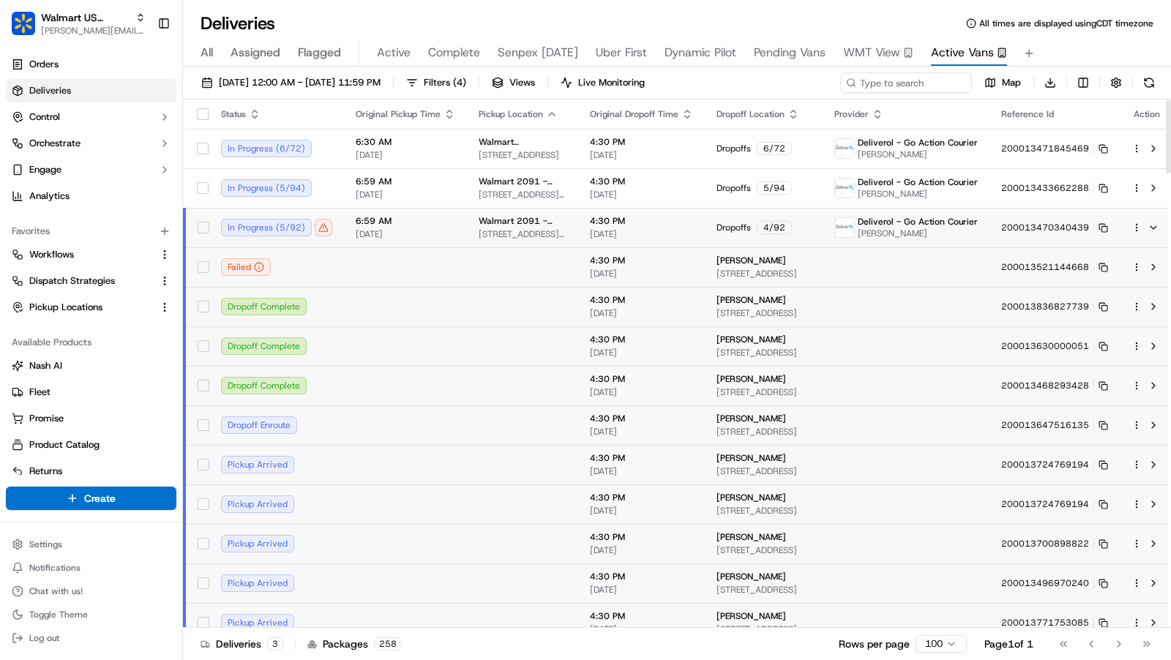
click at [441, 256] on td at bounding box center [405, 267] width 123 height 40
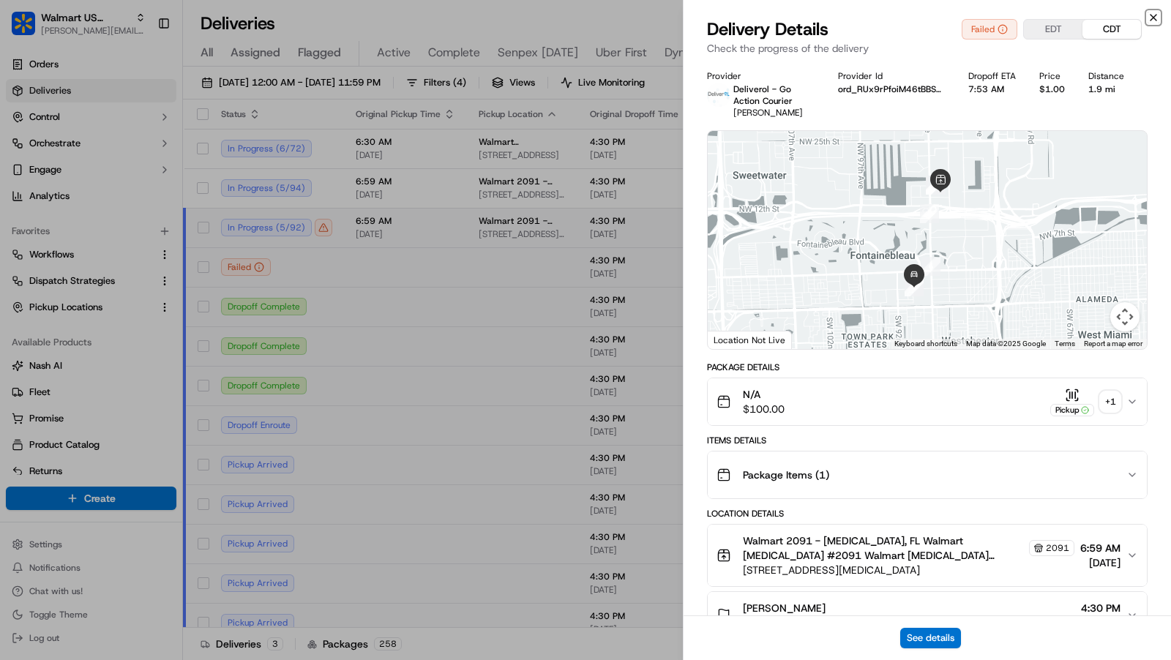
click at [1152, 18] on icon "button" at bounding box center [1154, 18] width 6 height 6
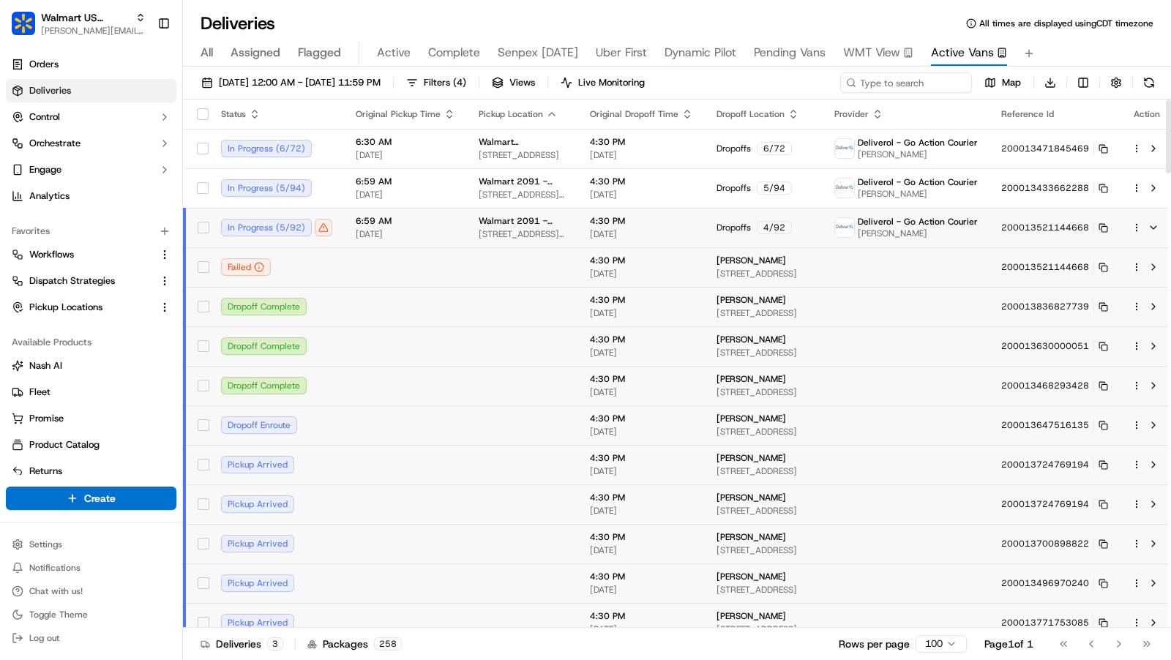
click at [1128, 222] on html "Walmart US Stores [PERSON_NAME][EMAIL_ADDRESS][DOMAIN_NAME] Toggle Sidebar Orde…" at bounding box center [585, 330] width 1171 height 660
click at [1062, 273] on span "Delivery Details" at bounding box center [1066, 273] width 65 height 12
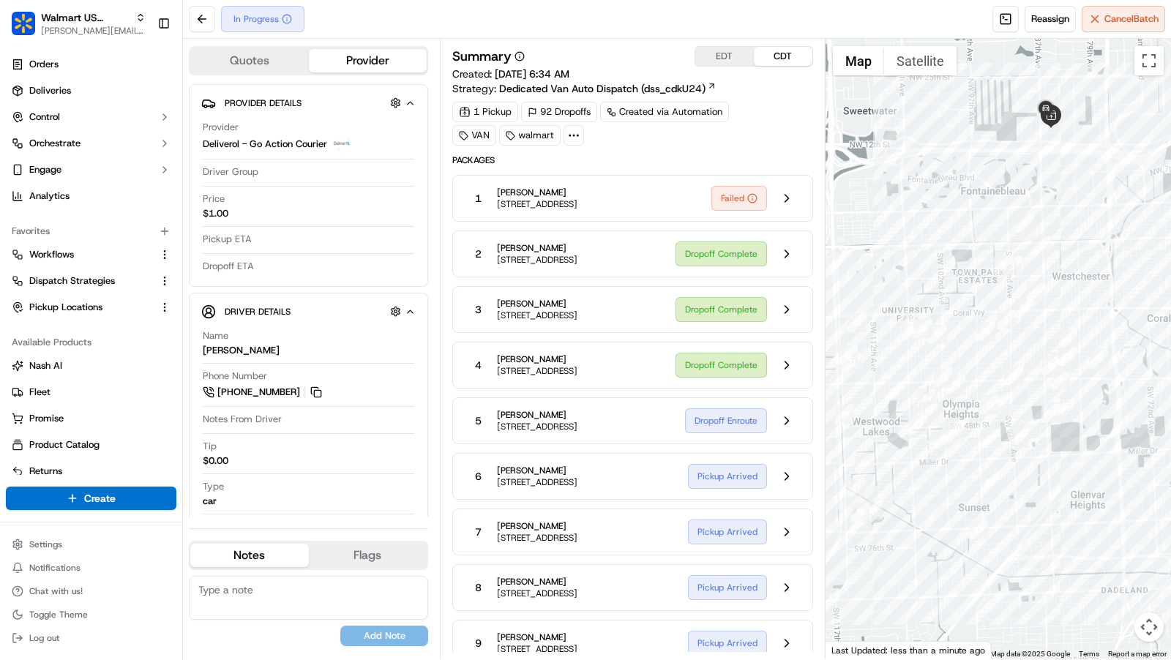
drag, startPoint x: 980, startPoint y: 296, endPoint x: 915, endPoint y: 265, distance: 72.4
click at [915, 265] on div at bounding box center [999, 349] width 346 height 621
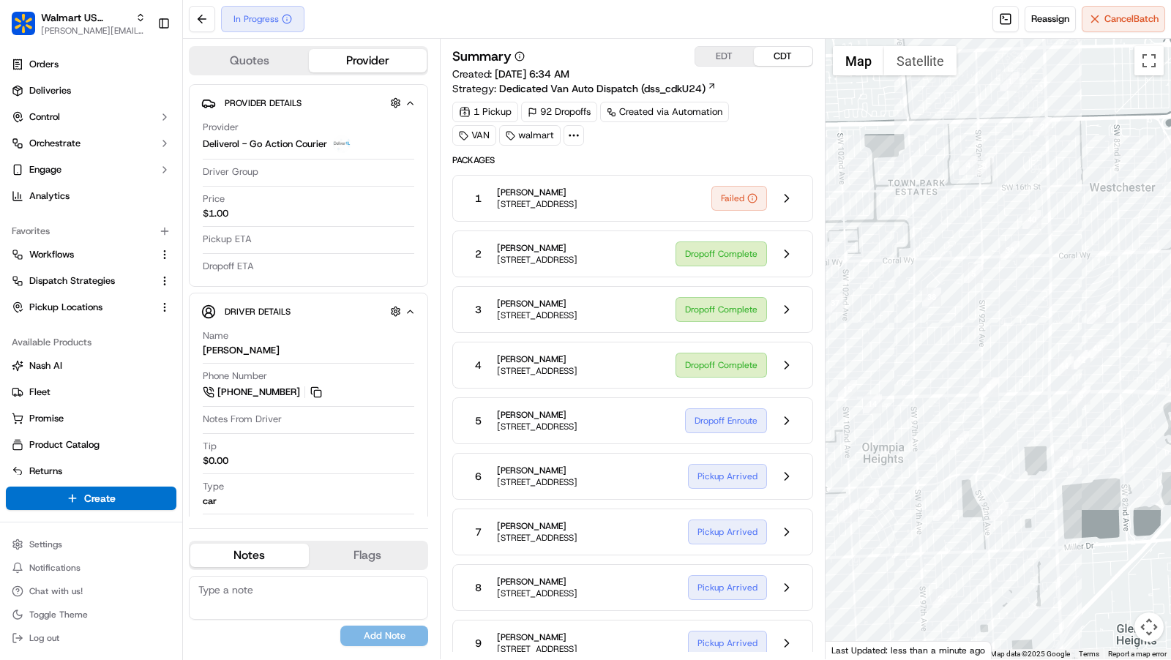
drag, startPoint x: 988, startPoint y: 327, endPoint x: 1020, endPoint y: 302, distance: 41.2
click at [1020, 302] on div at bounding box center [999, 349] width 346 height 621
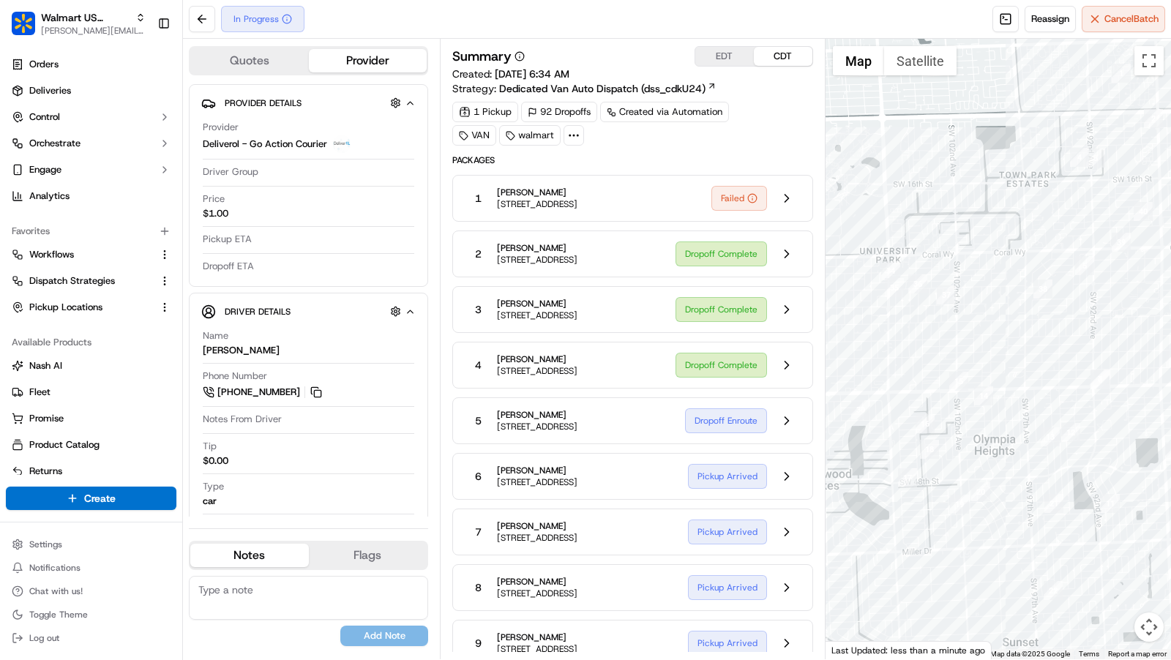
drag, startPoint x: 908, startPoint y: 365, endPoint x: 1022, endPoint y: 357, distance: 114.5
click at [1022, 357] on div at bounding box center [999, 349] width 346 height 621
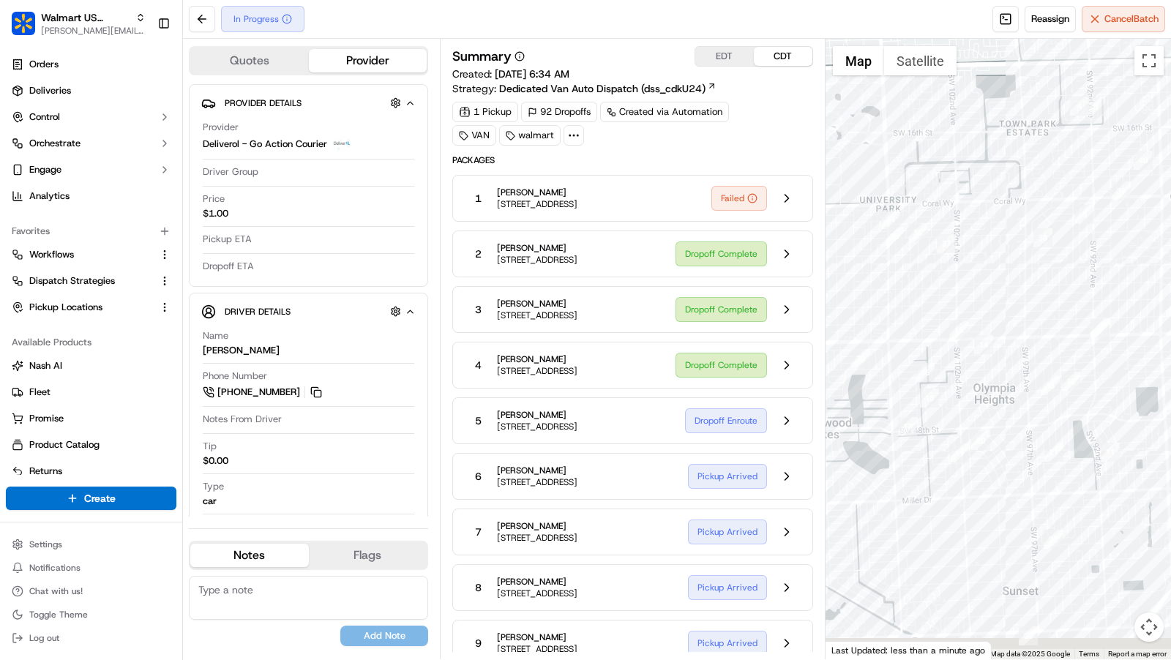
drag, startPoint x: 964, startPoint y: 592, endPoint x: 990, endPoint y: 335, distance: 258.2
click at [989, 335] on div at bounding box center [999, 349] width 346 height 621
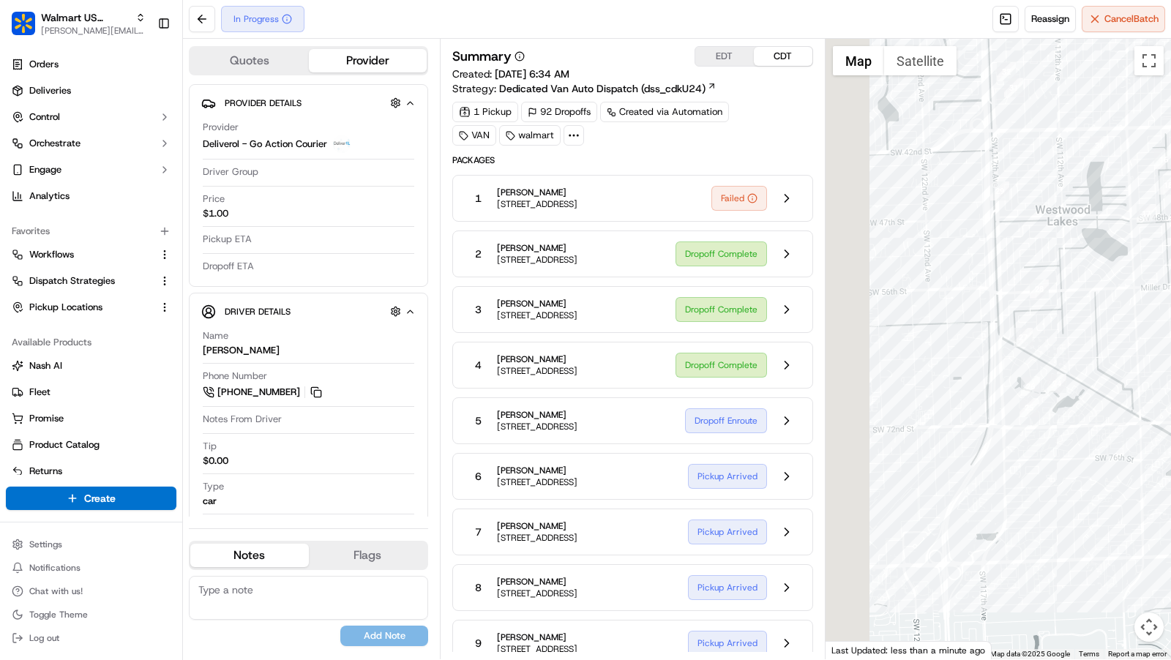
drag, startPoint x: 917, startPoint y: 408, endPoint x: 1118, endPoint y: 477, distance: 213.0
click at [1118, 477] on div at bounding box center [999, 349] width 346 height 621
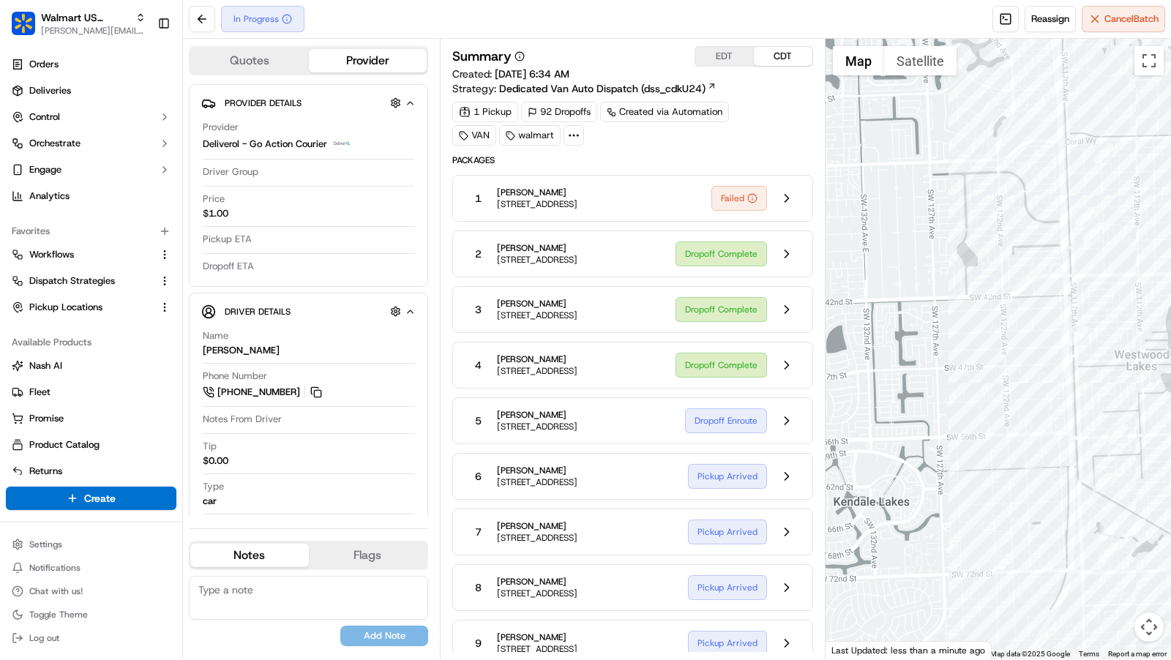
drag, startPoint x: 1004, startPoint y: 357, endPoint x: 982, endPoint y: 479, distance: 123.5
click at [983, 479] on div at bounding box center [999, 349] width 346 height 621
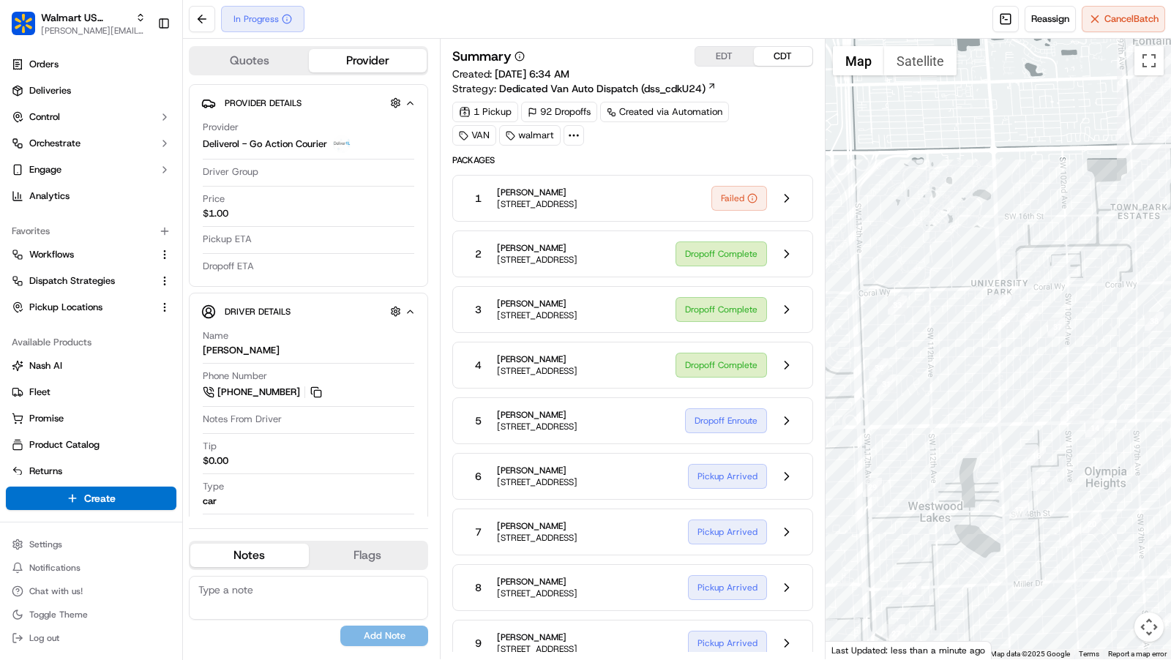
drag, startPoint x: 1149, startPoint y: 383, endPoint x: 944, endPoint y: 383, distance: 205.7
click at [947, 383] on div at bounding box center [999, 349] width 346 height 621
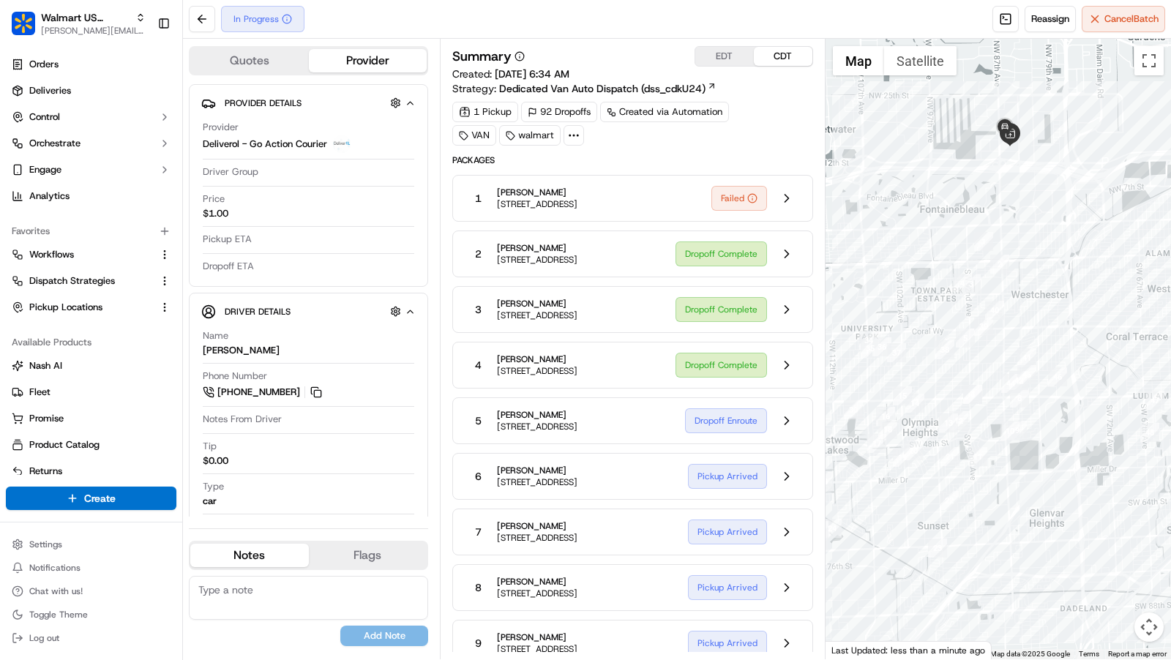
drag, startPoint x: 1085, startPoint y: 500, endPoint x: 985, endPoint y: 469, distance: 104.2
click at [985, 469] on div at bounding box center [999, 349] width 346 height 621
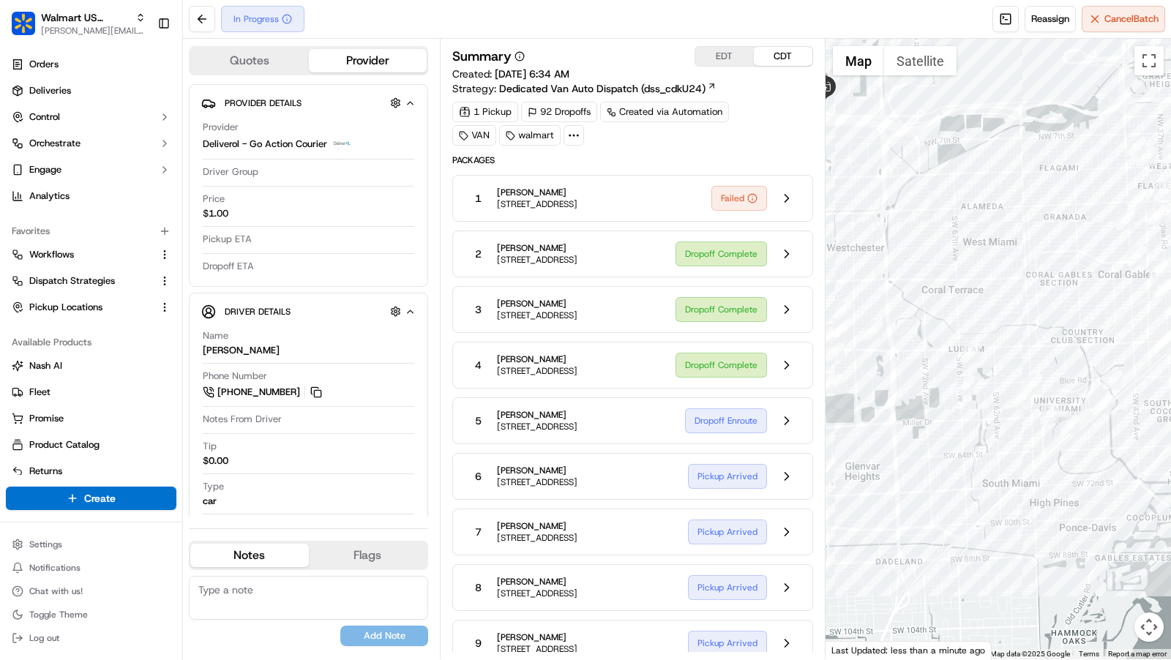
drag, startPoint x: 1077, startPoint y: 511, endPoint x: 875, endPoint y: 511, distance: 202.1
click at [876, 511] on div at bounding box center [999, 349] width 346 height 621
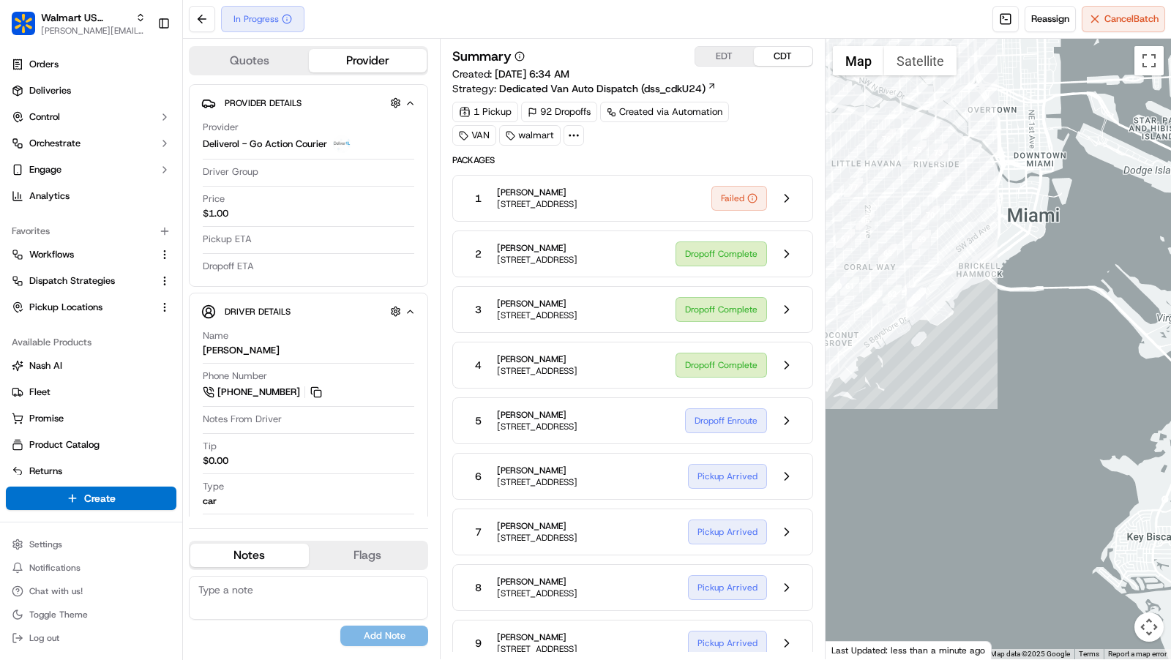
drag, startPoint x: 925, startPoint y: 387, endPoint x: 1152, endPoint y: 381, distance: 227.0
click at [1152, 381] on div at bounding box center [999, 349] width 346 height 621
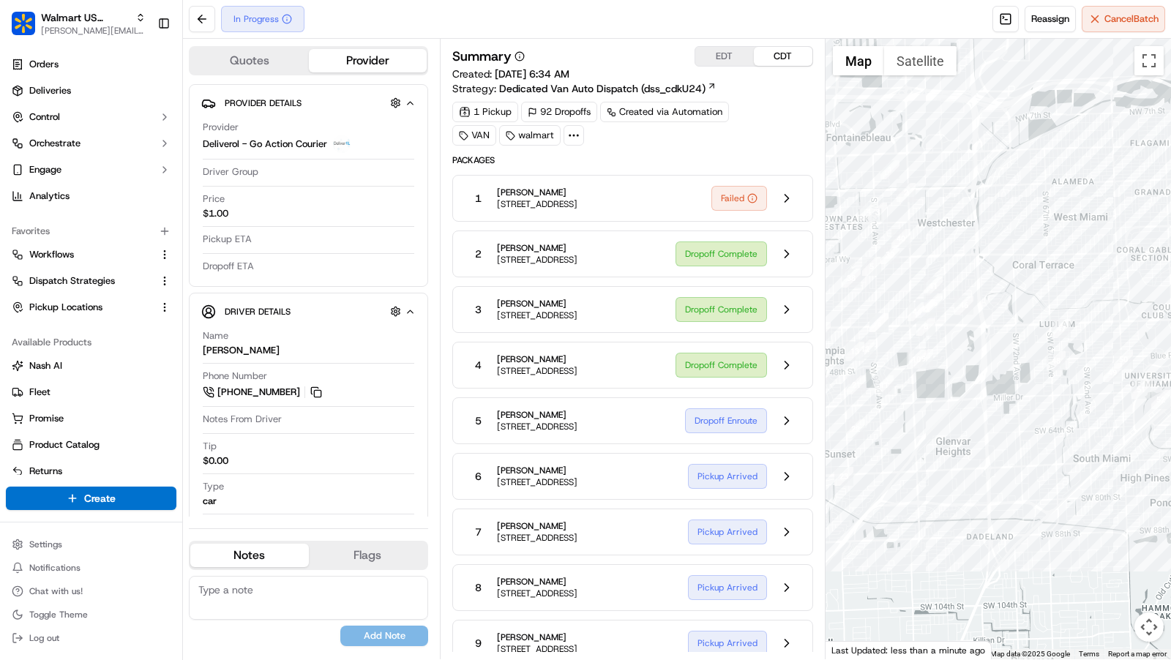
drag, startPoint x: 913, startPoint y: 470, endPoint x: 1136, endPoint y: 447, distance: 224.5
click at [1136, 447] on div at bounding box center [999, 349] width 346 height 621
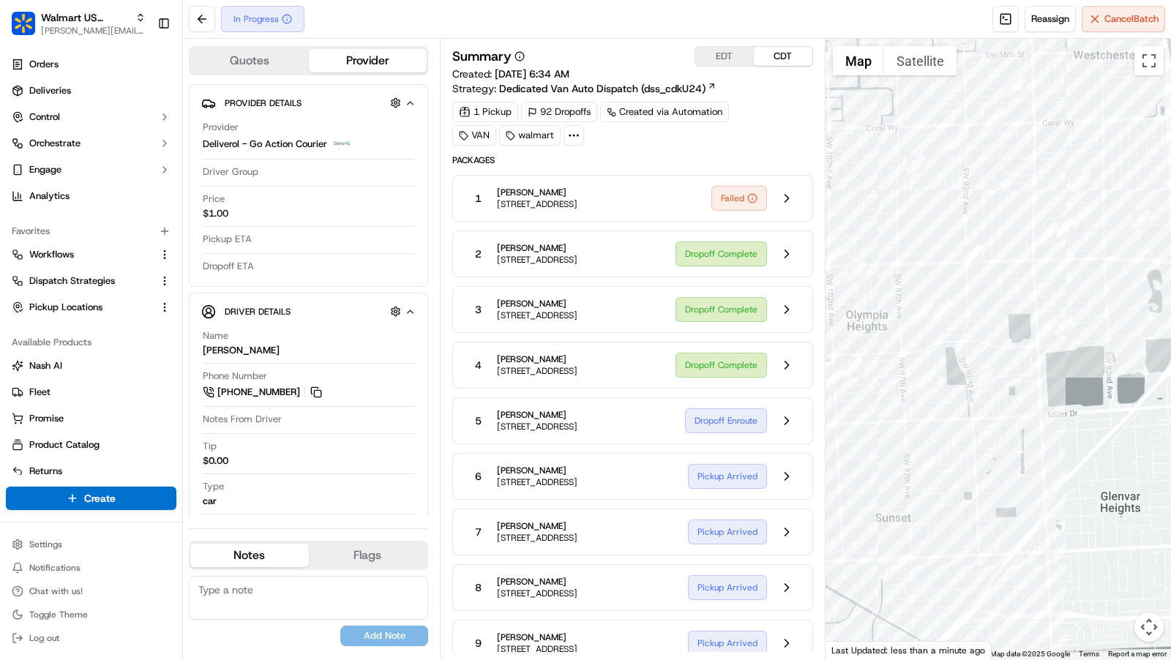
drag, startPoint x: 1062, startPoint y: 377, endPoint x: 1089, endPoint y: 507, distance: 132.4
click at [1089, 507] on div at bounding box center [999, 349] width 346 height 621
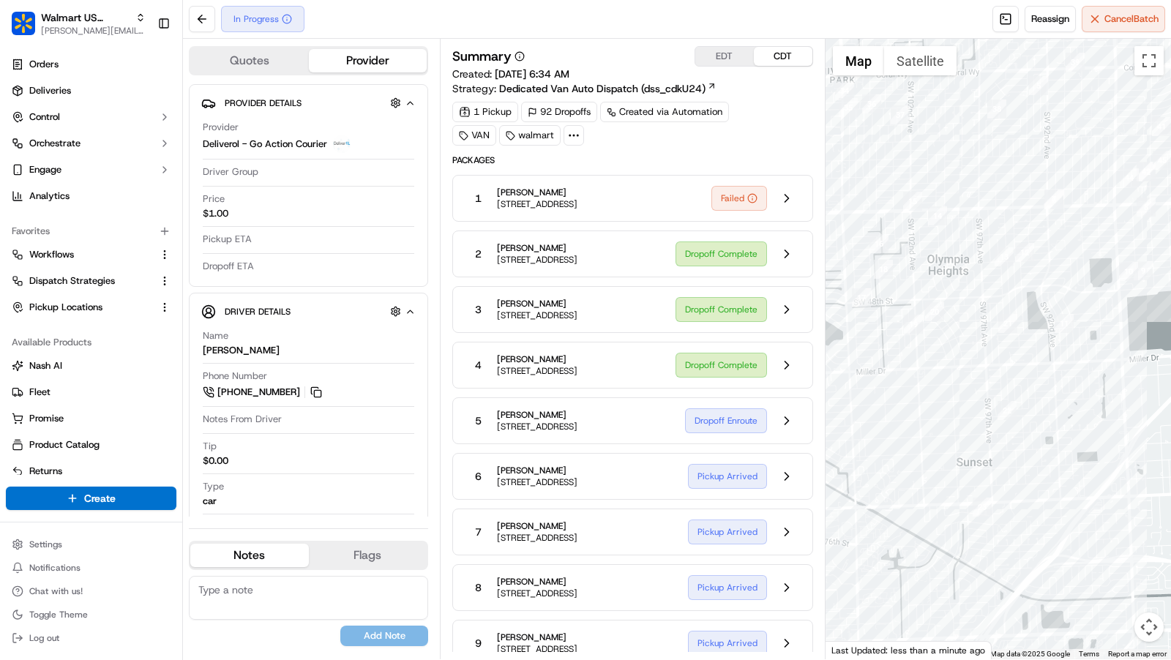
drag, startPoint x: 1029, startPoint y: 475, endPoint x: 1171, endPoint y: 370, distance: 176.3
click at [1171, 370] on div at bounding box center [999, 349] width 346 height 621
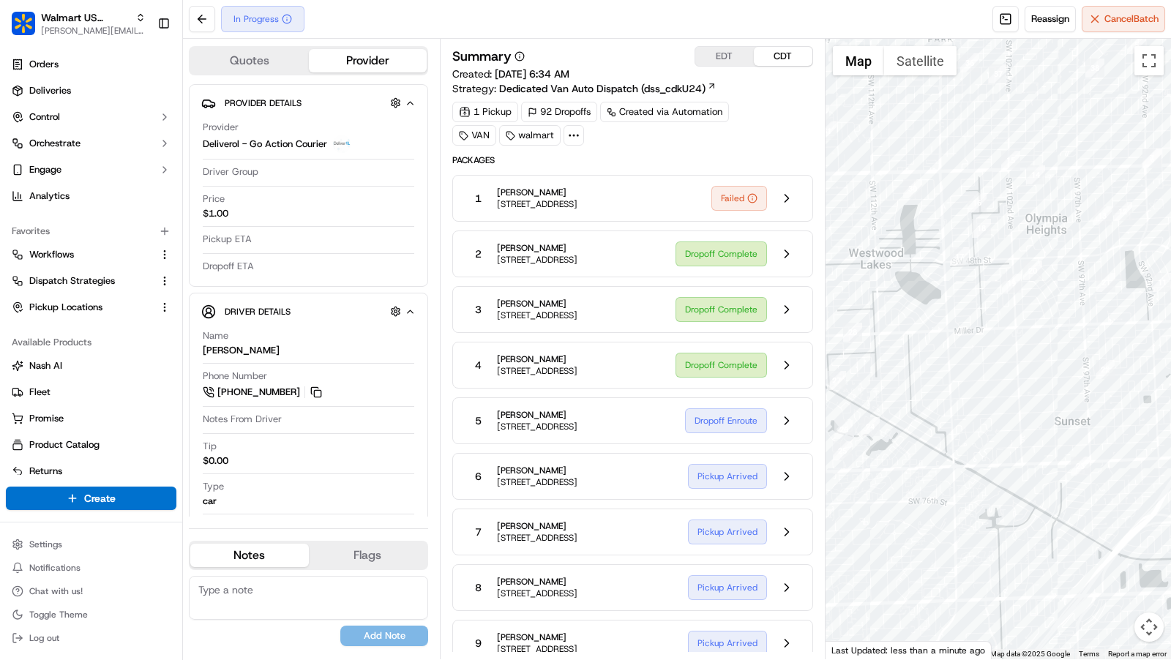
drag, startPoint x: 952, startPoint y: 316, endPoint x: 1122, endPoint y: 407, distance: 191.9
click at [1122, 407] on div at bounding box center [999, 349] width 346 height 621
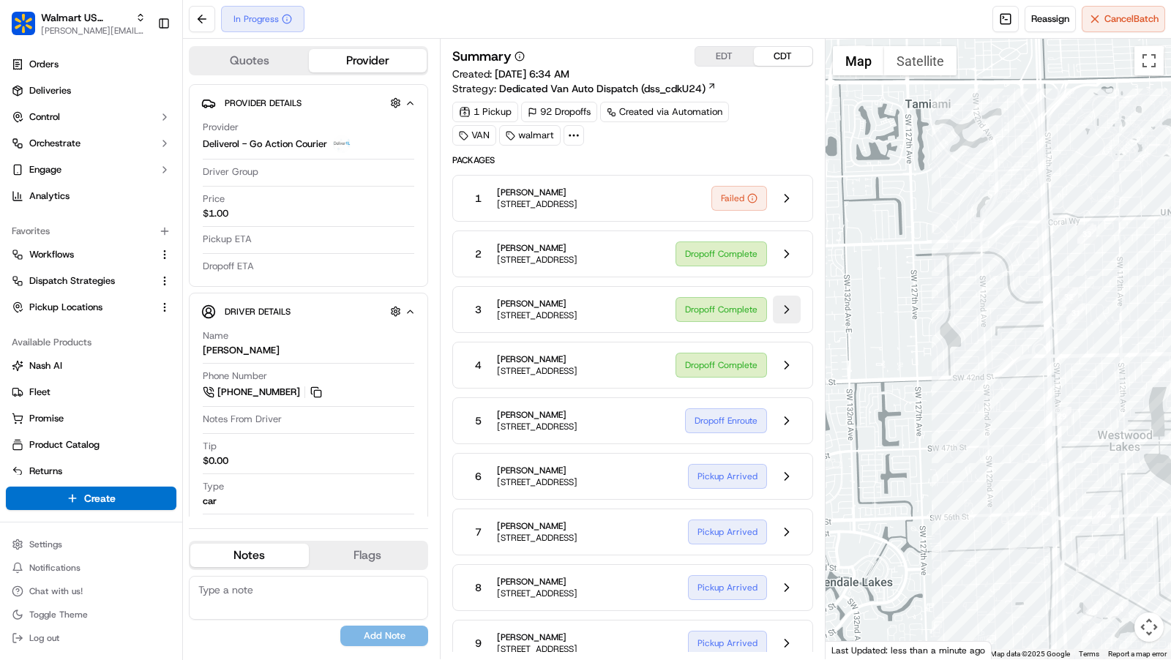
drag, startPoint x: 889, startPoint y: 318, endPoint x: 782, endPoint y: 318, distance: 107.6
click at [792, 318] on div "Quotes Provider Provider Details Hidden ( 1 ) Provider Deliverol - Go Action Co…" at bounding box center [677, 349] width 988 height 621
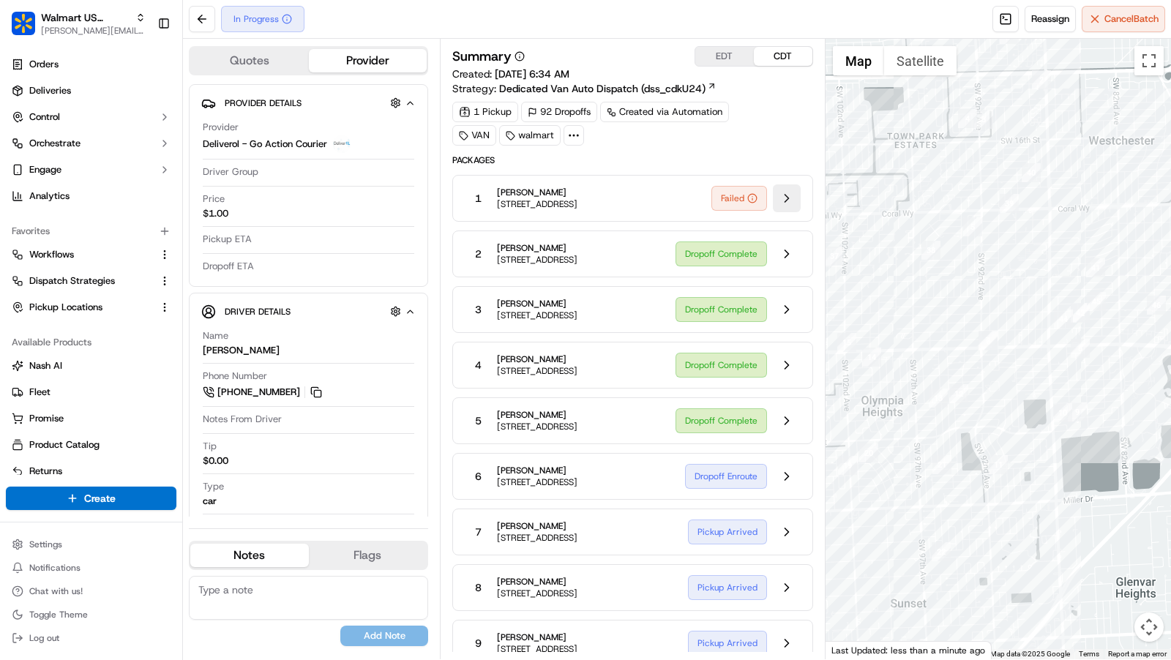
click at [784, 191] on button at bounding box center [787, 198] width 28 height 28
